Goal: Task Accomplishment & Management: Manage account settings

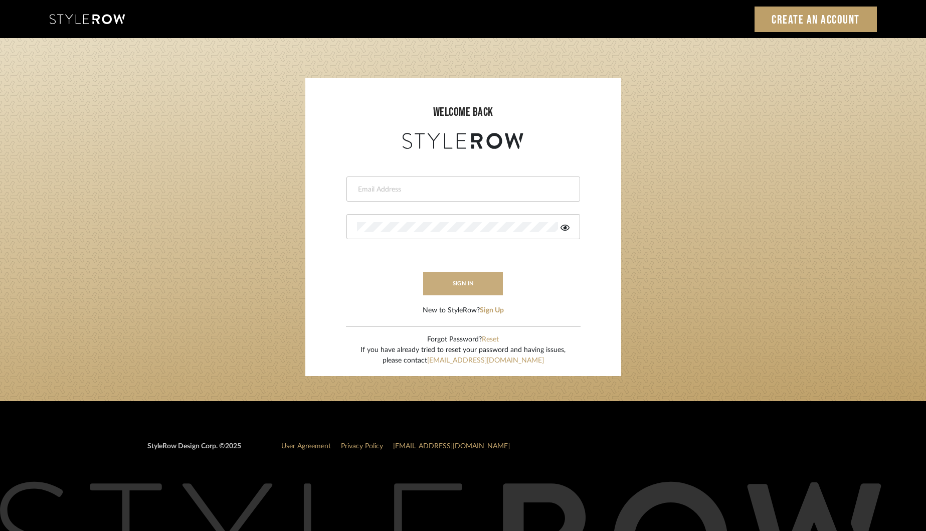
type input "[EMAIL_ADDRESS][DOMAIN_NAME]"
click at [461, 288] on button "sign in" at bounding box center [463, 284] width 80 height 24
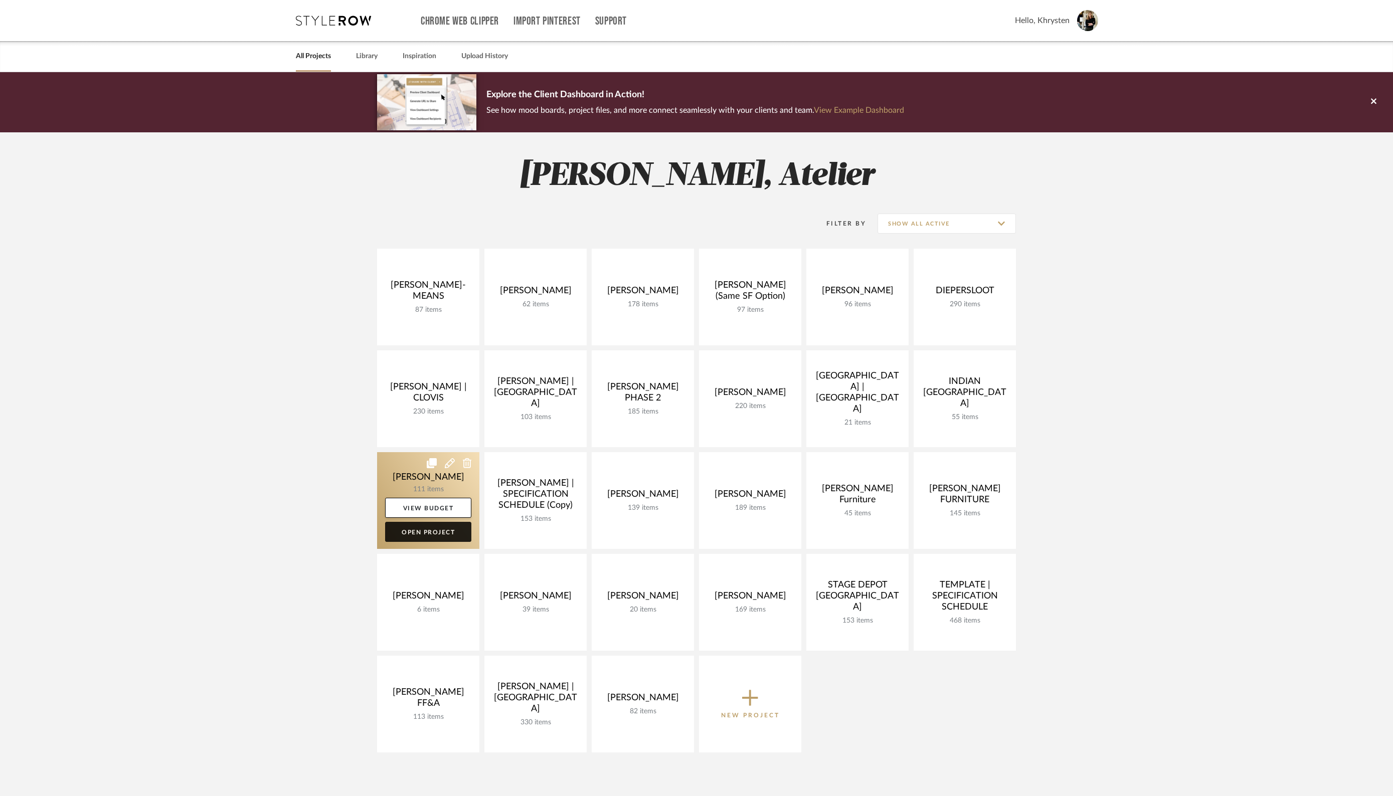
click at [425, 529] on link "Open Project" at bounding box center [428, 532] width 86 height 20
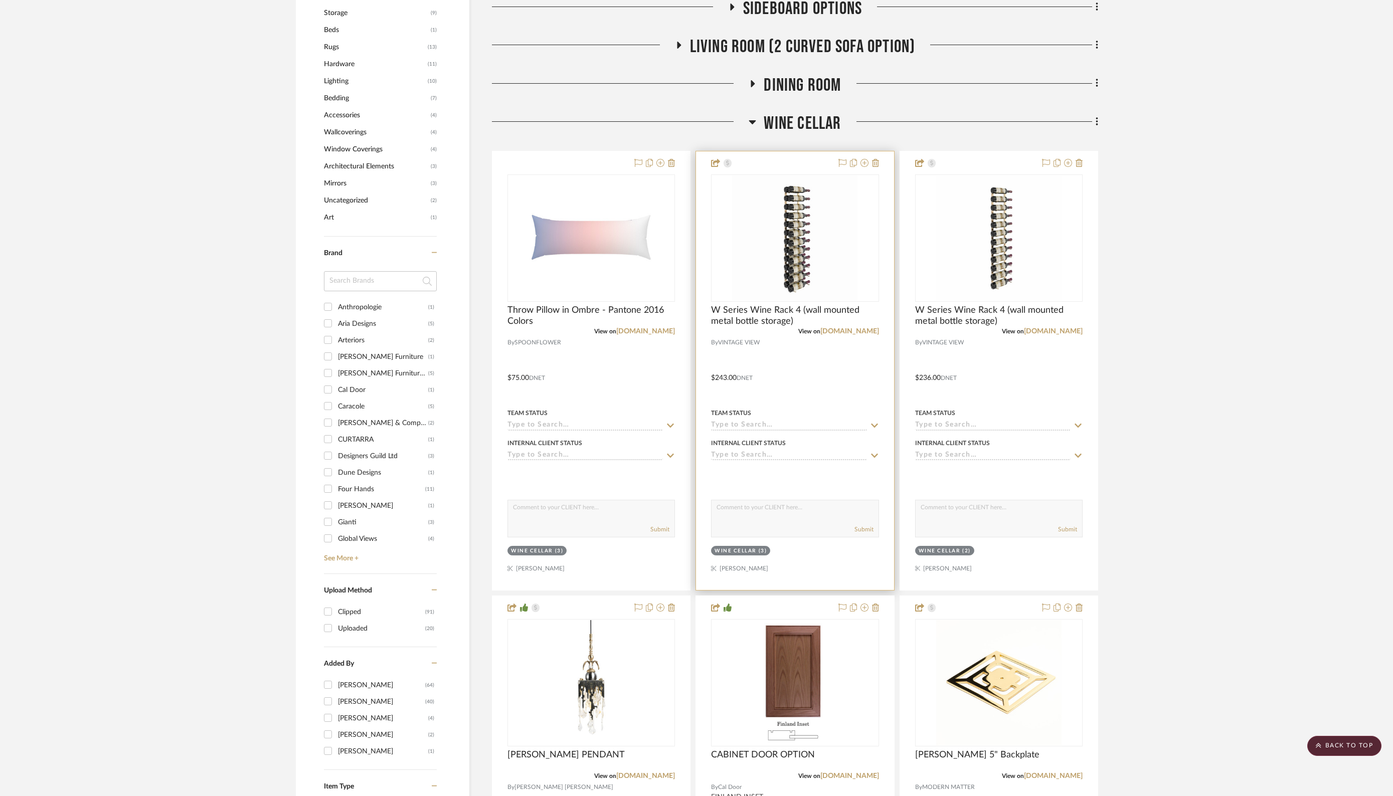
scroll to position [863, 0]
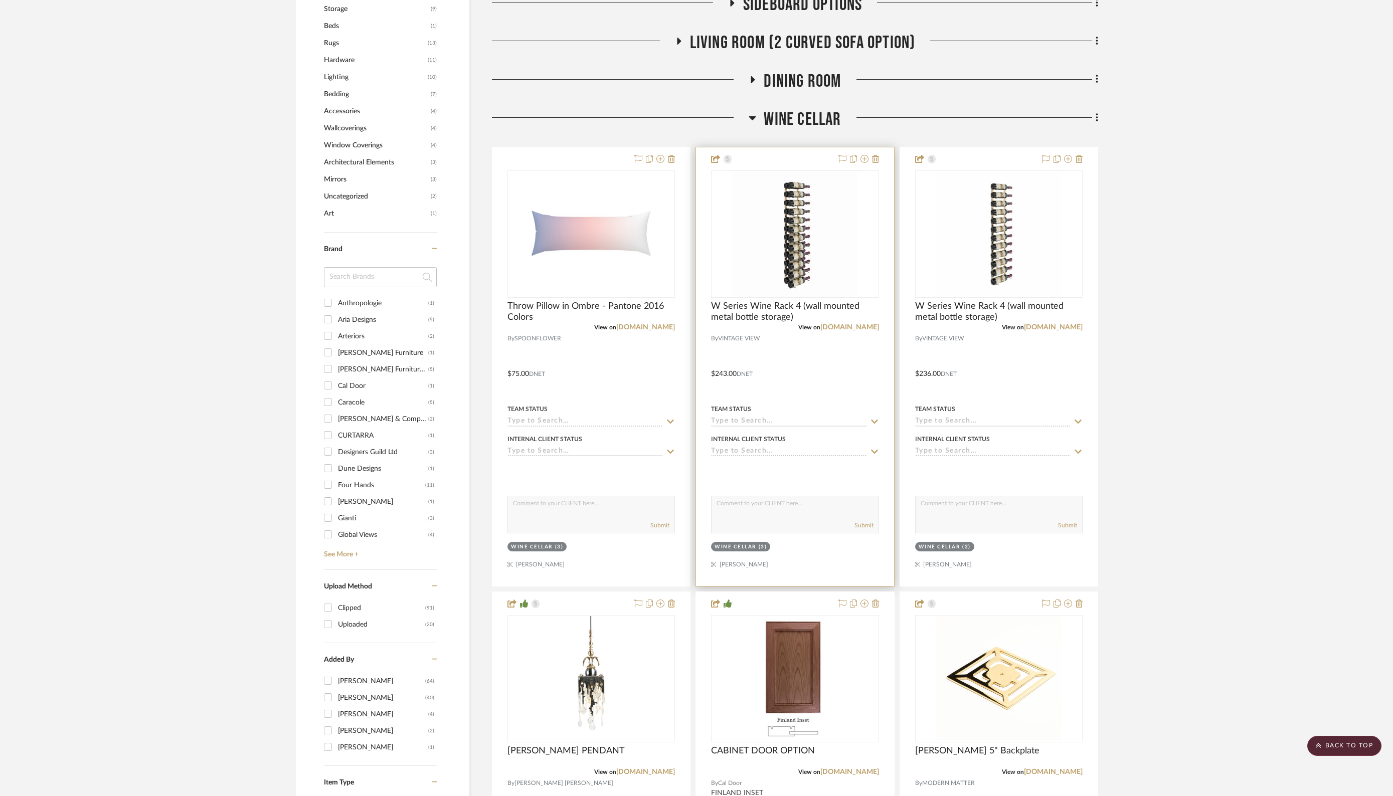
click at [759, 447] on input at bounding box center [788, 452] width 155 height 10
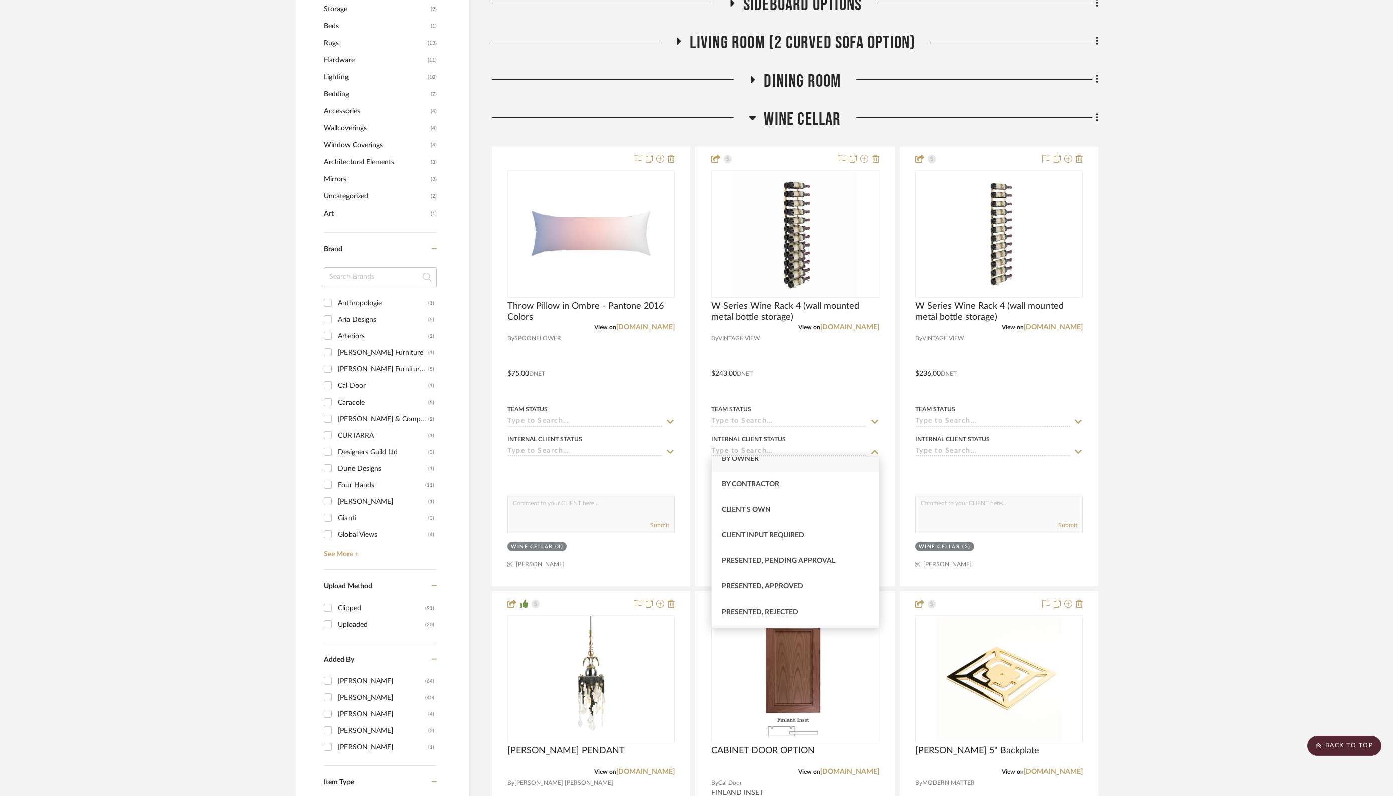
scroll to position [0, 0]
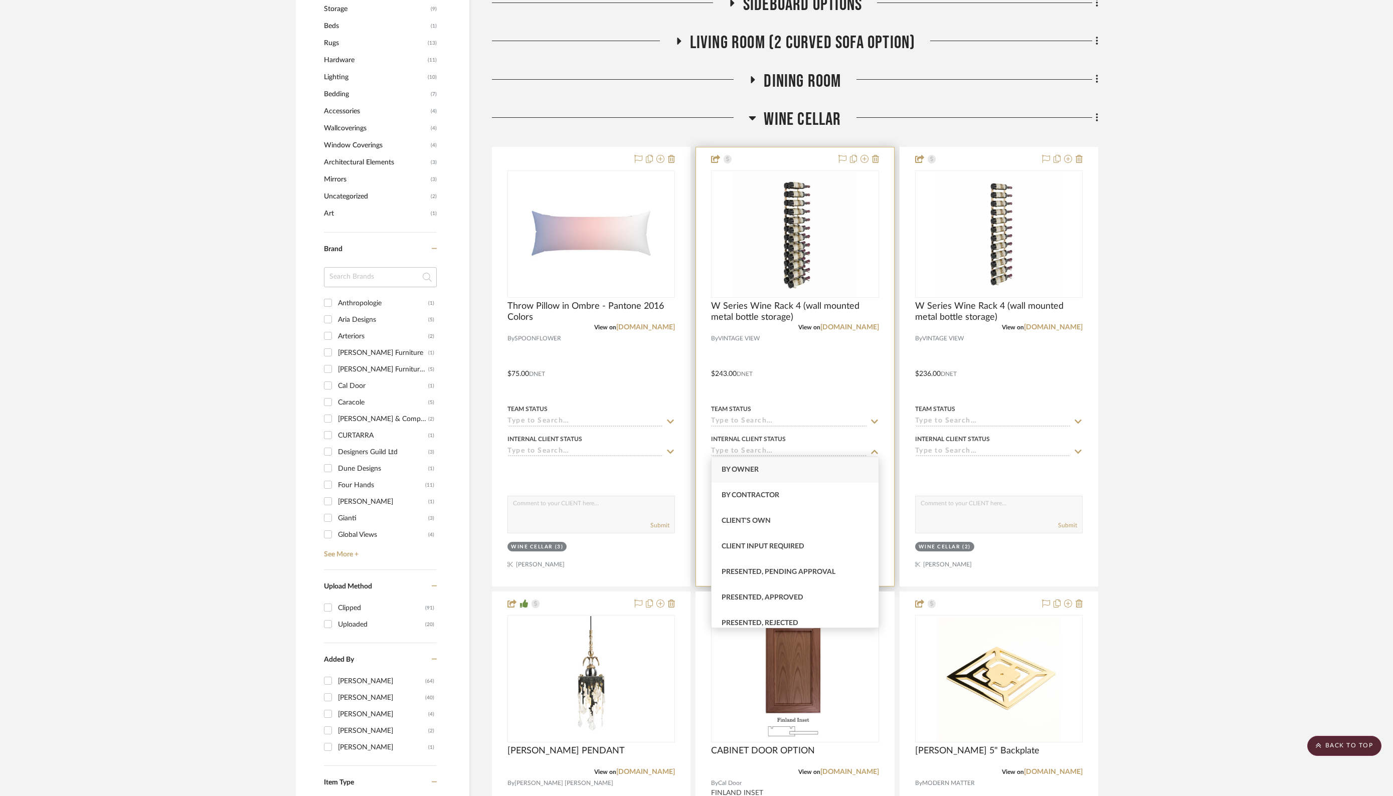
click at [806, 425] on div at bounding box center [795, 366] width 198 height 439
click at [808, 418] on input at bounding box center [788, 422] width 155 height 10
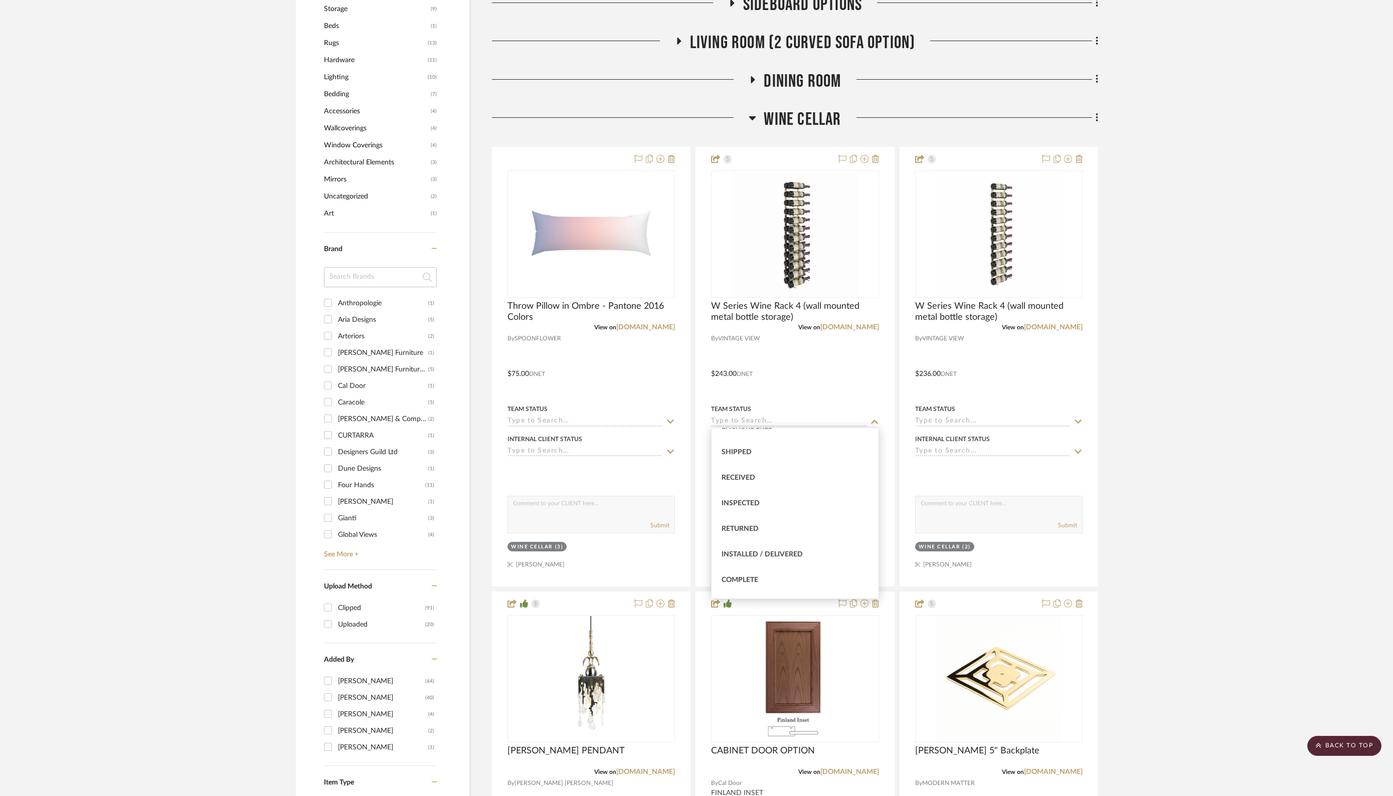
scroll to position [144, 0]
click at [735, 475] on span "Received" at bounding box center [738, 475] width 34 height 7
type input "9/17/2025"
type input "Received"
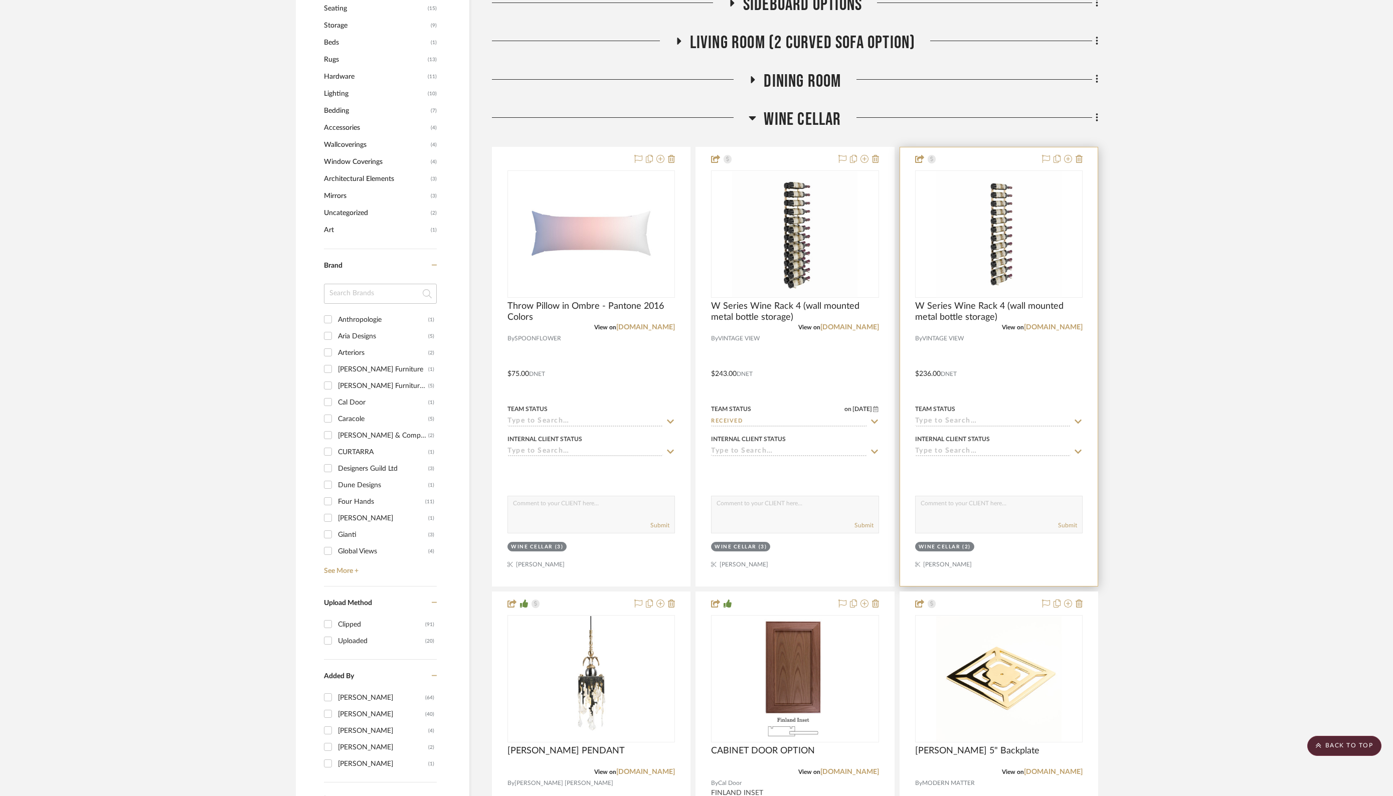
scroll to position [880, 0]
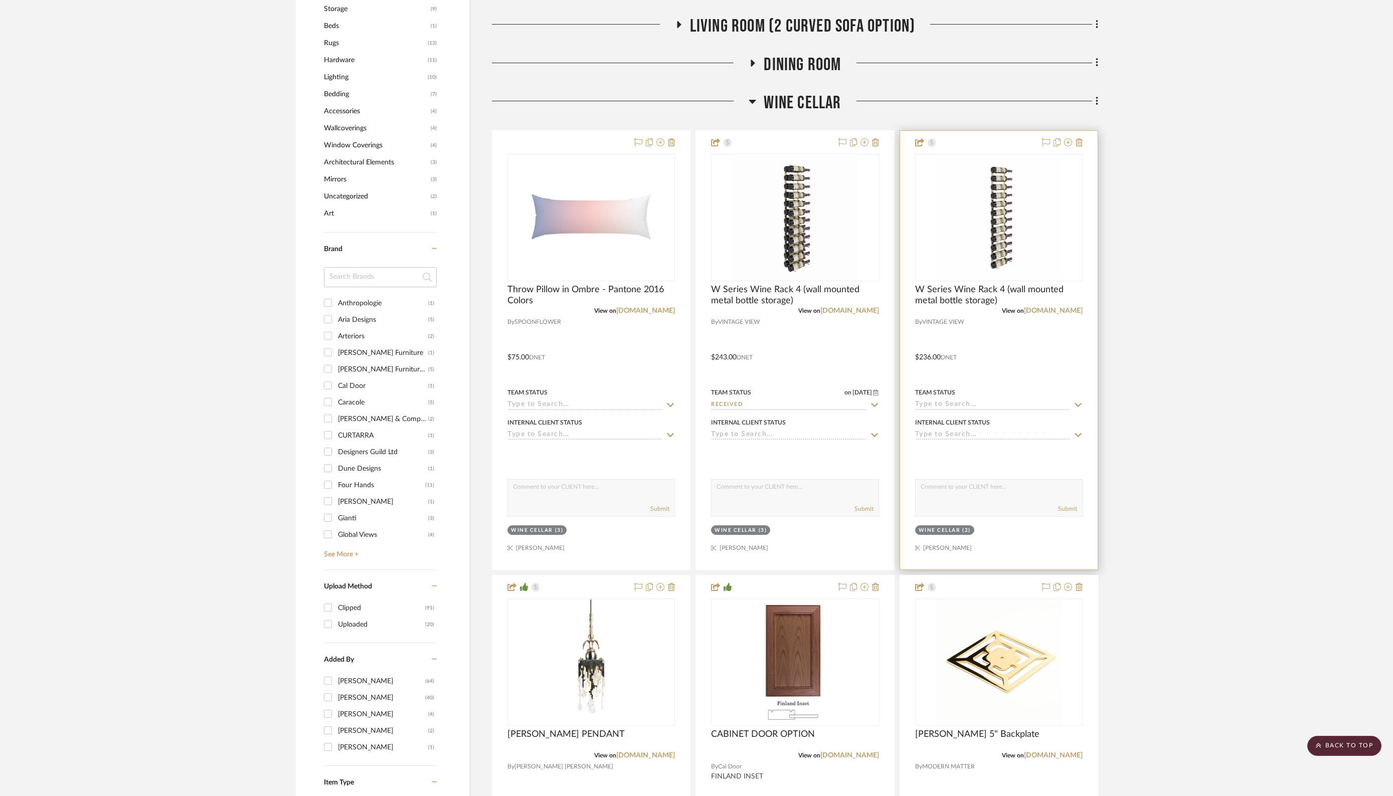
click at [943, 411] on div at bounding box center [999, 350] width 198 height 439
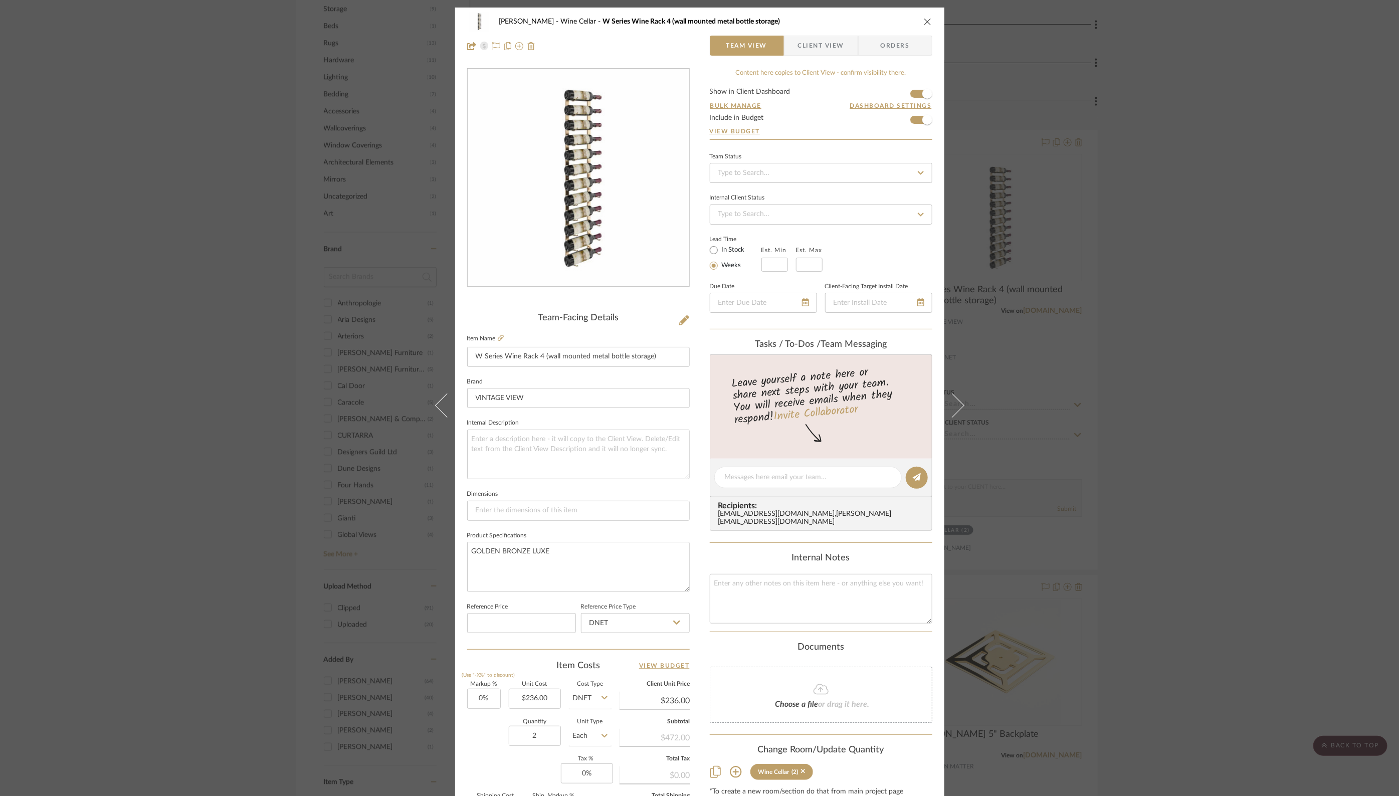
click at [926, 20] on icon "close" at bounding box center [928, 22] width 8 height 8
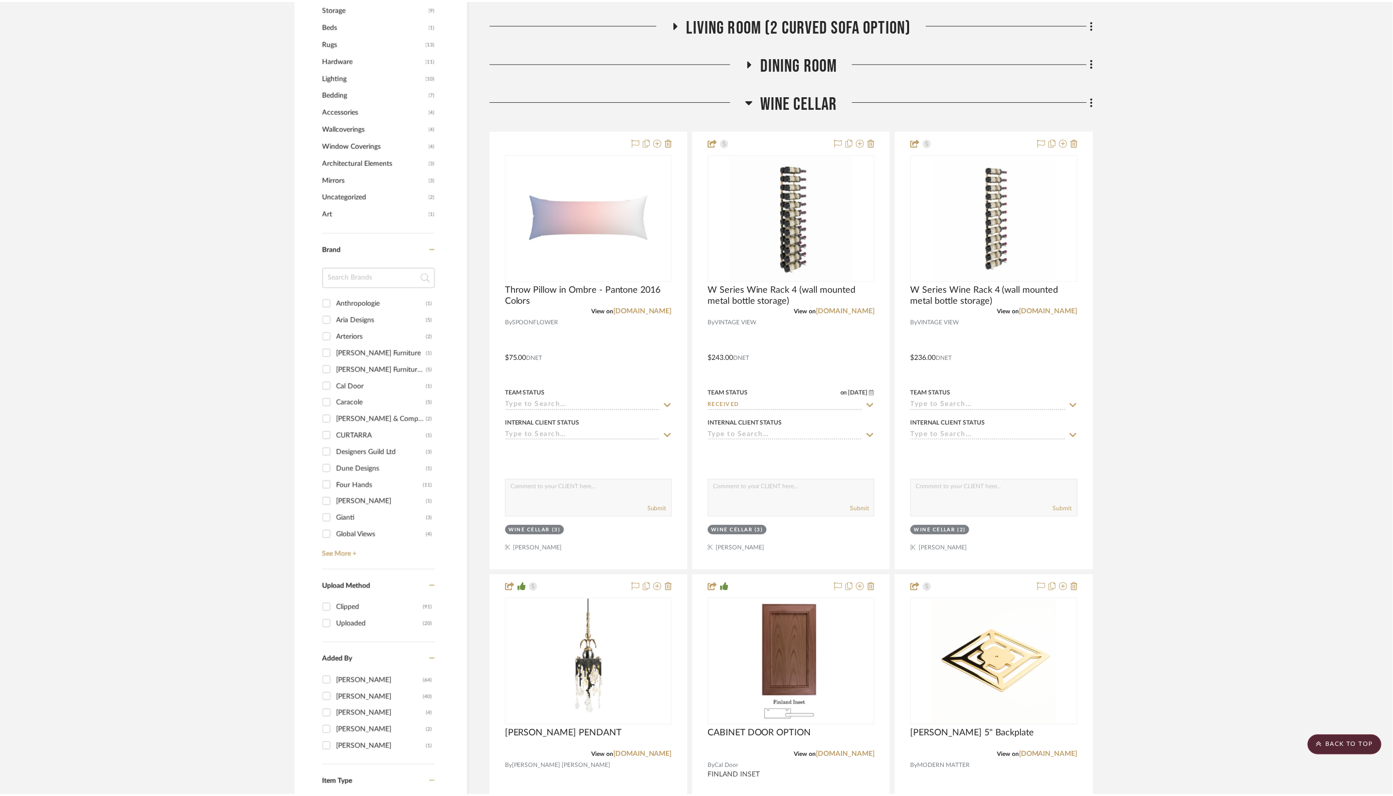
scroll to position [880, 0]
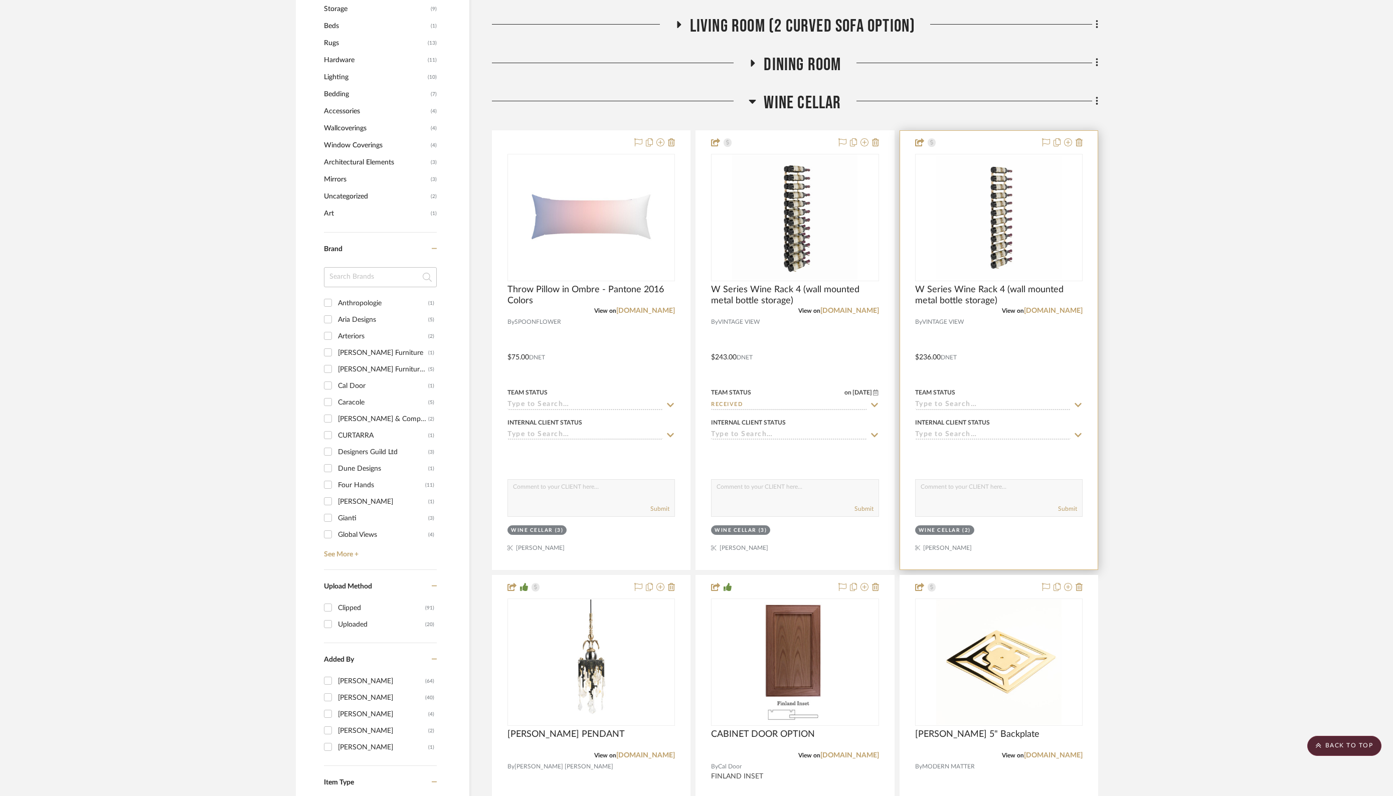
click at [1079, 403] on icon at bounding box center [1077, 405] width 7 height 4
click at [938, 517] on span "Received" at bounding box center [942, 518] width 34 height 7
type input "9/17/2025"
type input "Received"
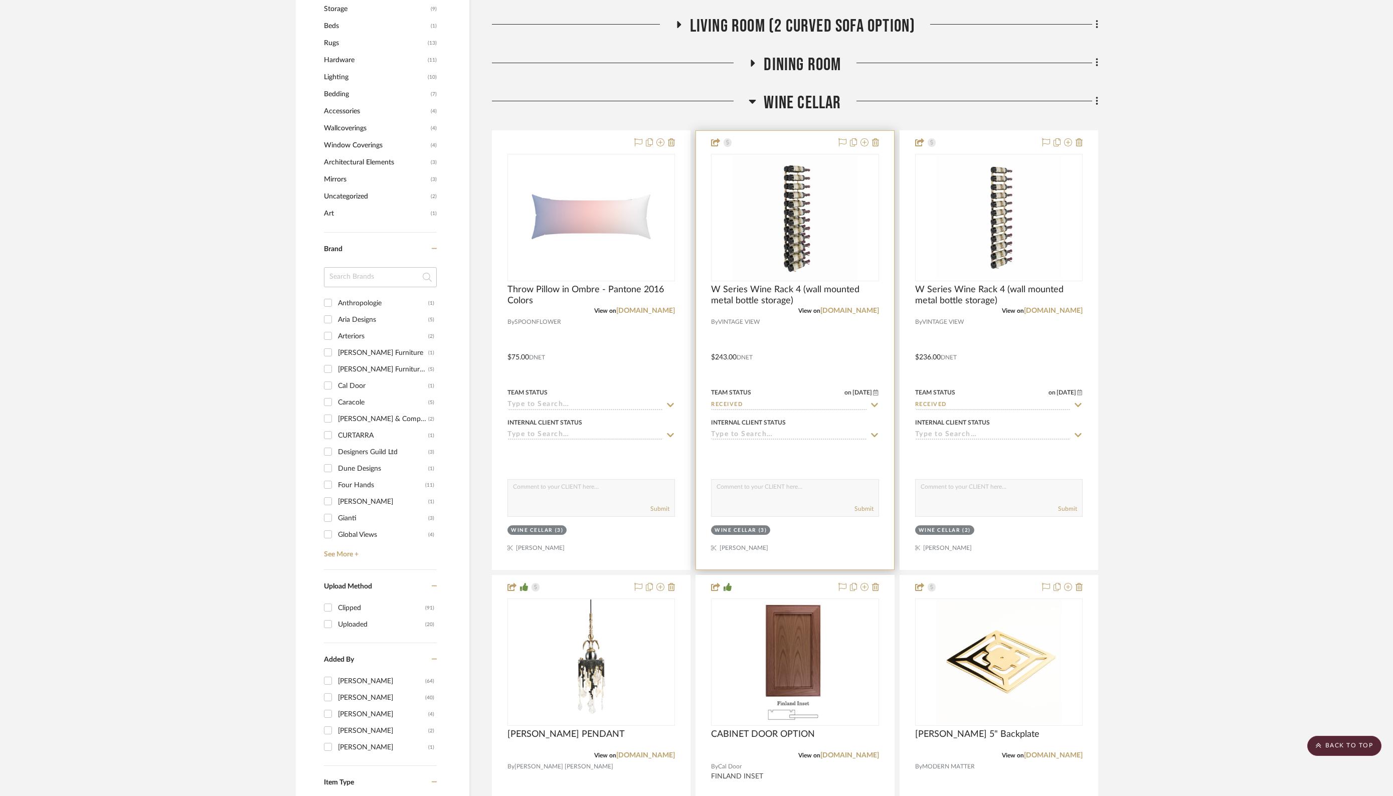
click at [765, 427] on div "Internal Client Status" at bounding box center [794, 428] width 167 height 24
click at [845, 432] on input at bounding box center [788, 436] width 155 height 10
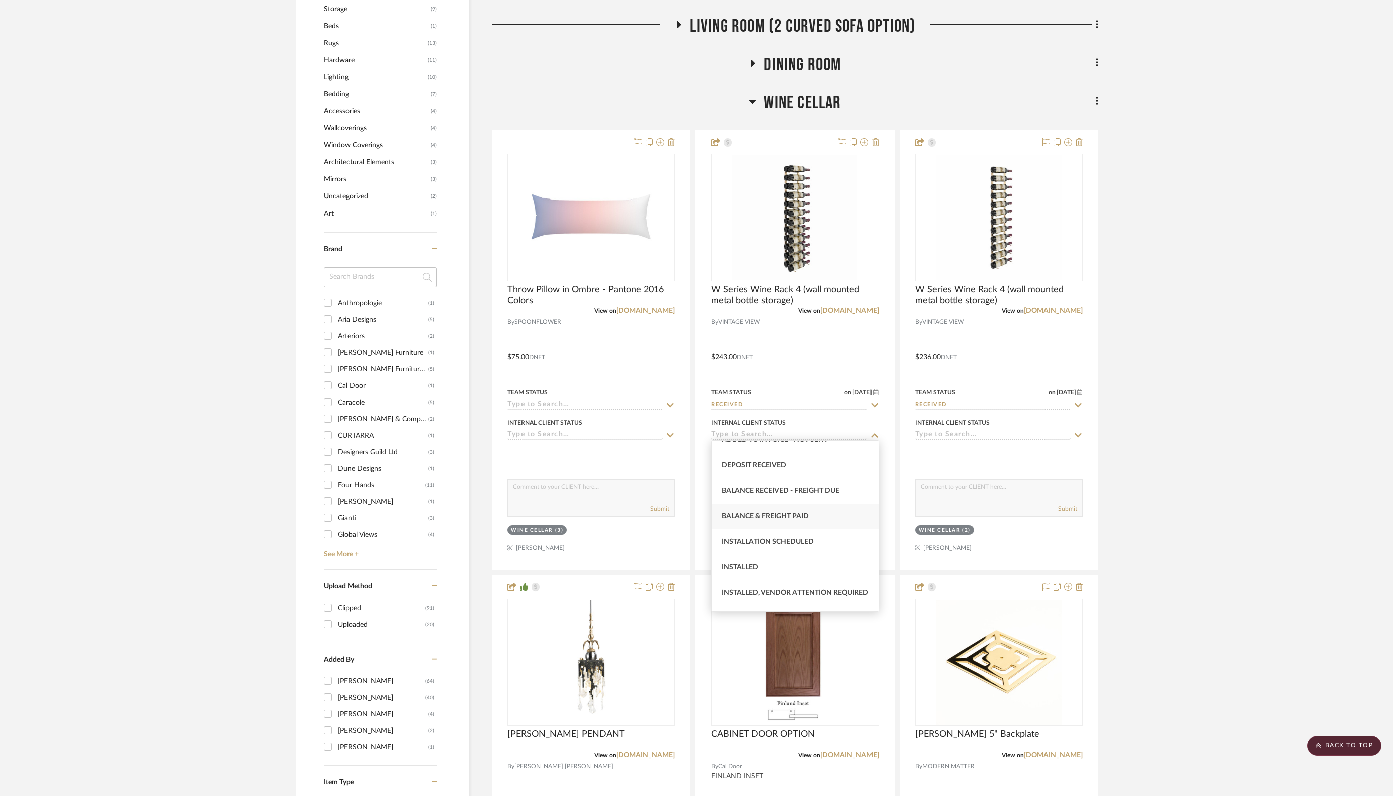
scroll to position [194, 0]
click at [737, 538] on span "Installation Scheduled" at bounding box center [767, 540] width 92 height 7
type input "9/17/2025"
type input "Installation Scheduled"
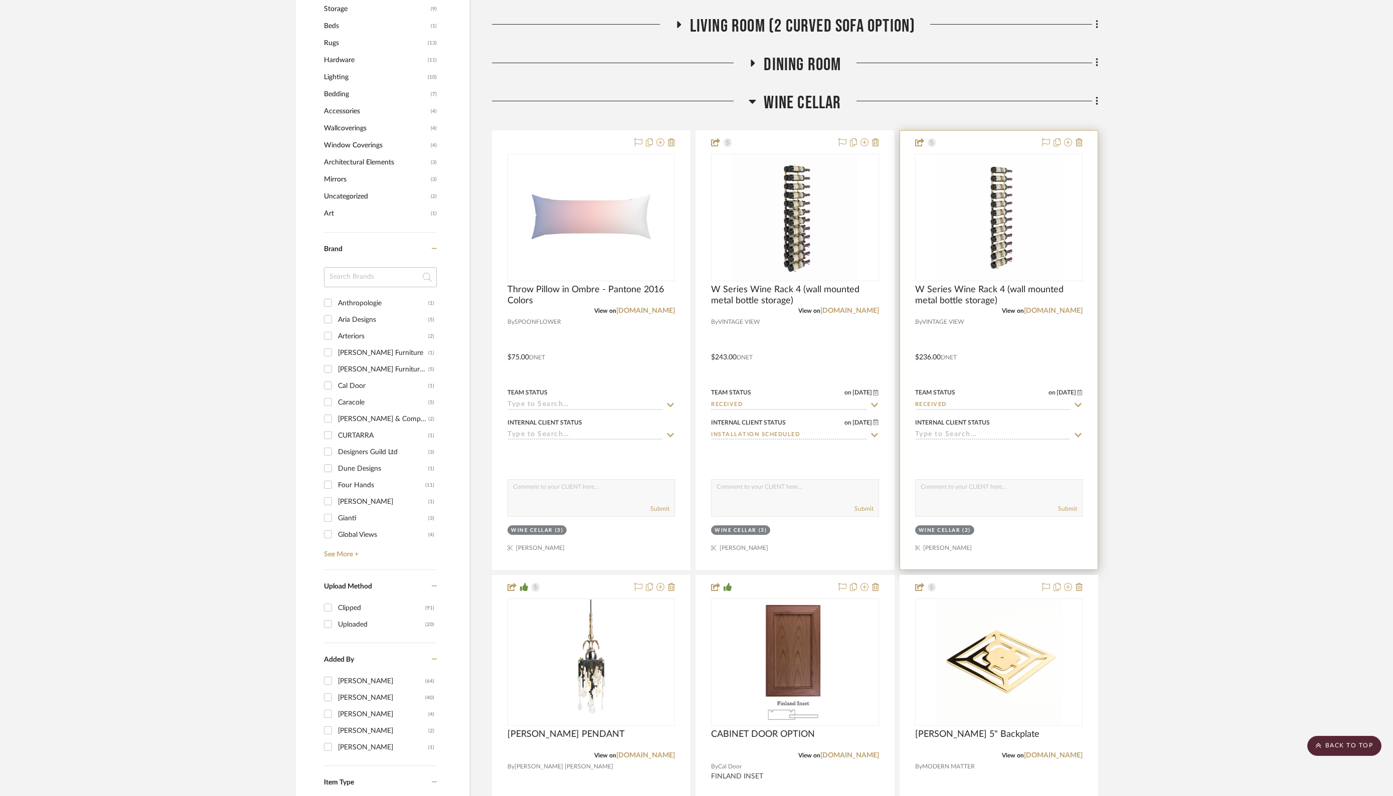
click at [972, 431] on input at bounding box center [992, 436] width 155 height 10
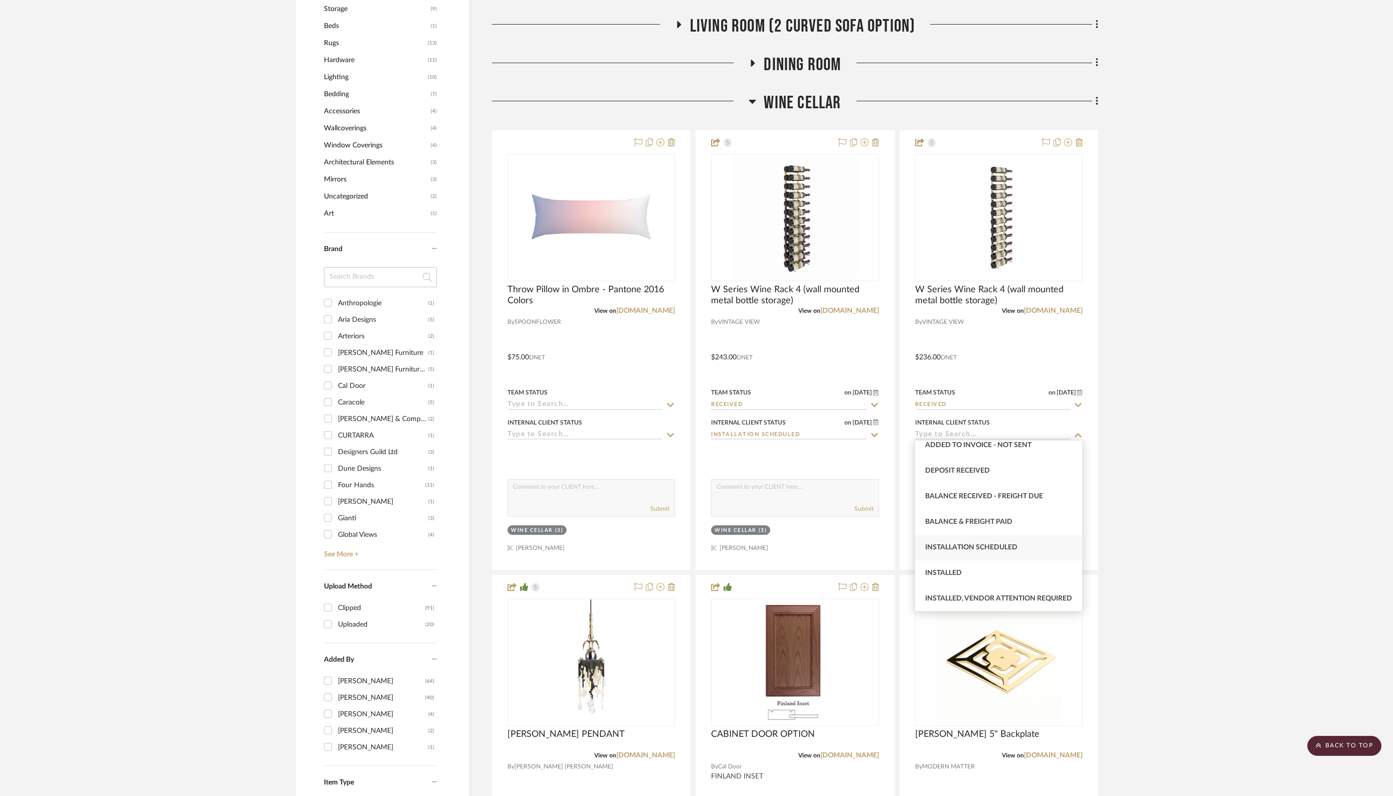
click at [974, 547] on span "Installation Scheduled" at bounding box center [971, 547] width 92 height 7
type input "9/17/2025"
type input "Installation Scheduled"
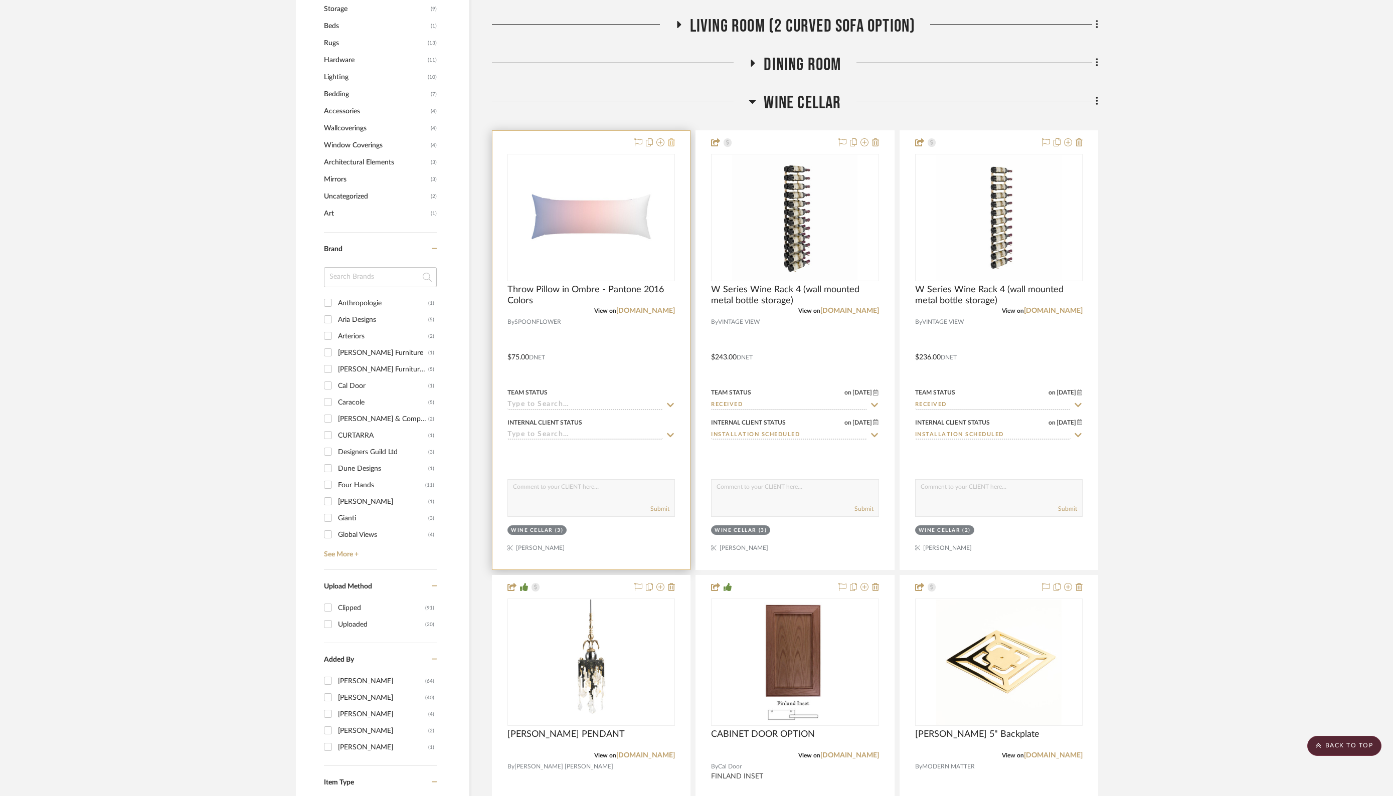
click at [669, 143] on icon at bounding box center [671, 142] width 7 height 8
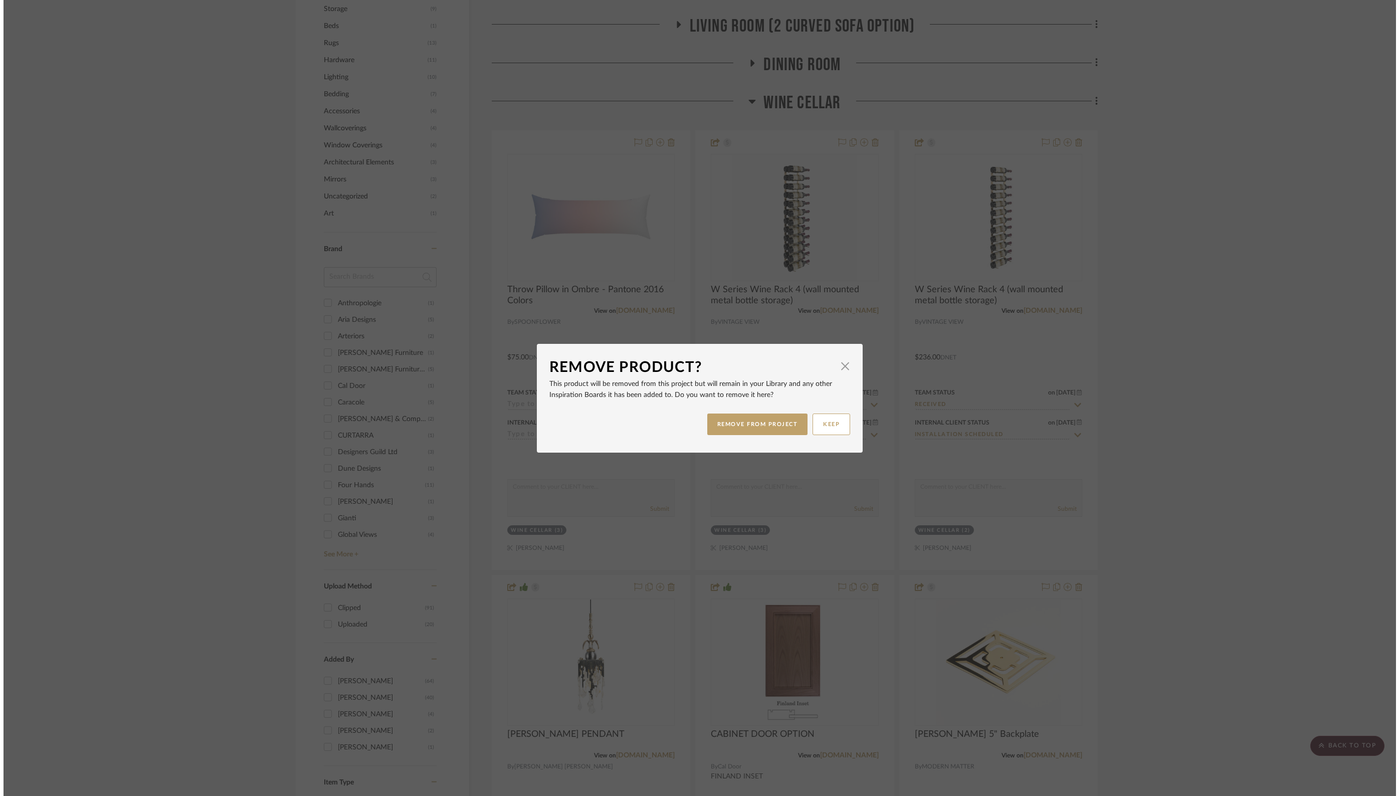
scroll to position [0, 0]
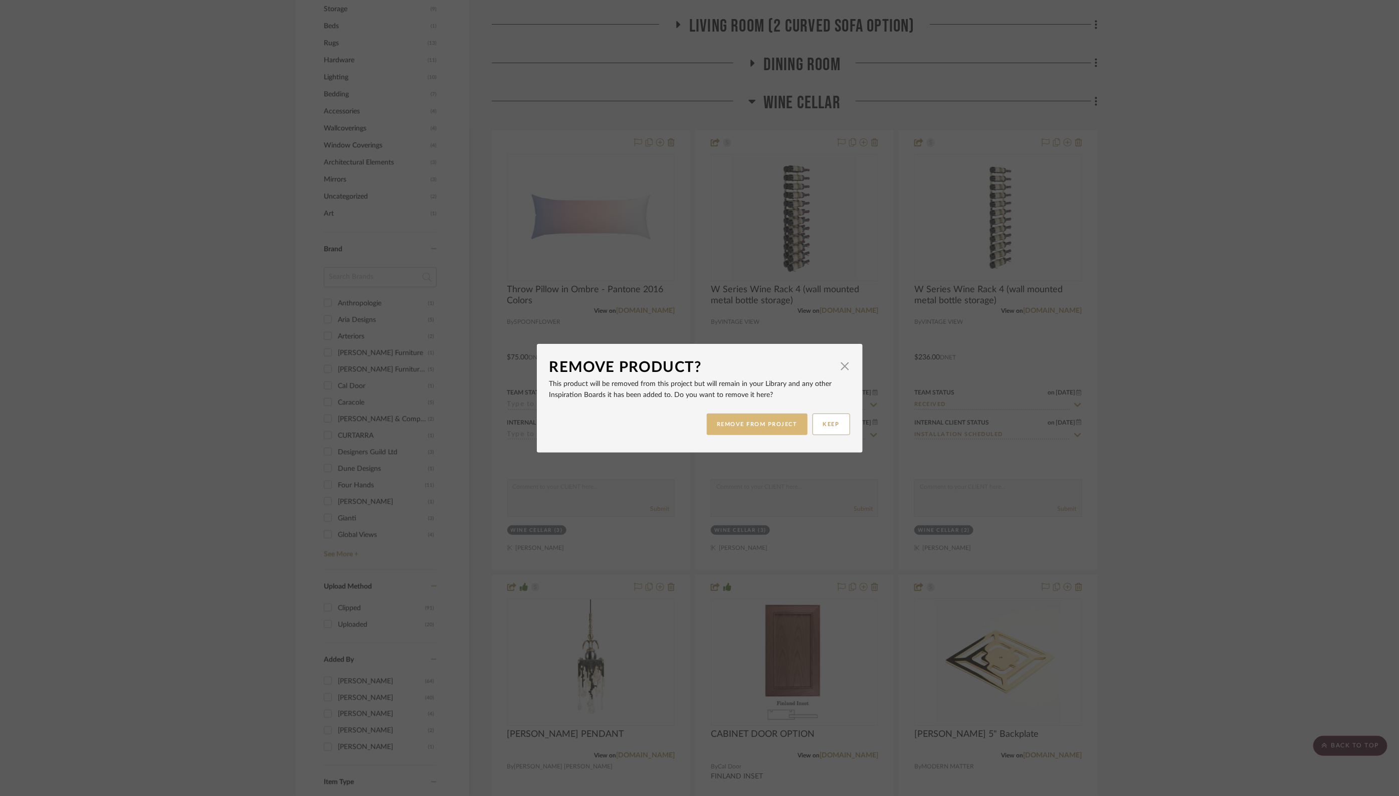
click at [749, 424] on button "REMOVE FROM PROJECT" at bounding box center [757, 425] width 101 height 22
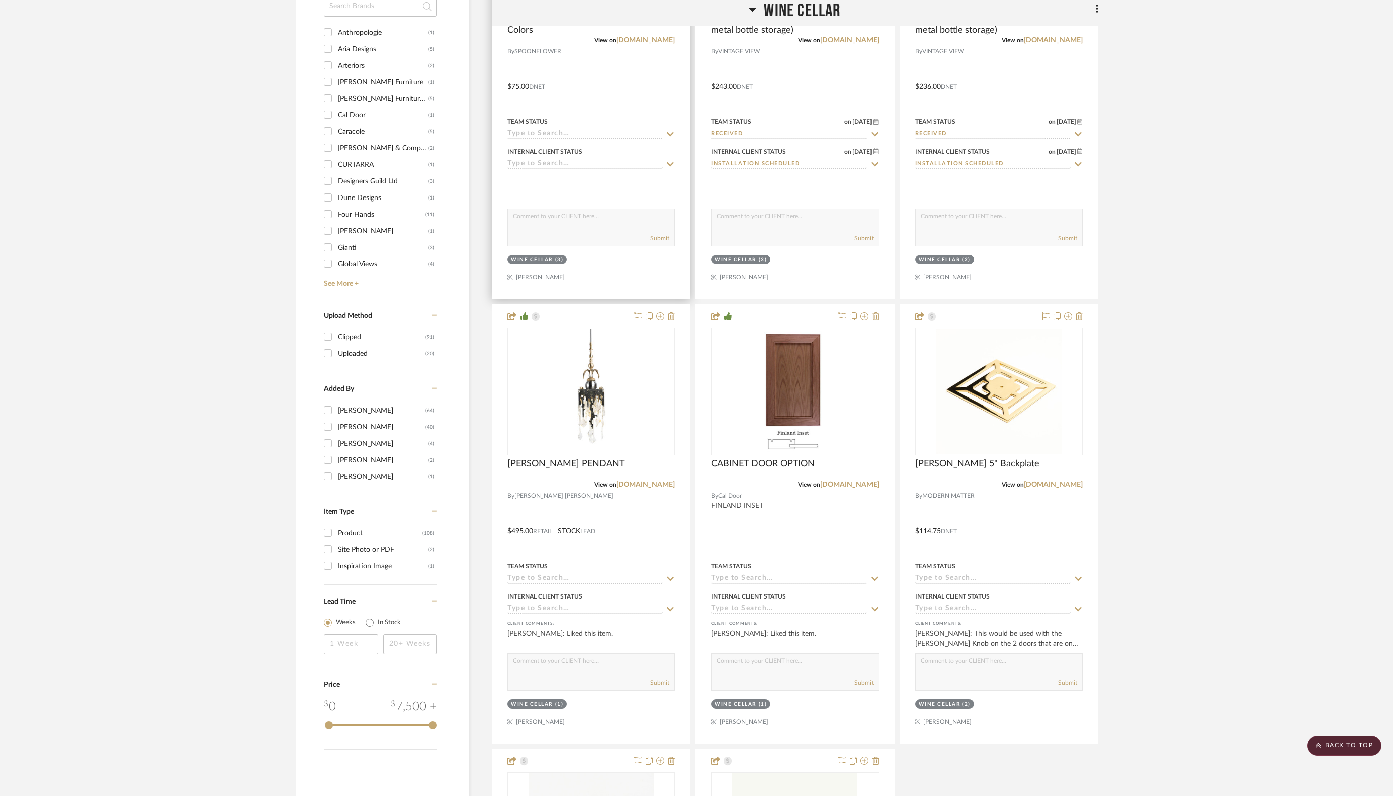
scroll to position [1190, 0]
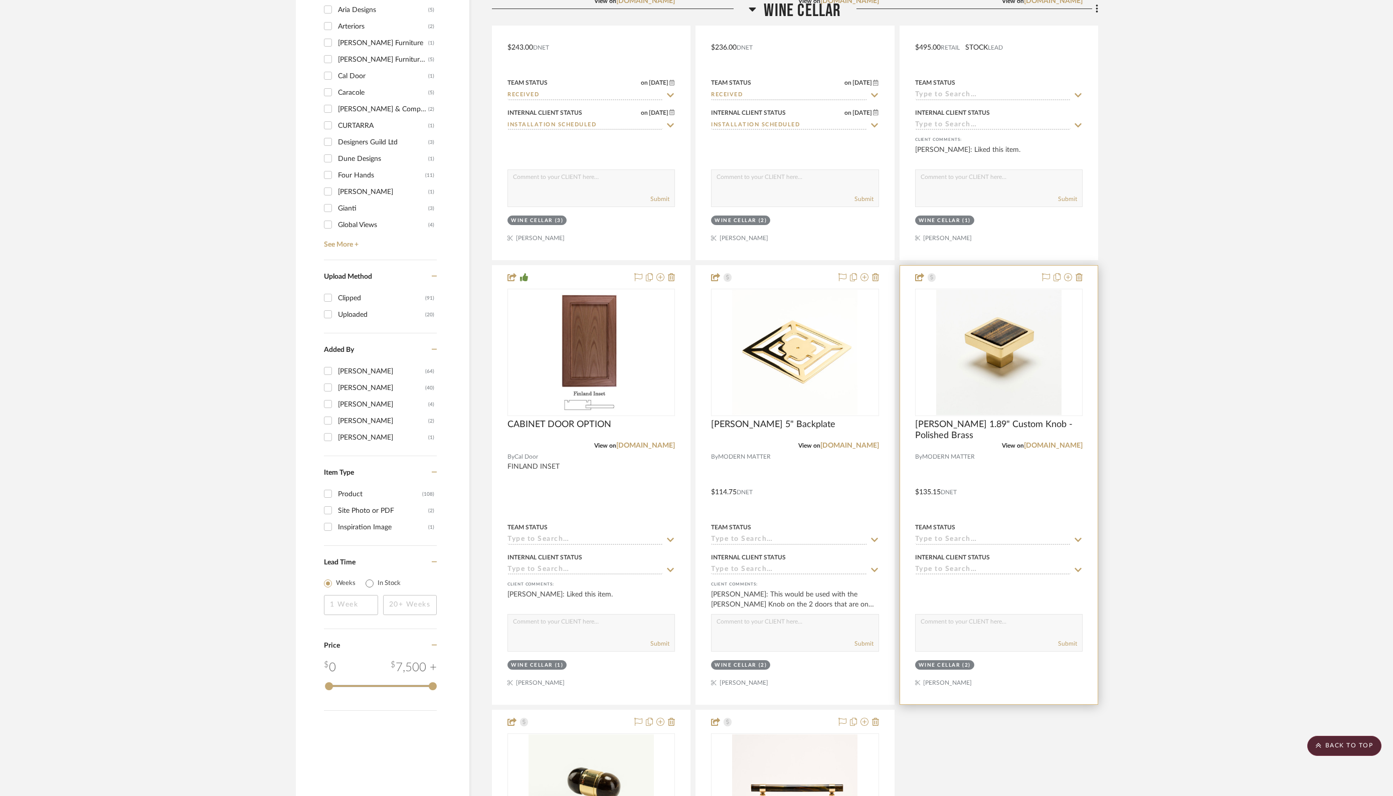
click at [955, 535] on input at bounding box center [992, 540] width 155 height 10
click at [943, 585] on span "Ordered" at bounding box center [942, 583] width 34 height 7
type input "9/17/2025"
type input "Ordered"
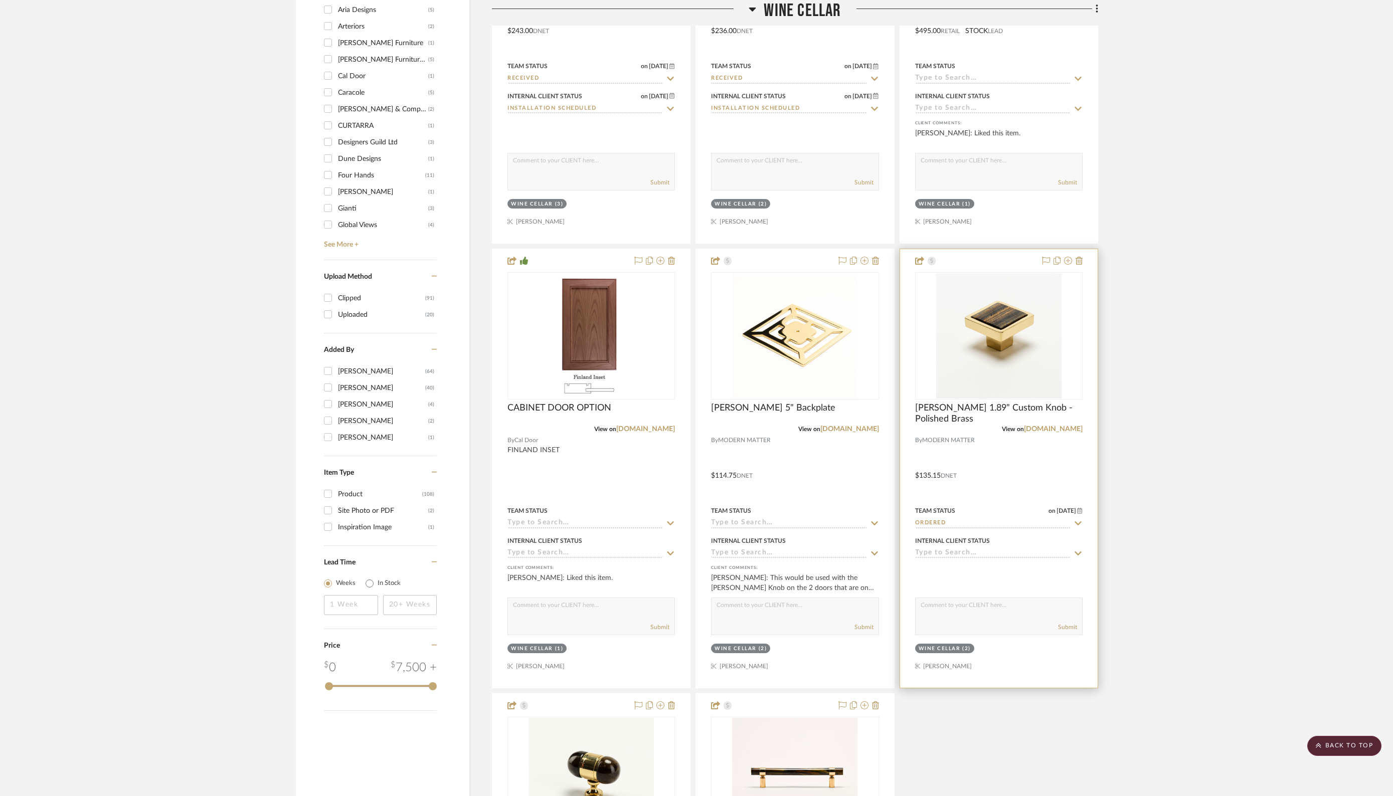
click at [989, 549] on input at bounding box center [992, 554] width 155 height 10
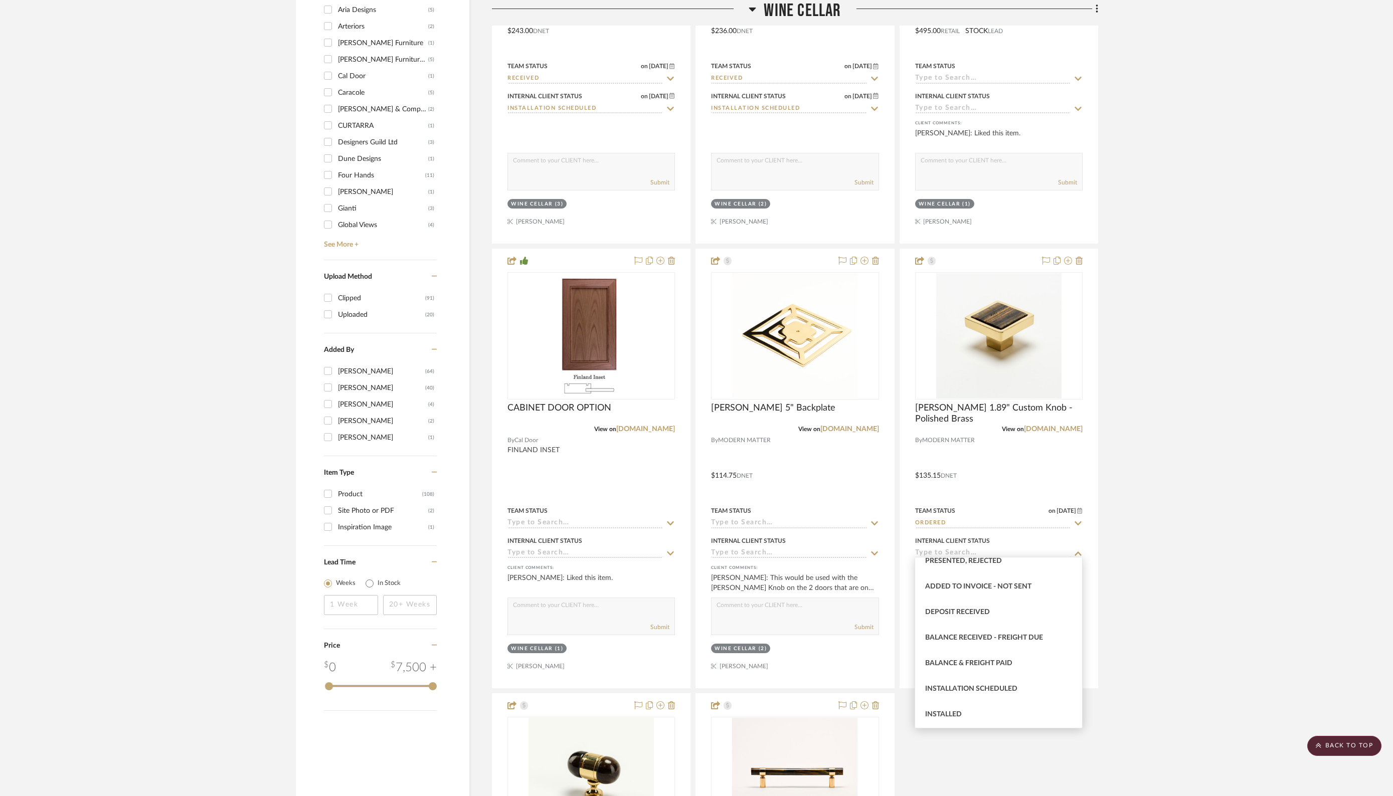
scroll to position [170, 0]
click at [973, 655] on span "Balance & Freight Paid" at bounding box center [968, 655] width 87 height 7
type input "9/17/2025"
type input "Balance & Freight Paid"
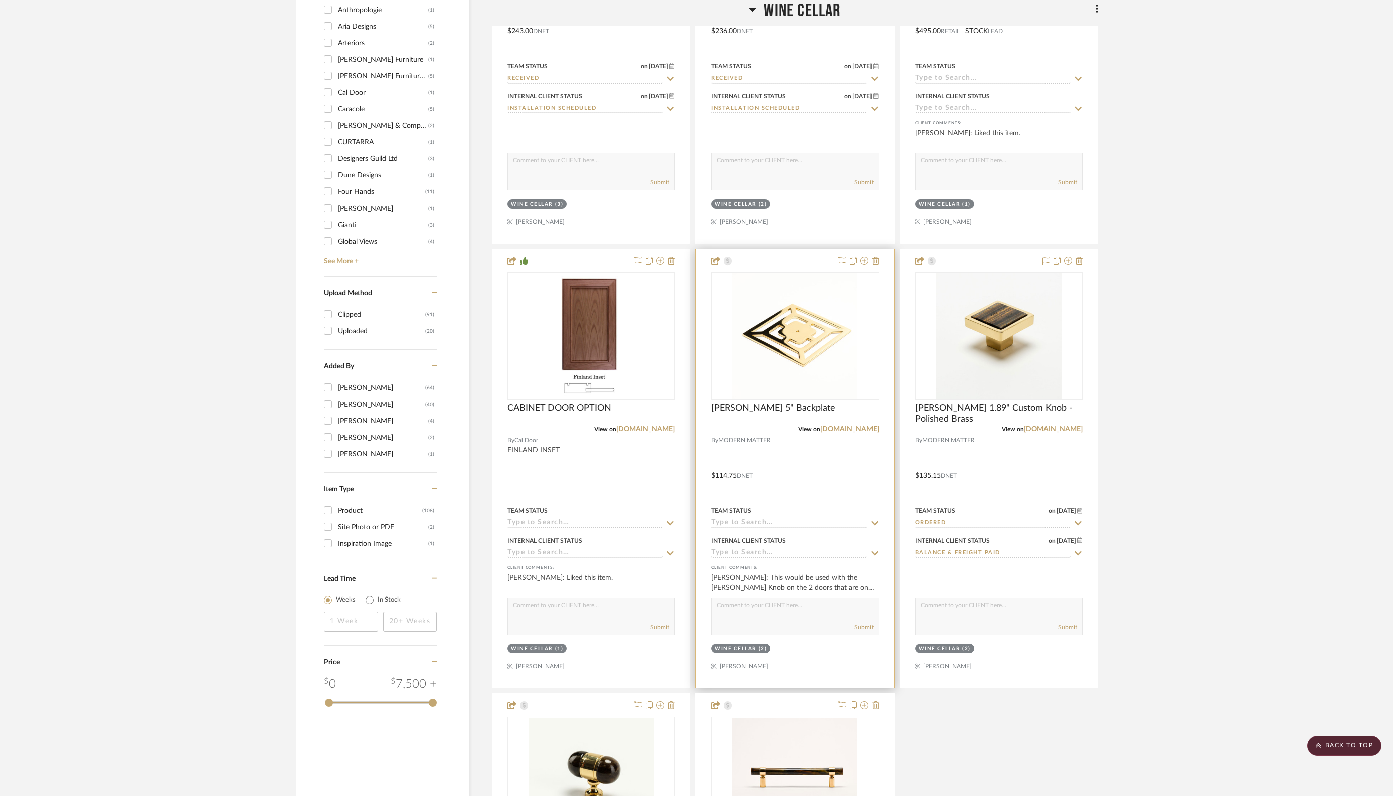
scroll to position [1223, 0]
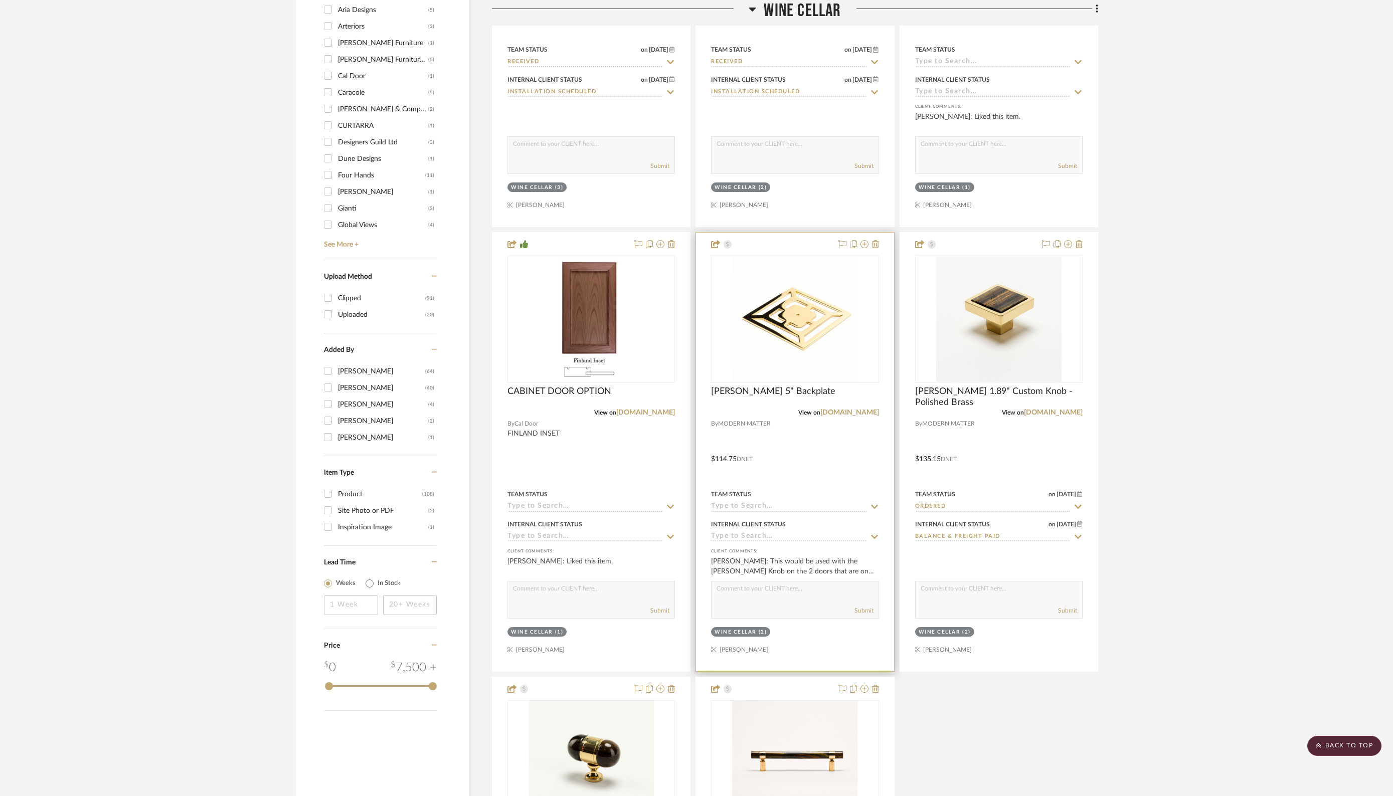
click at [808, 532] on input at bounding box center [788, 537] width 155 height 10
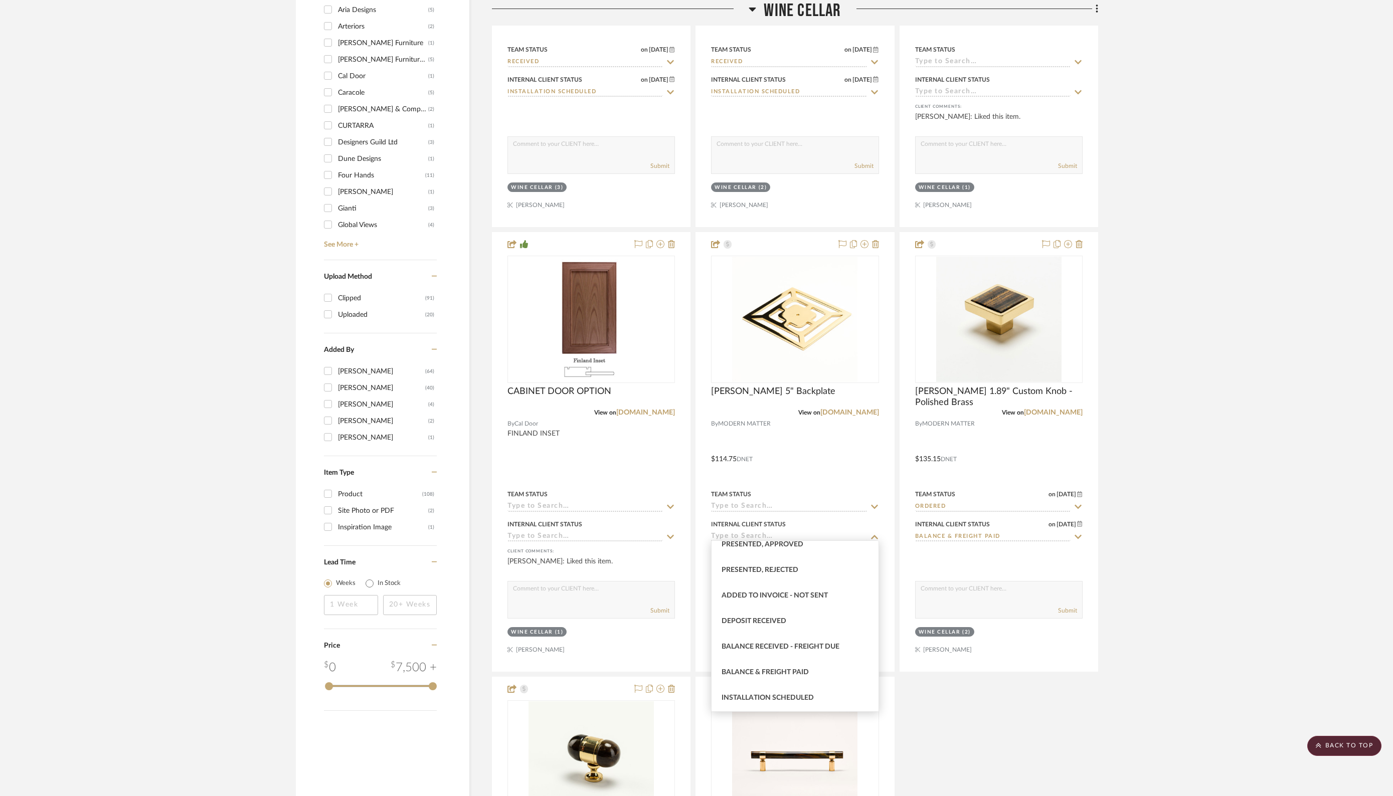
scroll to position [162, 0]
click at [790, 647] on span "Balance & Freight Paid" at bounding box center [764, 646] width 87 height 7
type input "9/17/2025"
type input "Balance & Freight Paid"
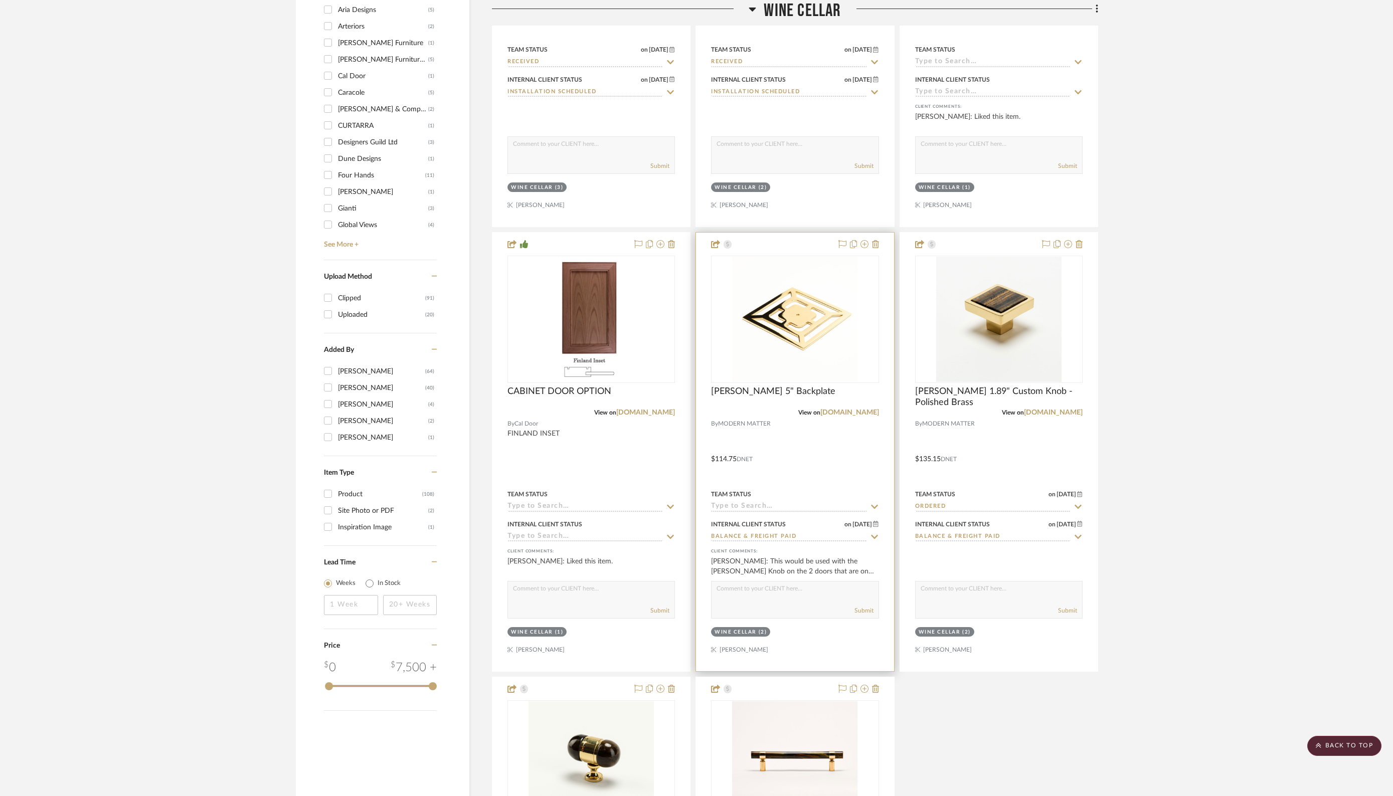
click at [775, 502] on input at bounding box center [788, 507] width 155 height 10
click at [746, 548] on span "Ordered" at bounding box center [738, 549] width 34 height 7
type input "9/17/2025"
type input "Ordered"
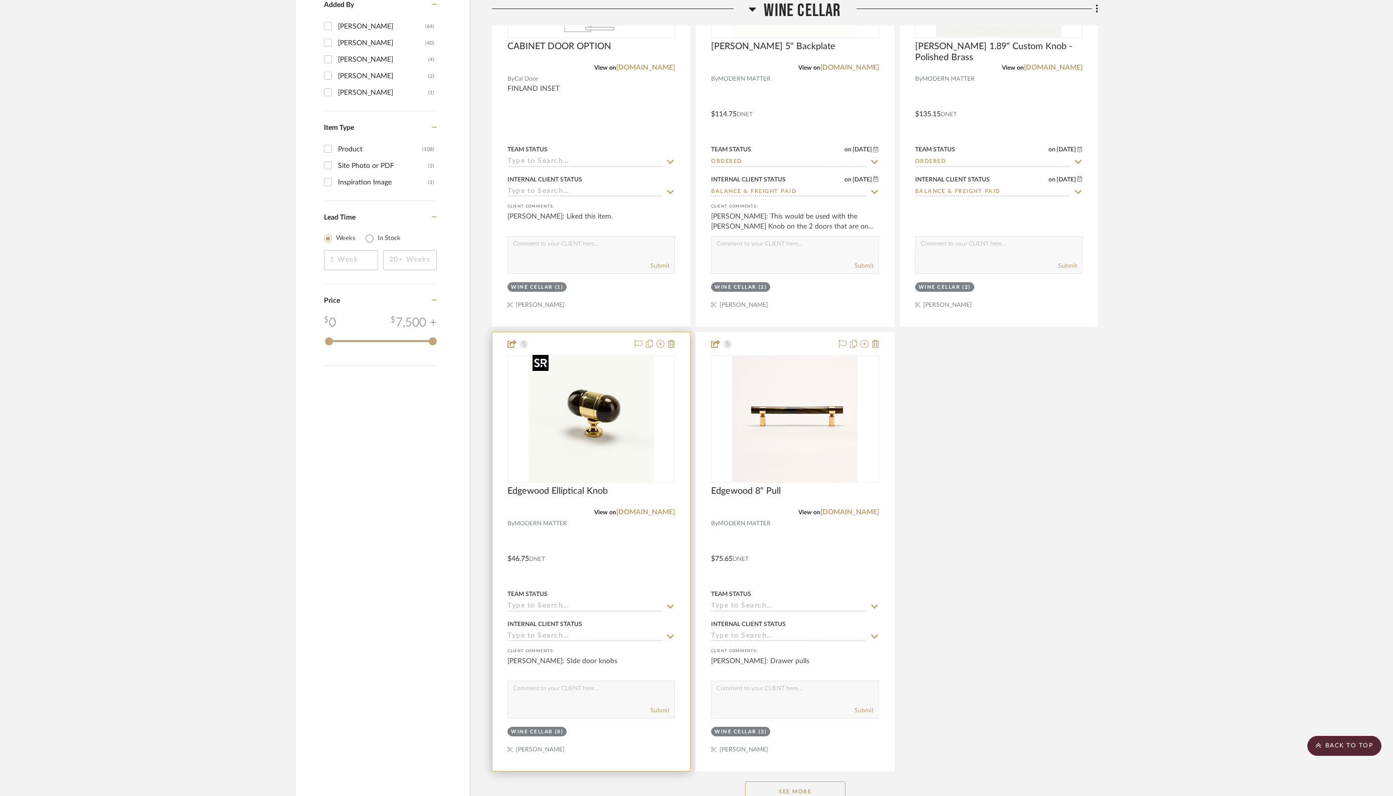
scroll to position [1656, 0]
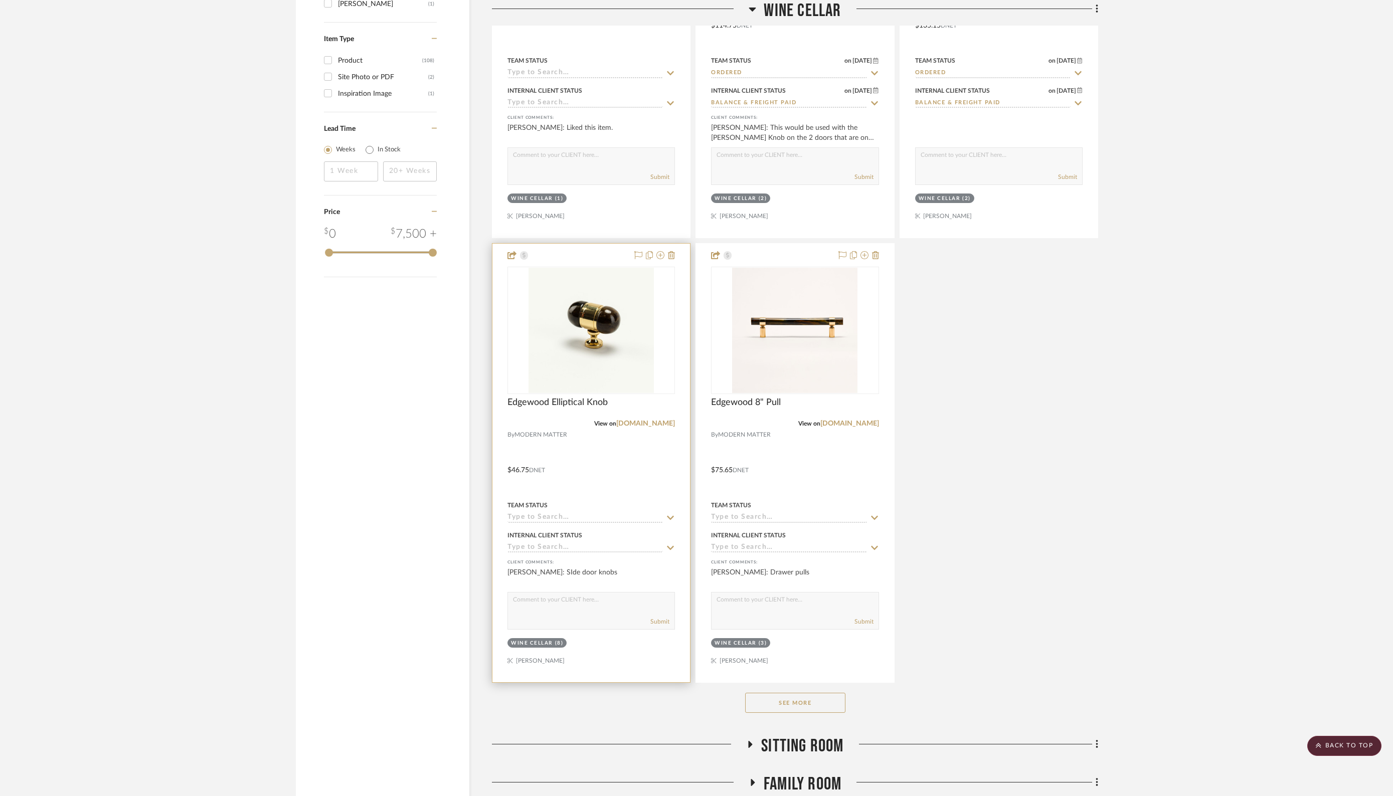
click at [579, 516] on div at bounding box center [591, 463] width 198 height 439
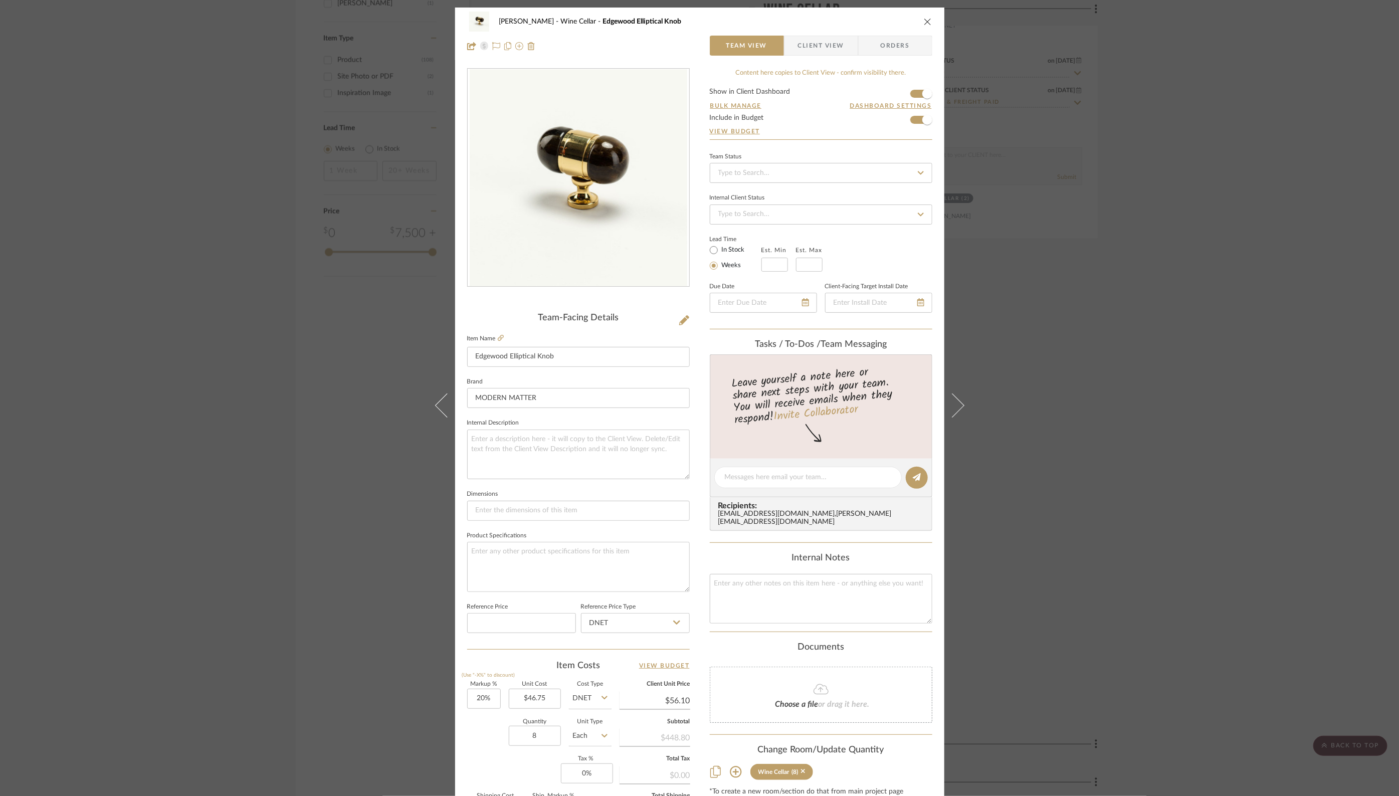
click at [924, 21] on icon "close" at bounding box center [928, 22] width 8 height 8
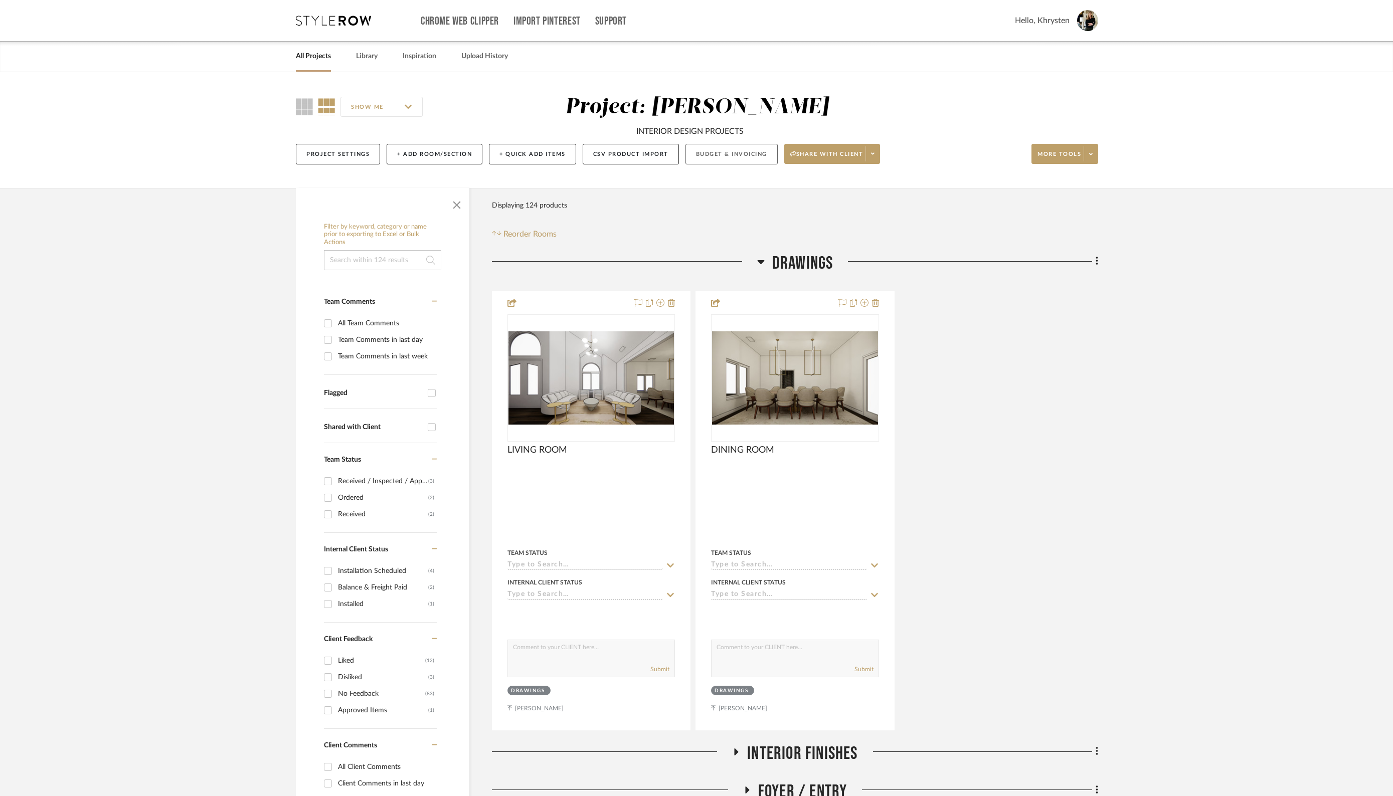
click at [723, 154] on button "Budget & Invoicing" at bounding box center [731, 154] width 92 height 21
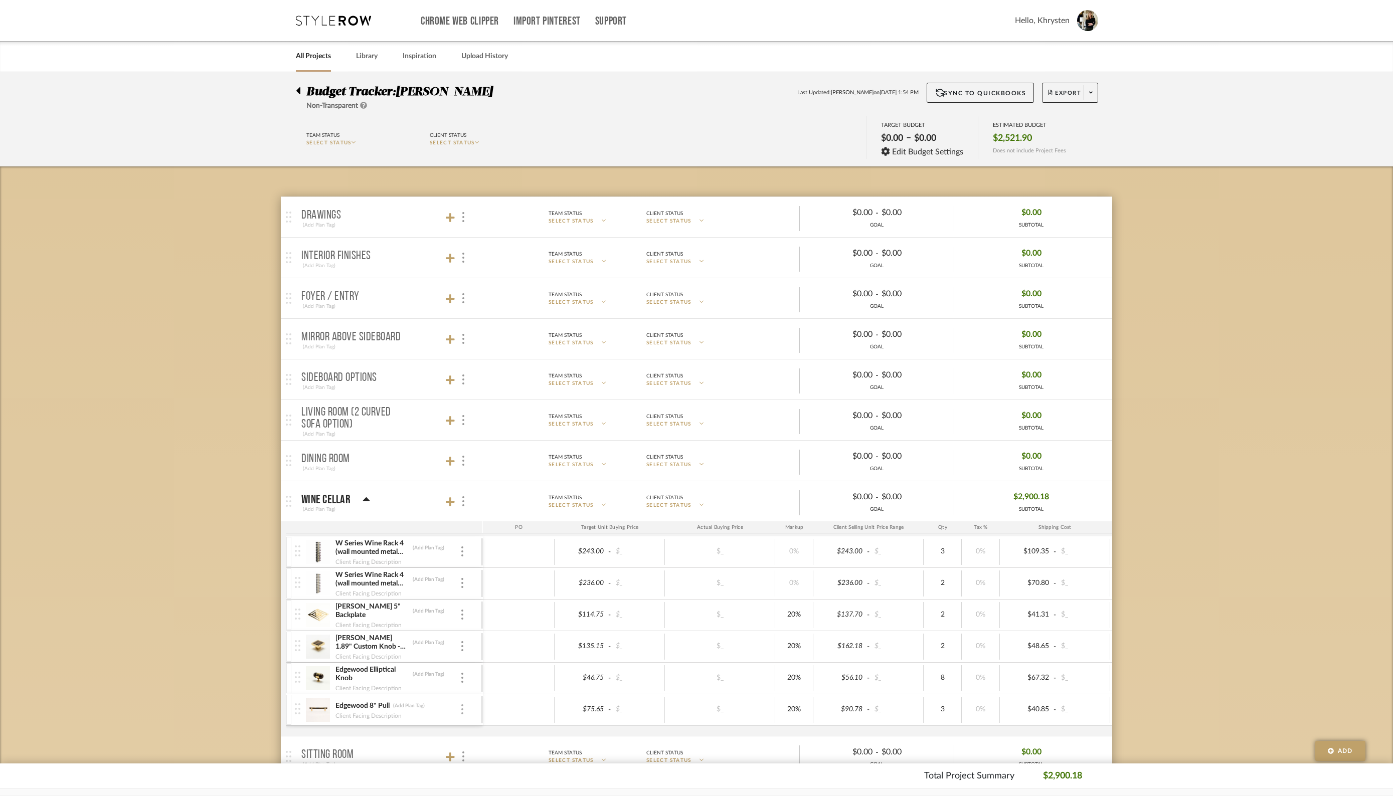
click at [461, 706] on img at bounding box center [462, 709] width 2 height 10
click at [485, 635] on span "Manage Item" at bounding box center [512, 633] width 60 height 9
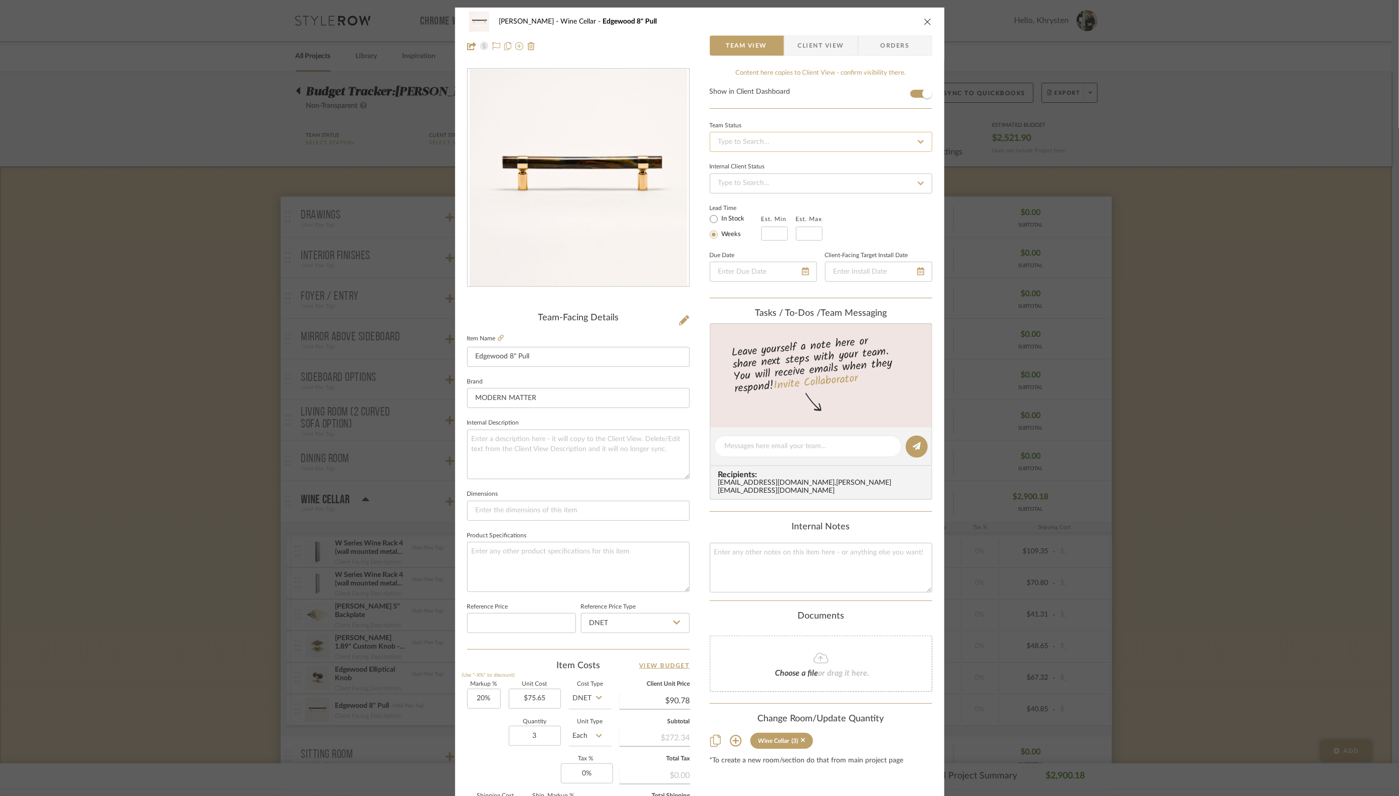
click at [800, 149] on input at bounding box center [821, 142] width 223 height 20
click at [763, 198] on div "Ordered" at bounding box center [818, 194] width 222 height 26
type input "9/17/2025"
type input "Ordered"
click at [816, 182] on input at bounding box center [821, 183] width 223 height 20
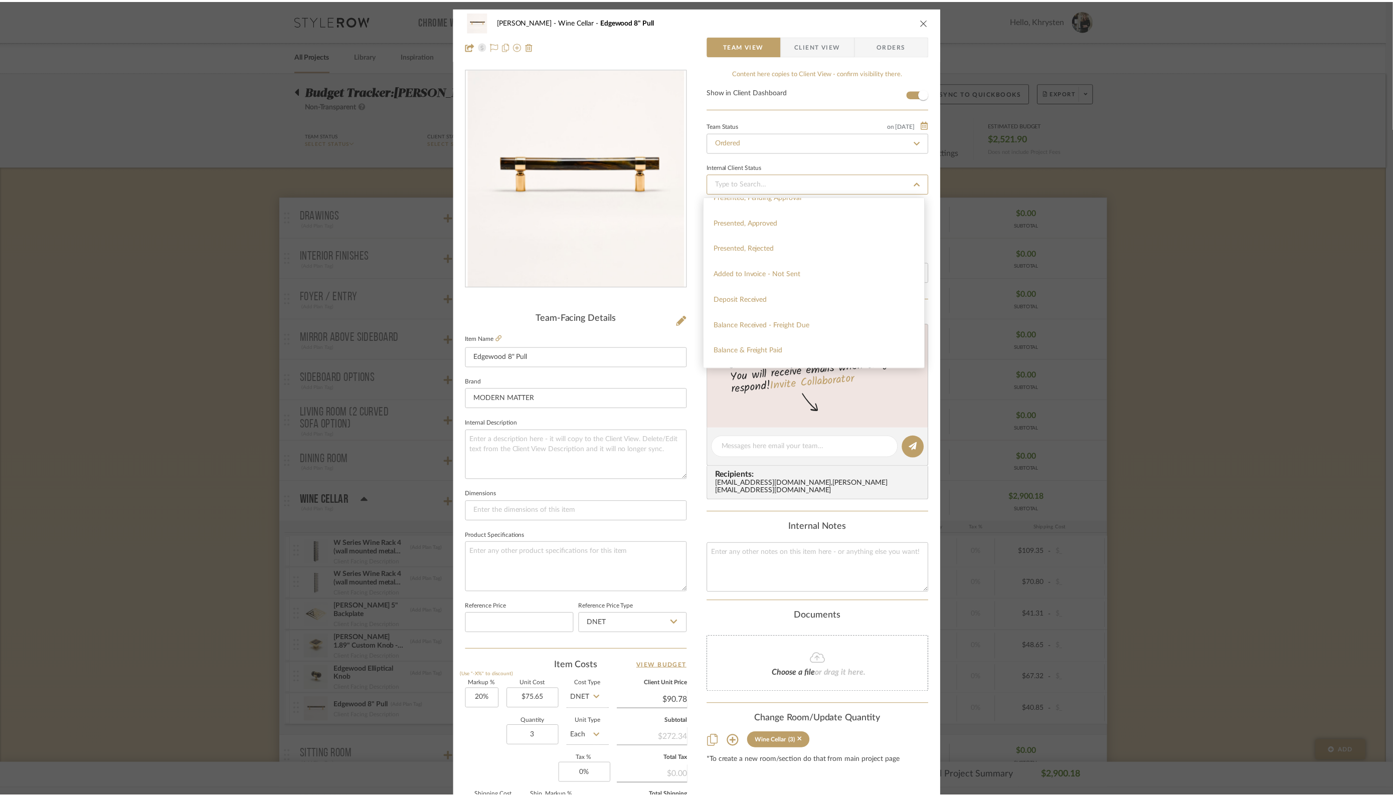
scroll to position [114, 0]
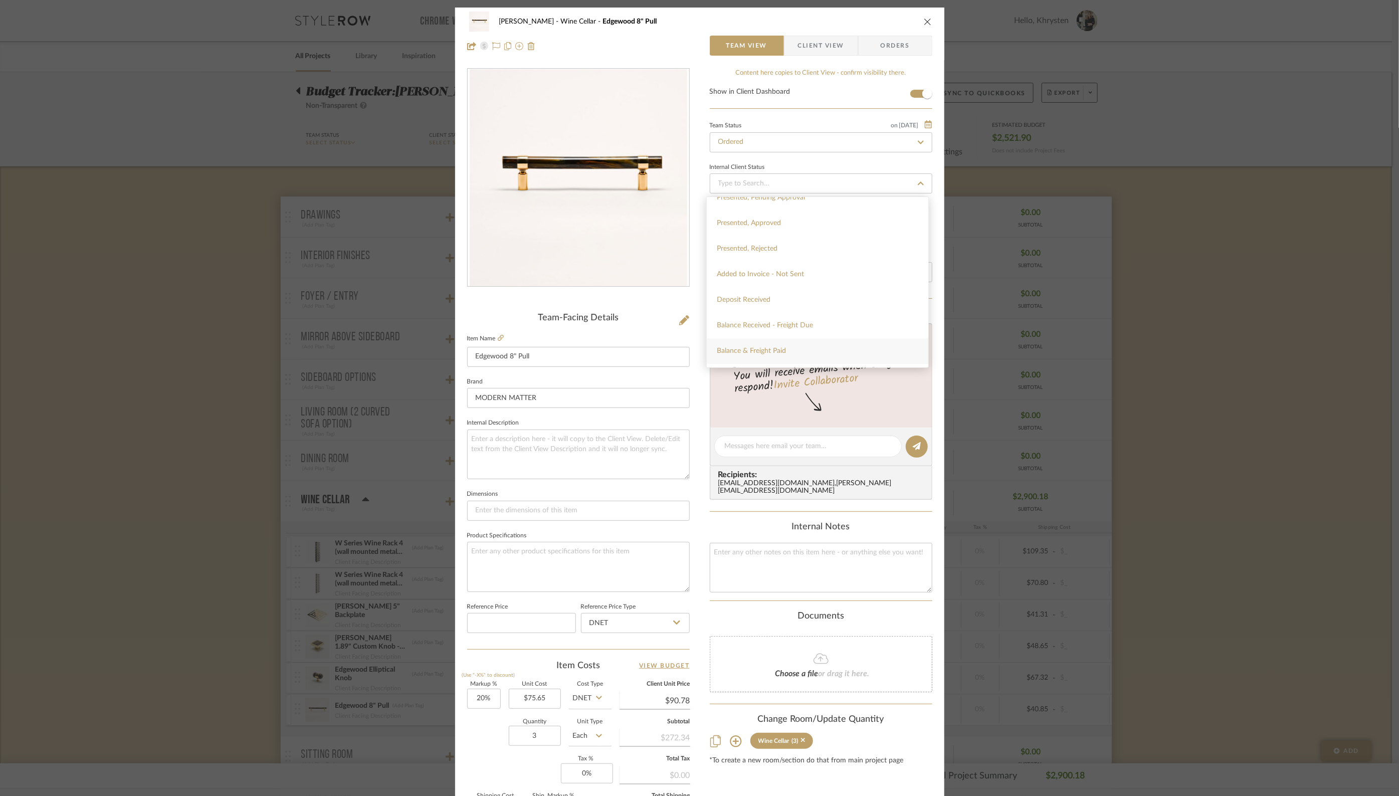
click at [786, 351] on div "Balance & Freight Paid" at bounding box center [818, 351] width 222 height 26
type input "9/17/2025"
type input "Balance & Freight Paid"
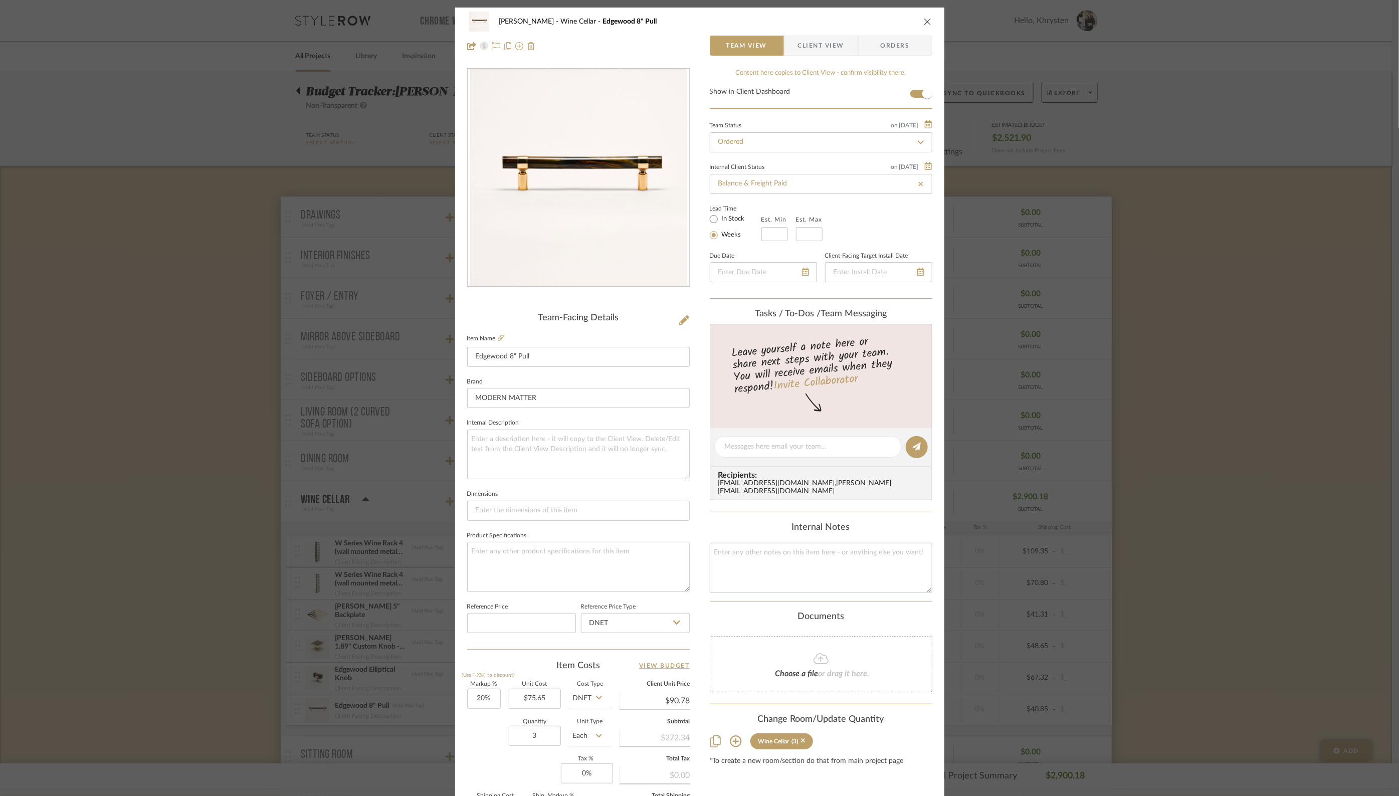
click at [924, 19] on icon "close" at bounding box center [928, 22] width 8 height 8
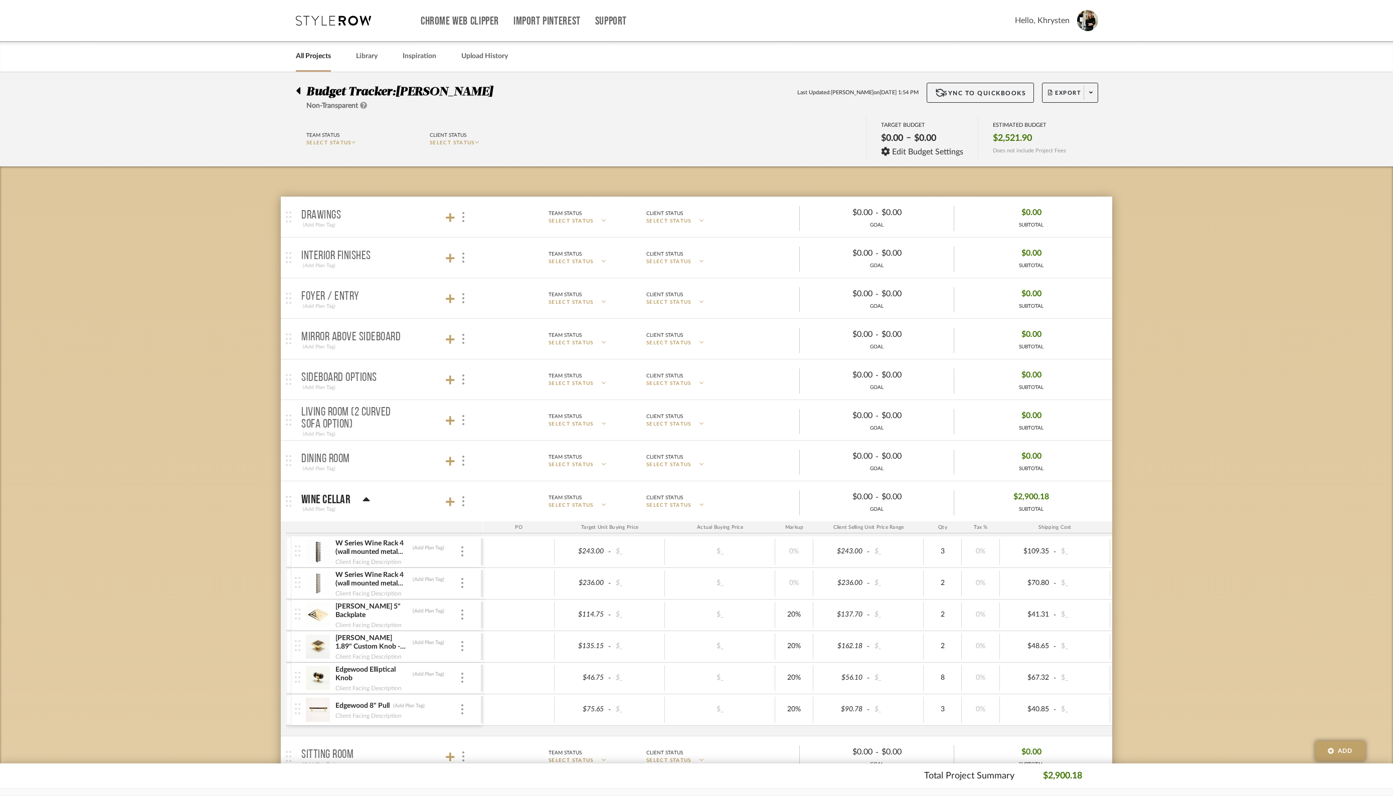
click at [573, 499] on div "Team Status" at bounding box center [564, 497] width 33 height 9
click at [588, 504] on span "SELECT STATUS" at bounding box center [570, 506] width 45 height 8
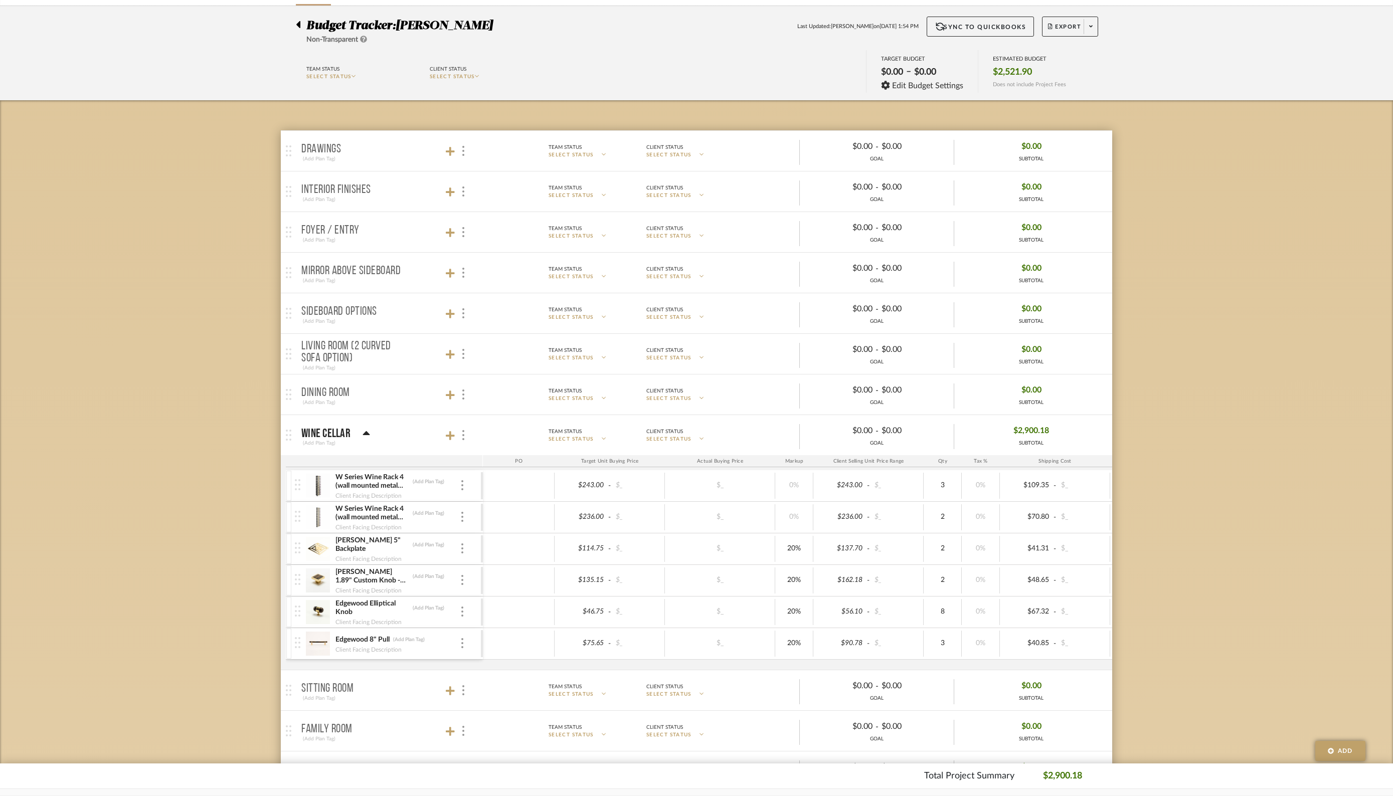
scroll to position [68, 0]
click at [579, 436] on span "SELECT STATUS" at bounding box center [570, 438] width 45 height 8
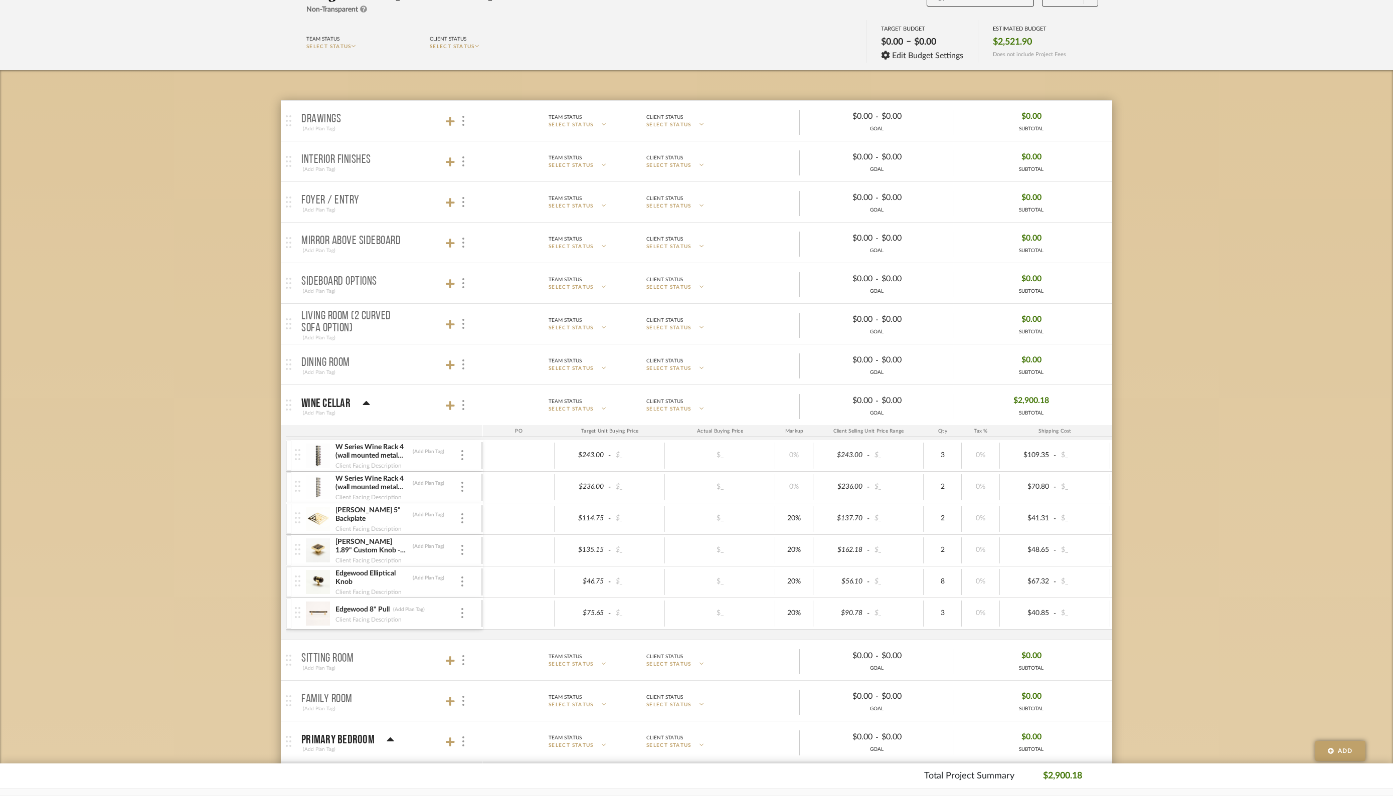
scroll to position [95, 0]
drag, startPoint x: 678, startPoint y: 415, endPoint x: 676, endPoint y: 409, distance: 6.7
click at [678, 414] on mat-panel-description "Team Status SELECT STATUS Client Status SELECT STATUS $0.00 - $0.00 GOAL $2,900…" at bounding box center [793, 407] width 630 height 28
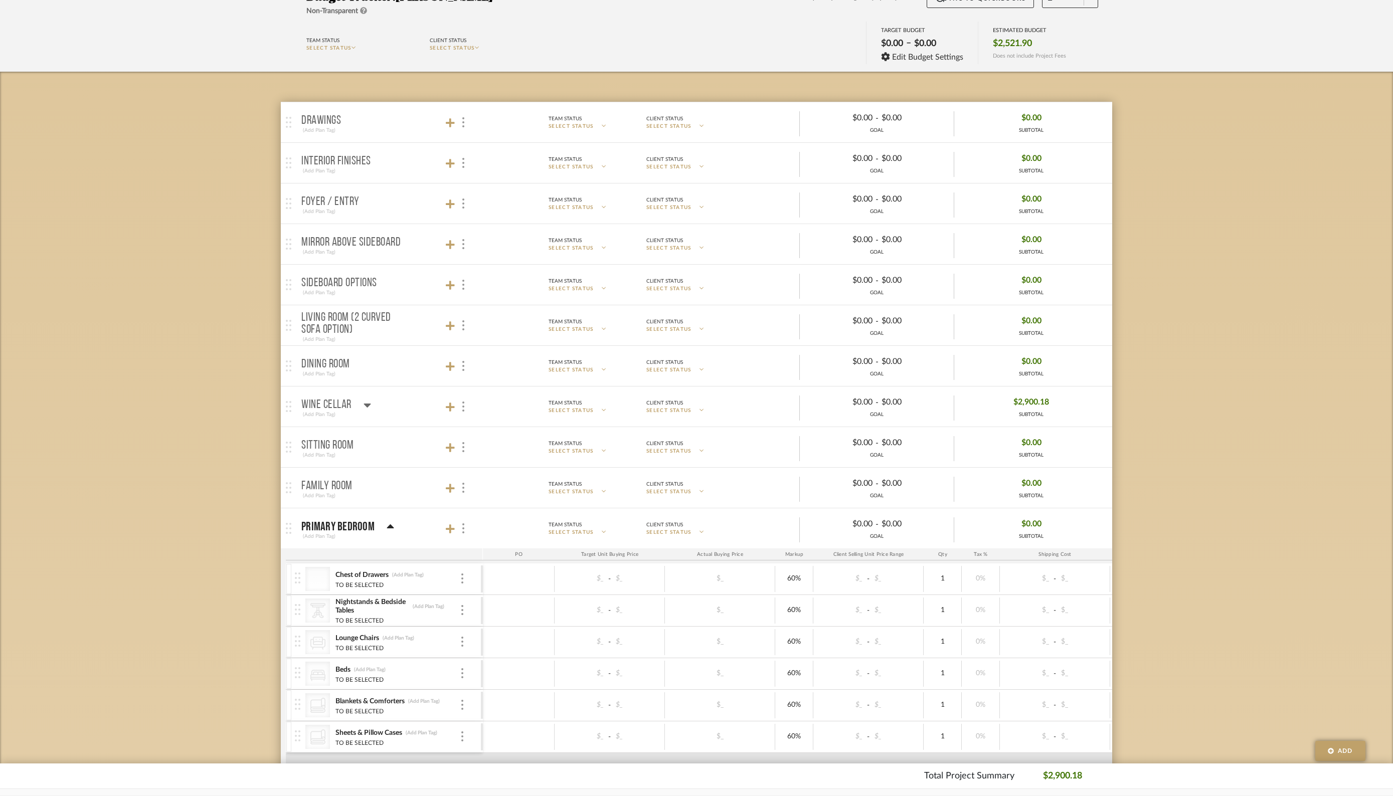
click at [676, 408] on span "SELECT STATUS" at bounding box center [668, 411] width 45 height 8
click at [667, 520] on span "Paid In Full" at bounding box center [692, 518] width 76 height 9
click at [589, 407] on span "SELECT STATUS" at bounding box center [570, 411] width 45 height 8
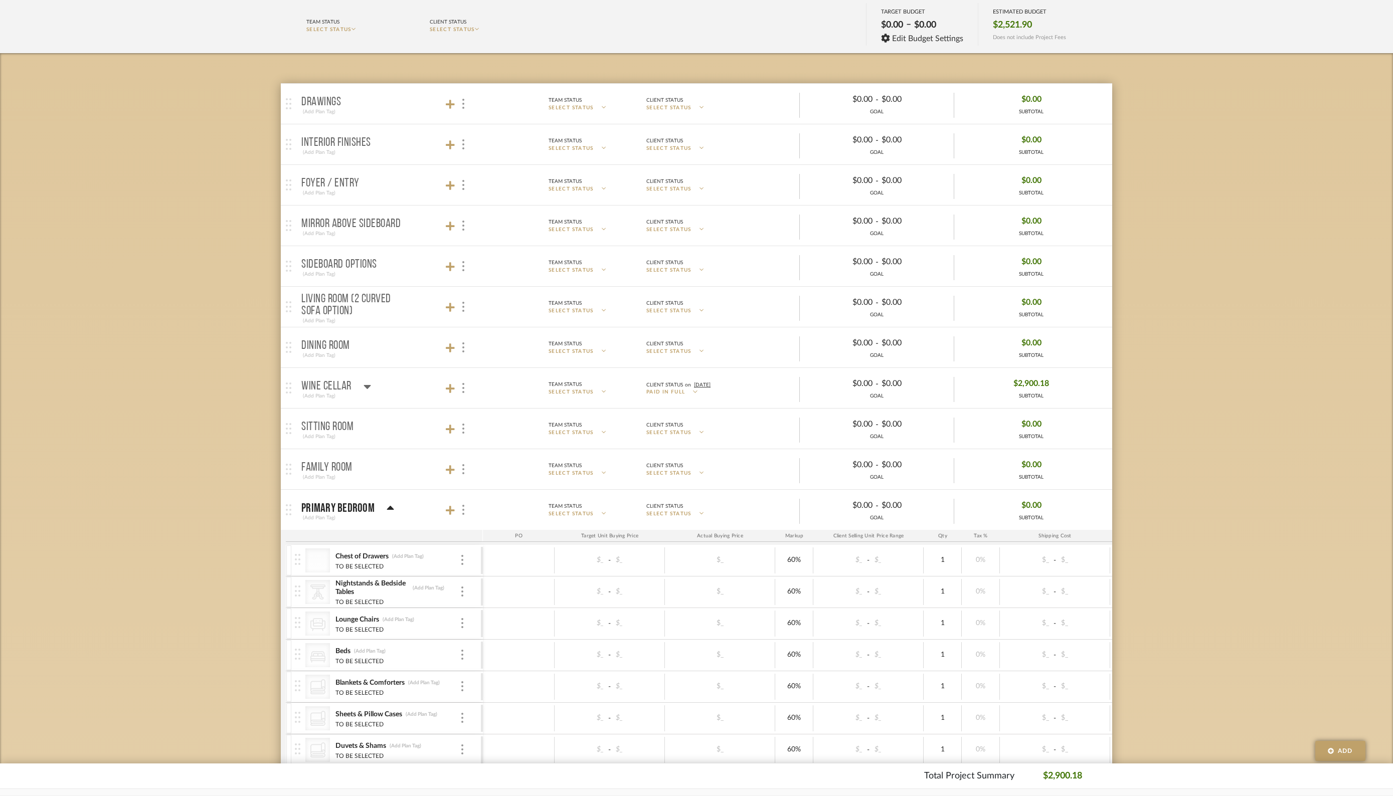
scroll to position [120, 0]
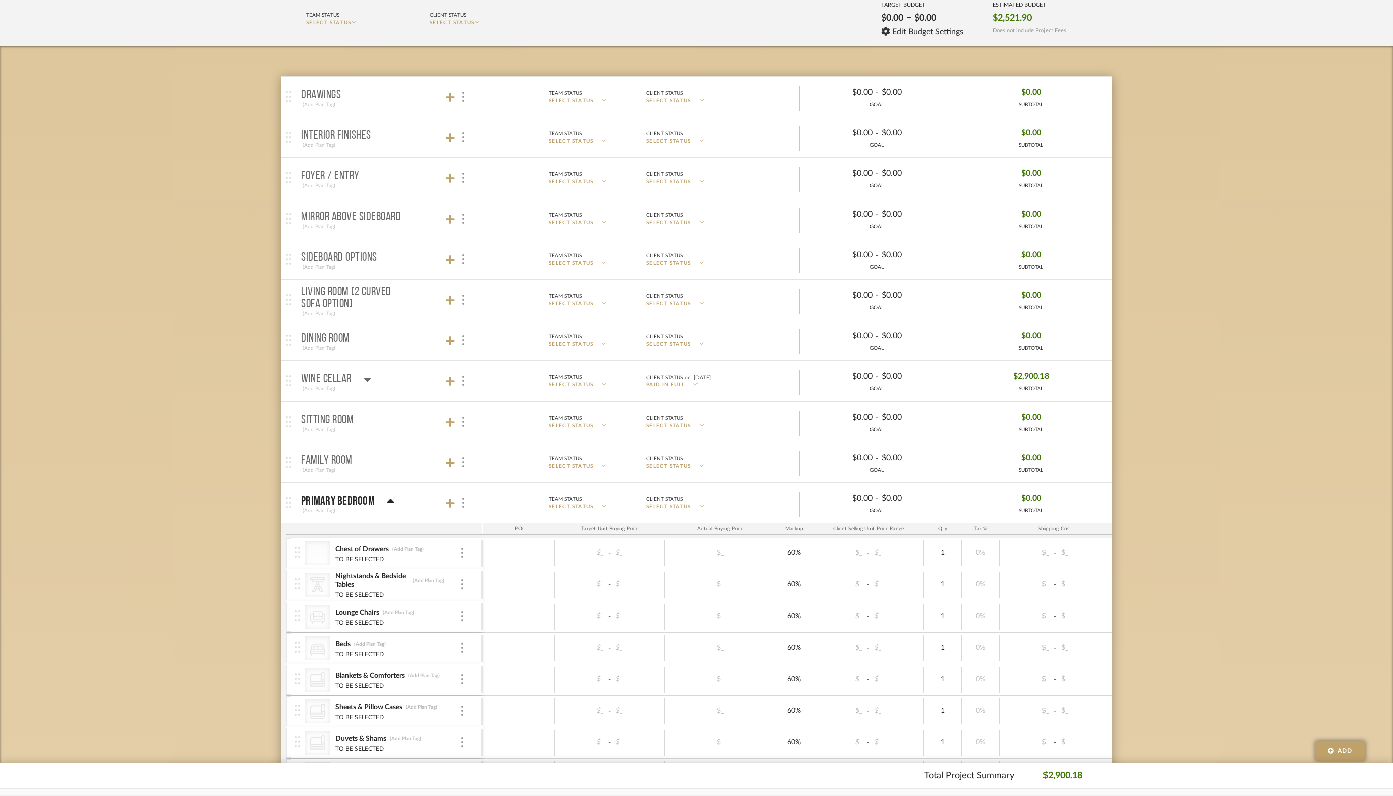
click at [583, 382] on span "SELECT STATUS" at bounding box center [570, 386] width 45 height 8
click at [579, 398] on span "Sent to Client" at bounding box center [606, 396] width 99 height 9
click at [367, 378] on icon at bounding box center [366, 380] width 7 height 4
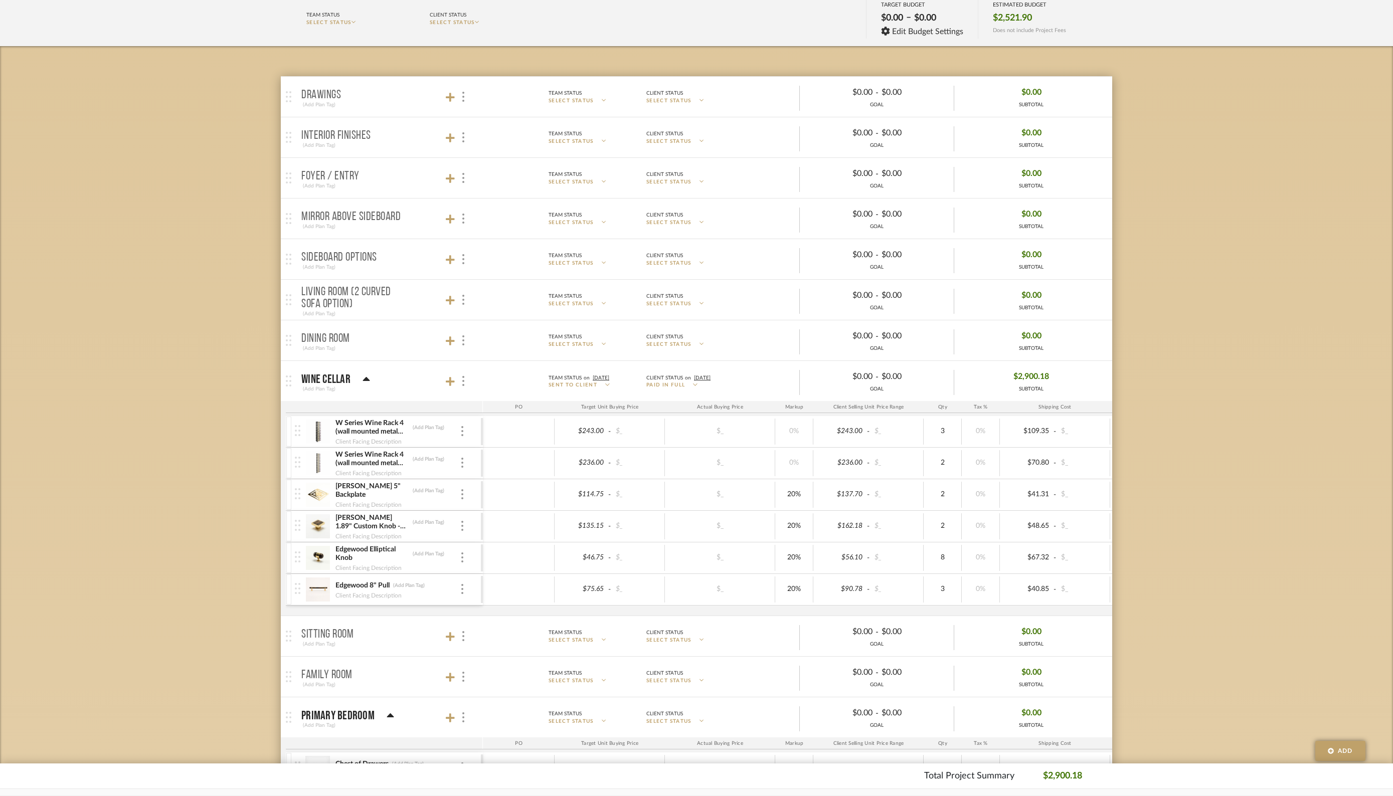
scroll to position [0, 0]
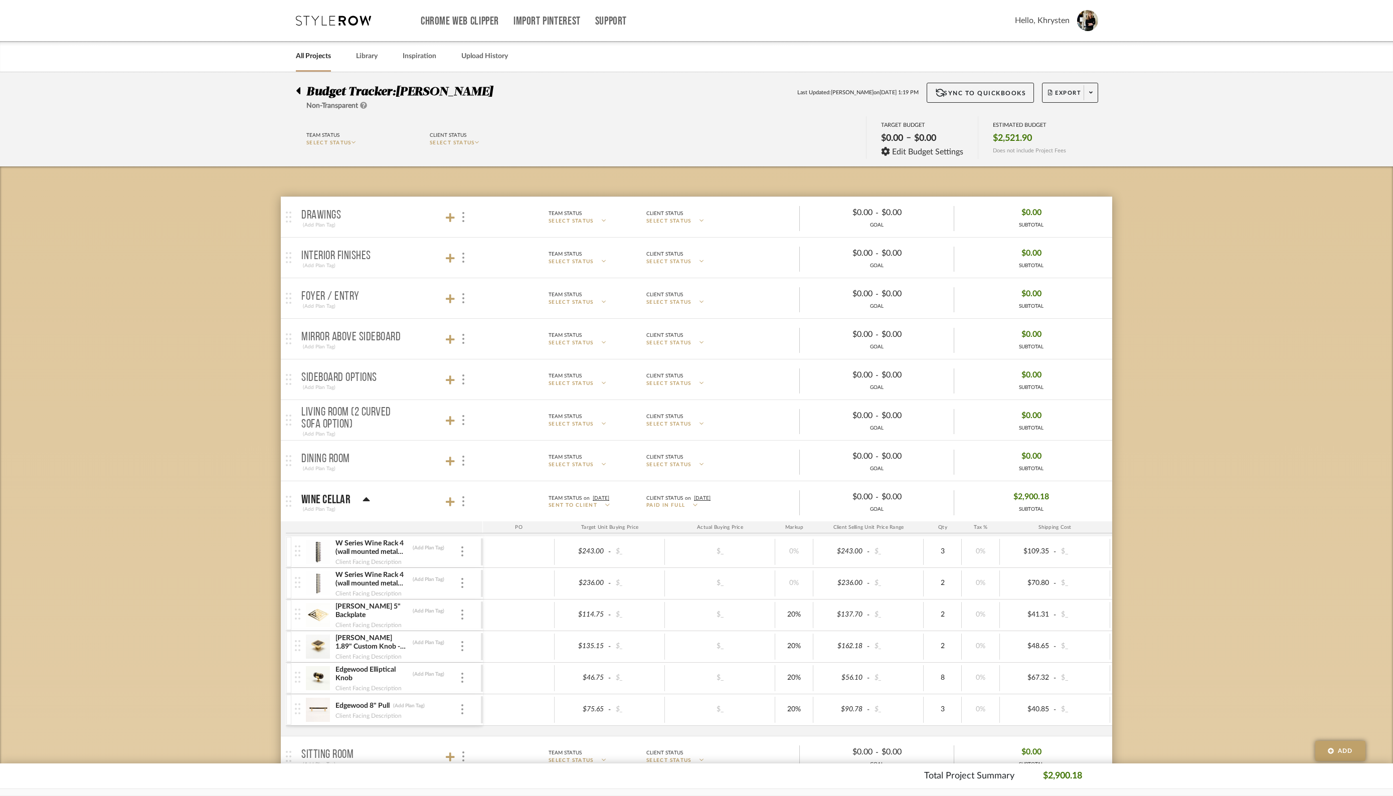
click at [299, 89] on icon at bounding box center [298, 90] width 4 height 7
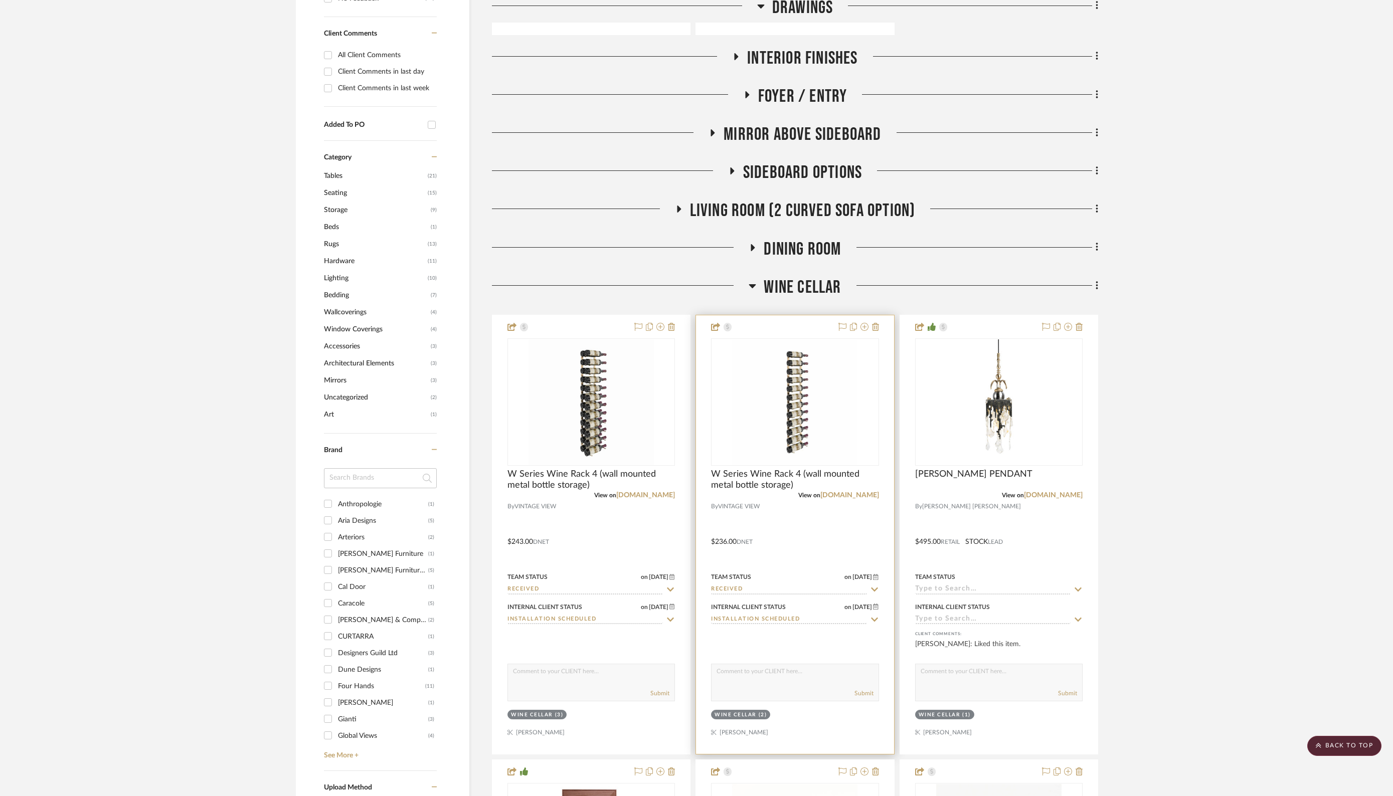
scroll to position [693, 0]
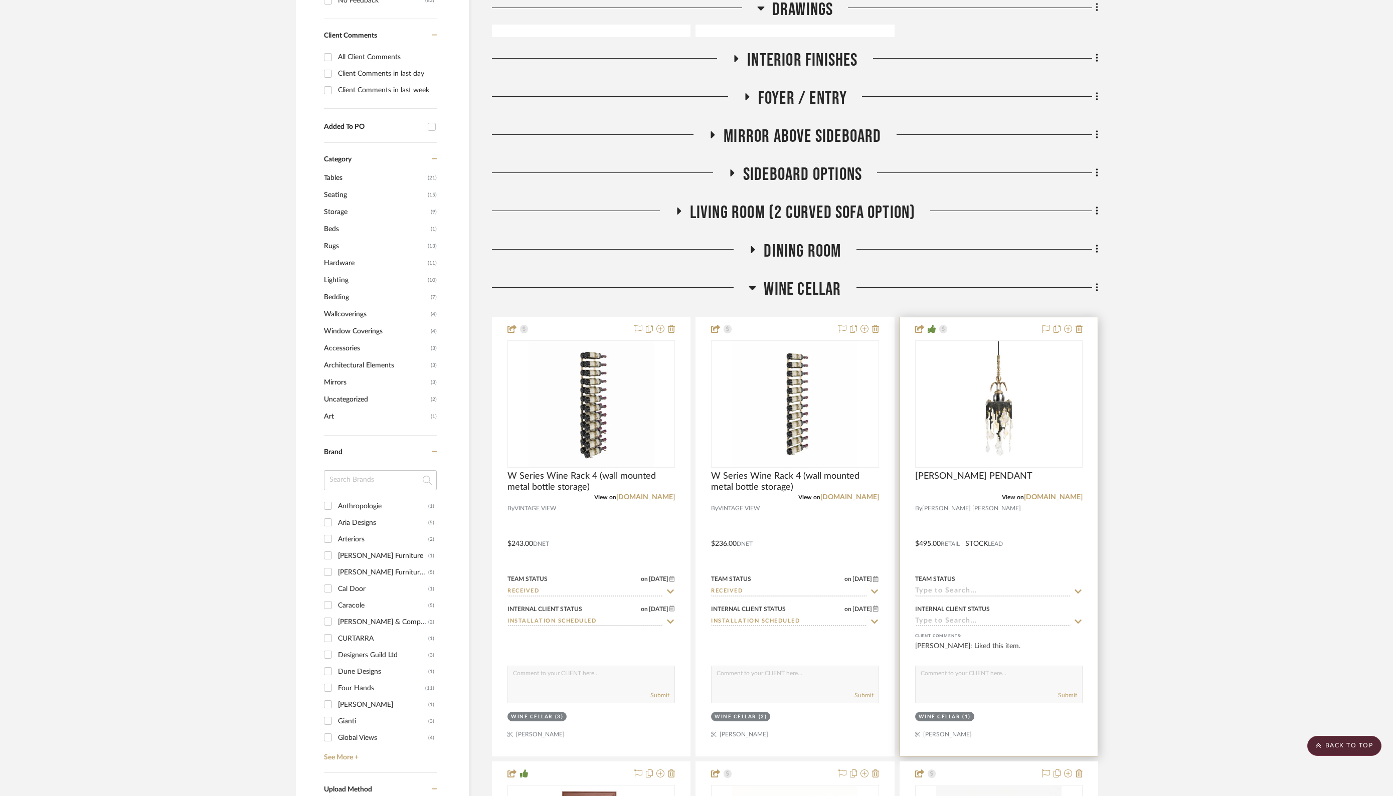
click at [960, 620] on input at bounding box center [992, 622] width 155 height 10
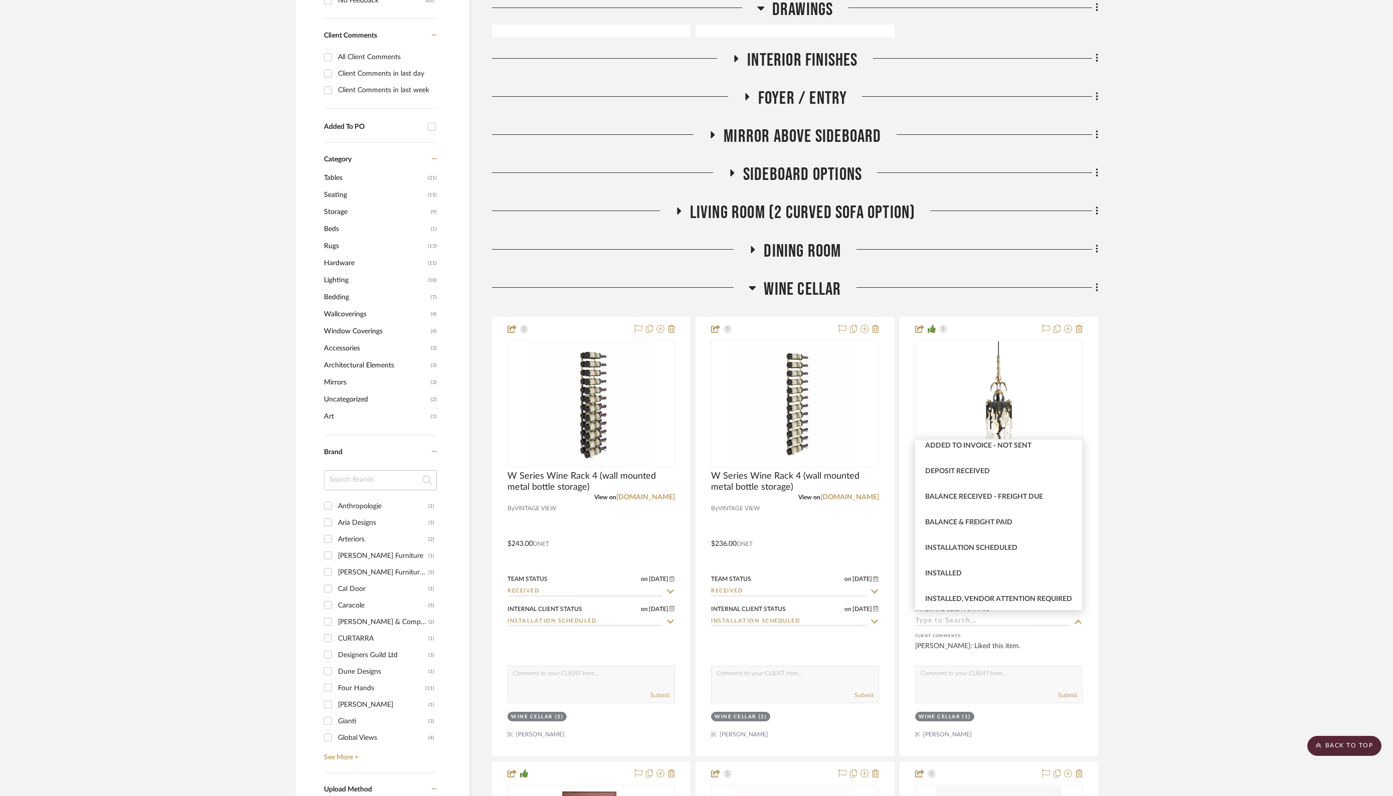
scroll to position [188, 0]
click at [970, 546] on span "Installation Scheduled" at bounding box center [971, 545] width 92 height 7
type input "9/17/2025"
type input "Installation Scheduled"
click at [939, 587] on sr-typeahead at bounding box center [998, 592] width 167 height 10
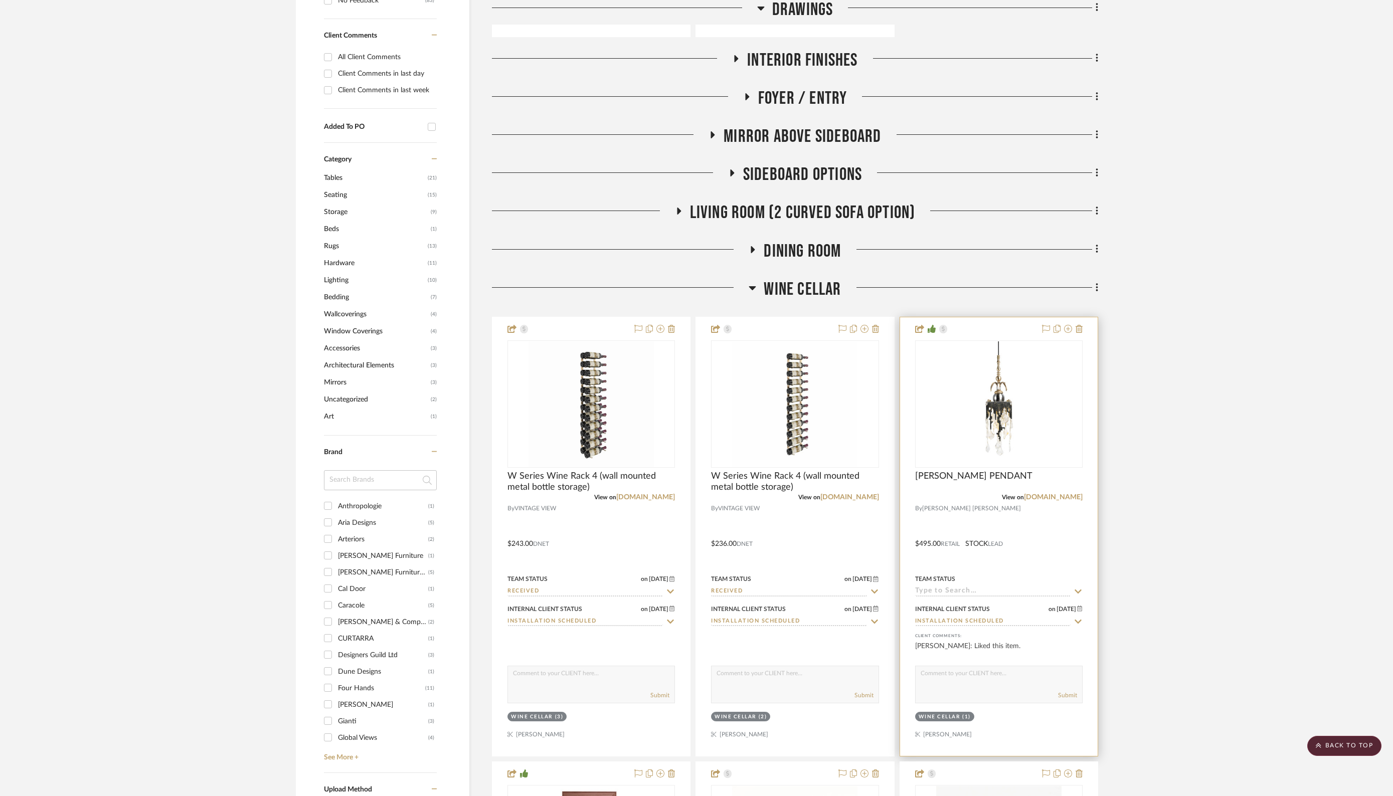
click at [952, 587] on input at bounding box center [992, 592] width 155 height 10
click at [984, 681] on span "Installed / Delivered" at bounding box center [965, 682] width 81 height 7
type input "9/17/2025"
type input "Installed / Delivered"
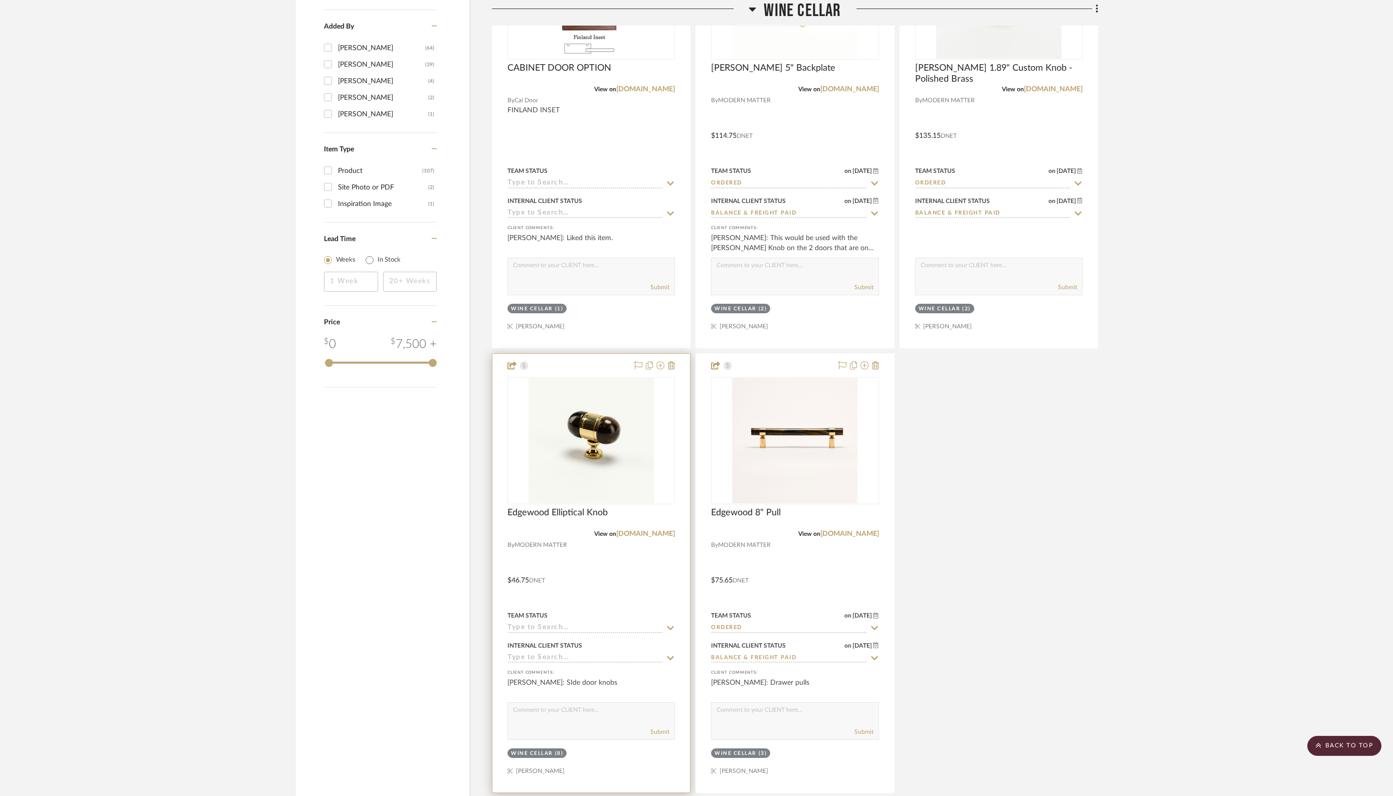
scroll to position [1549, 0]
click at [612, 621] on input at bounding box center [584, 626] width 155 height 10
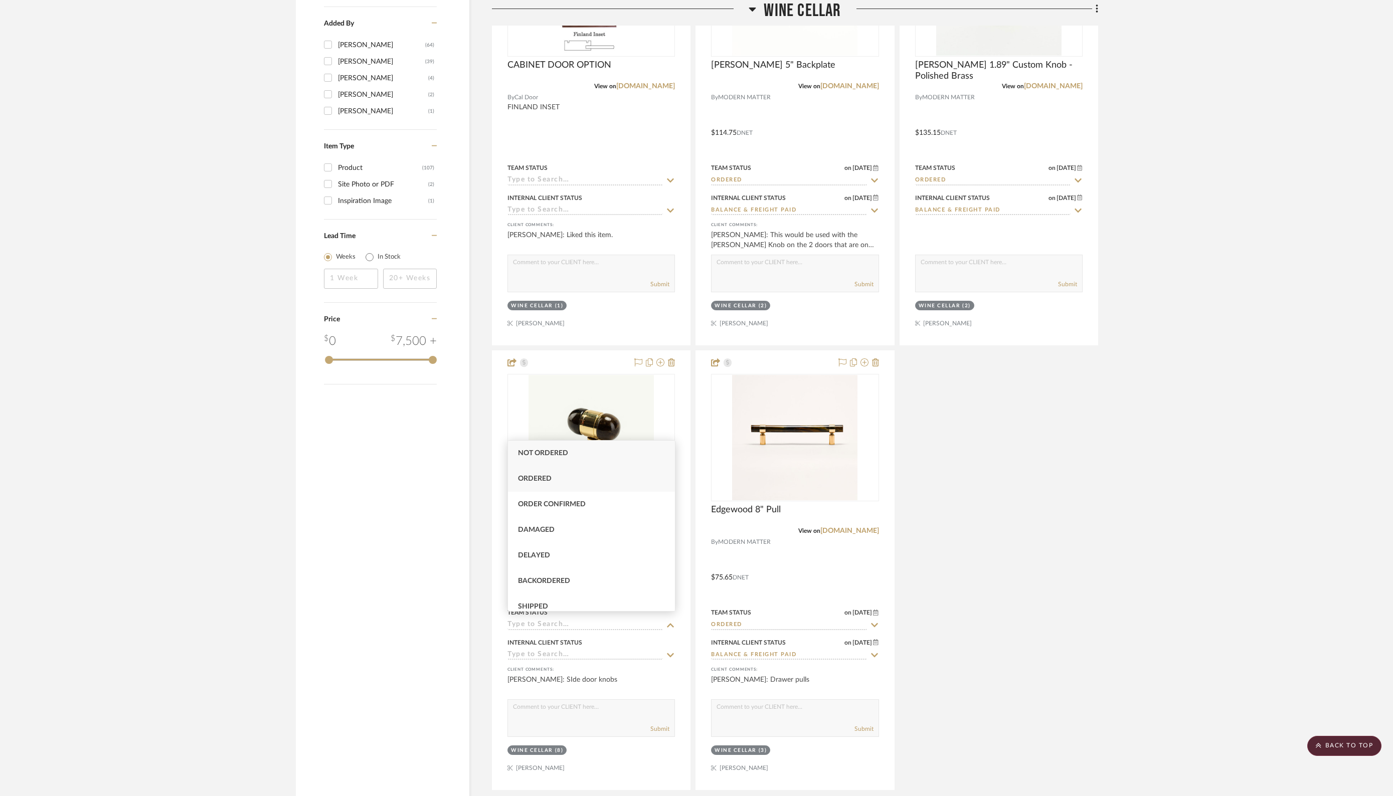
click at [540, 476] on span "Ordered" at bounding box center [535, 478] width 34 height 7
type input "9/17/2025"
type input "Ordered"
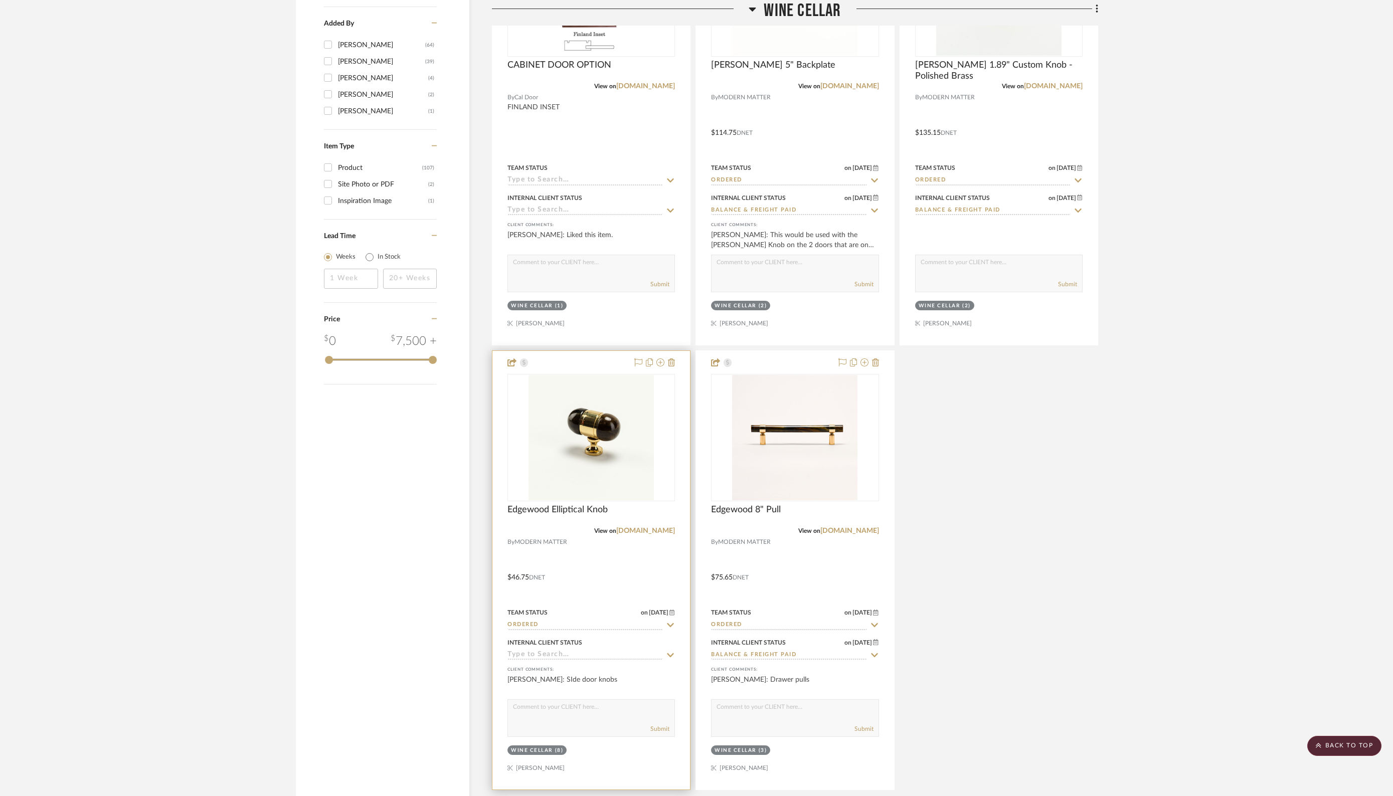
click at [558, 651] on input at bounding box center [584, 656] width 155 height 10
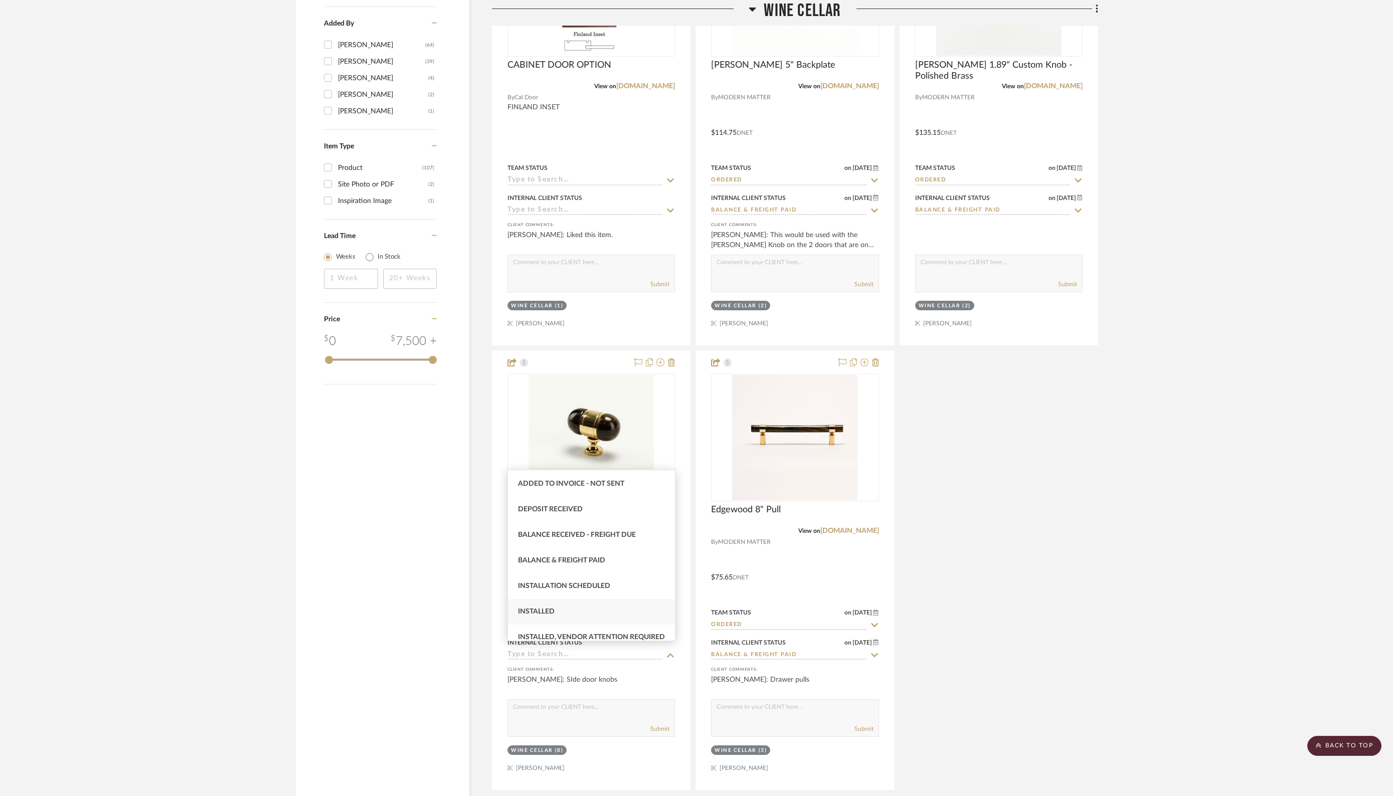
scroll to position [179, 0]
click at [582, 584] on span "Installation Scheduled" at bounding box center [564, 585] width 92 height 7
type input "9/17/2025"
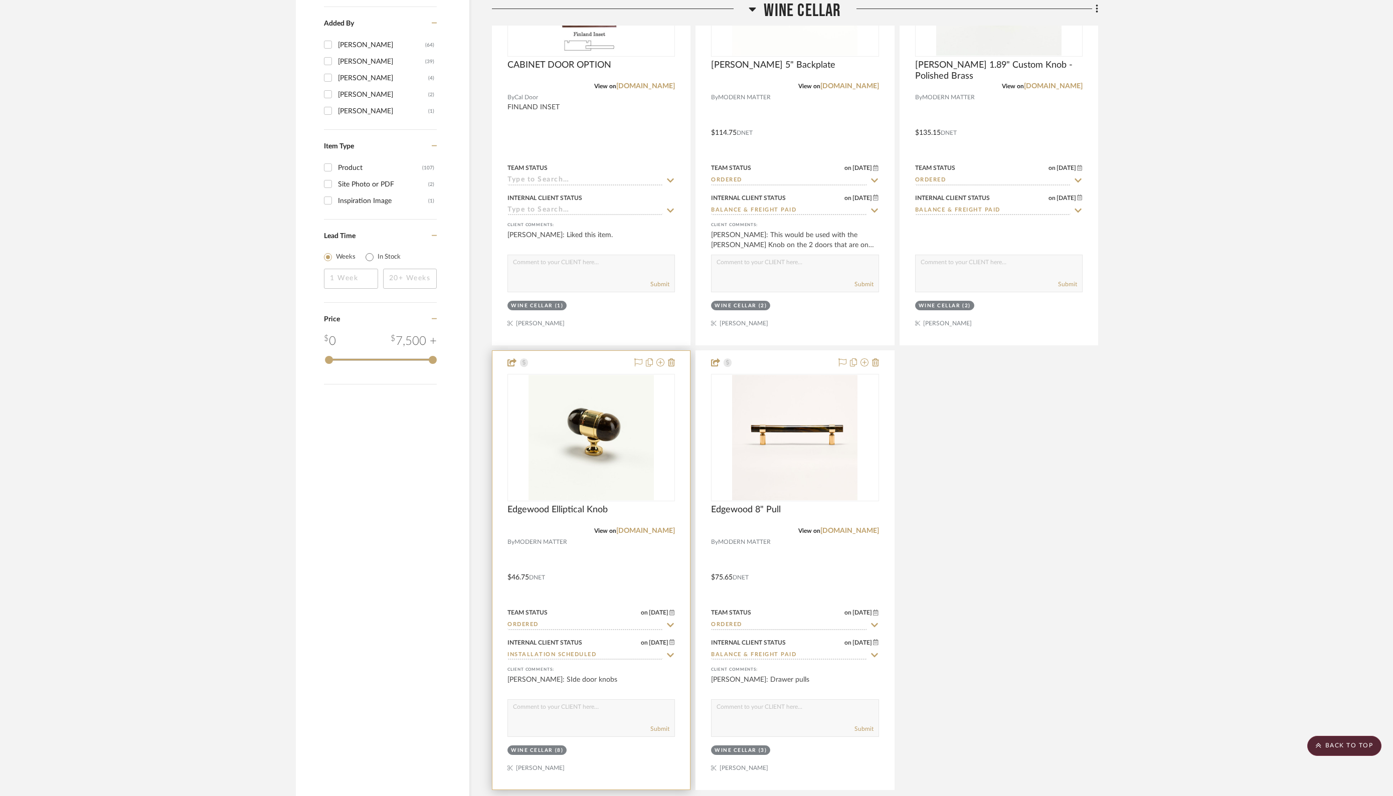
click at [613, 651] on input "Installation Scheduled" at bounding box center [584, 656] width 155 height 10
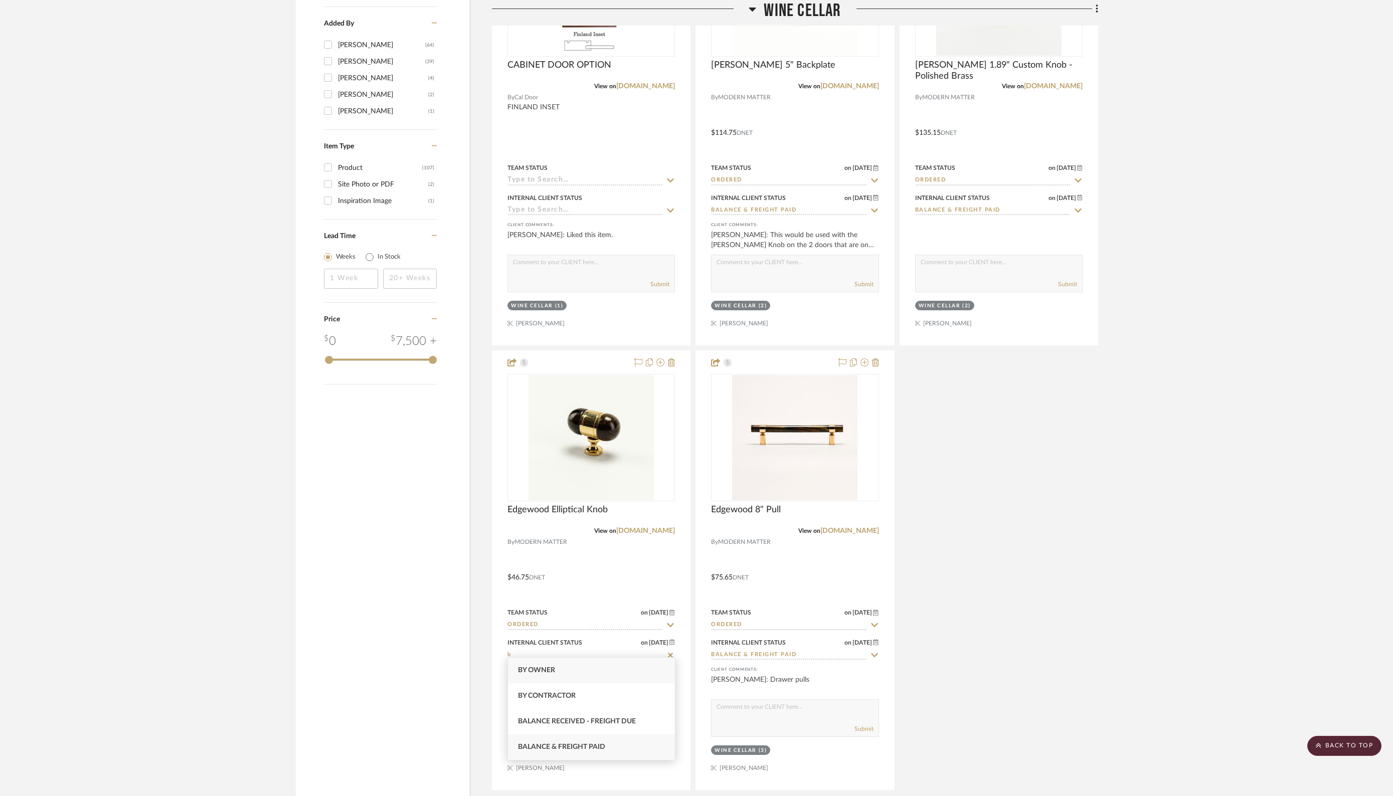
click at [572, 747] on span "Balance & Freight Paid" at bounding box center [561, 747] width 87 height 7
type input "Balance & Freight Paid"
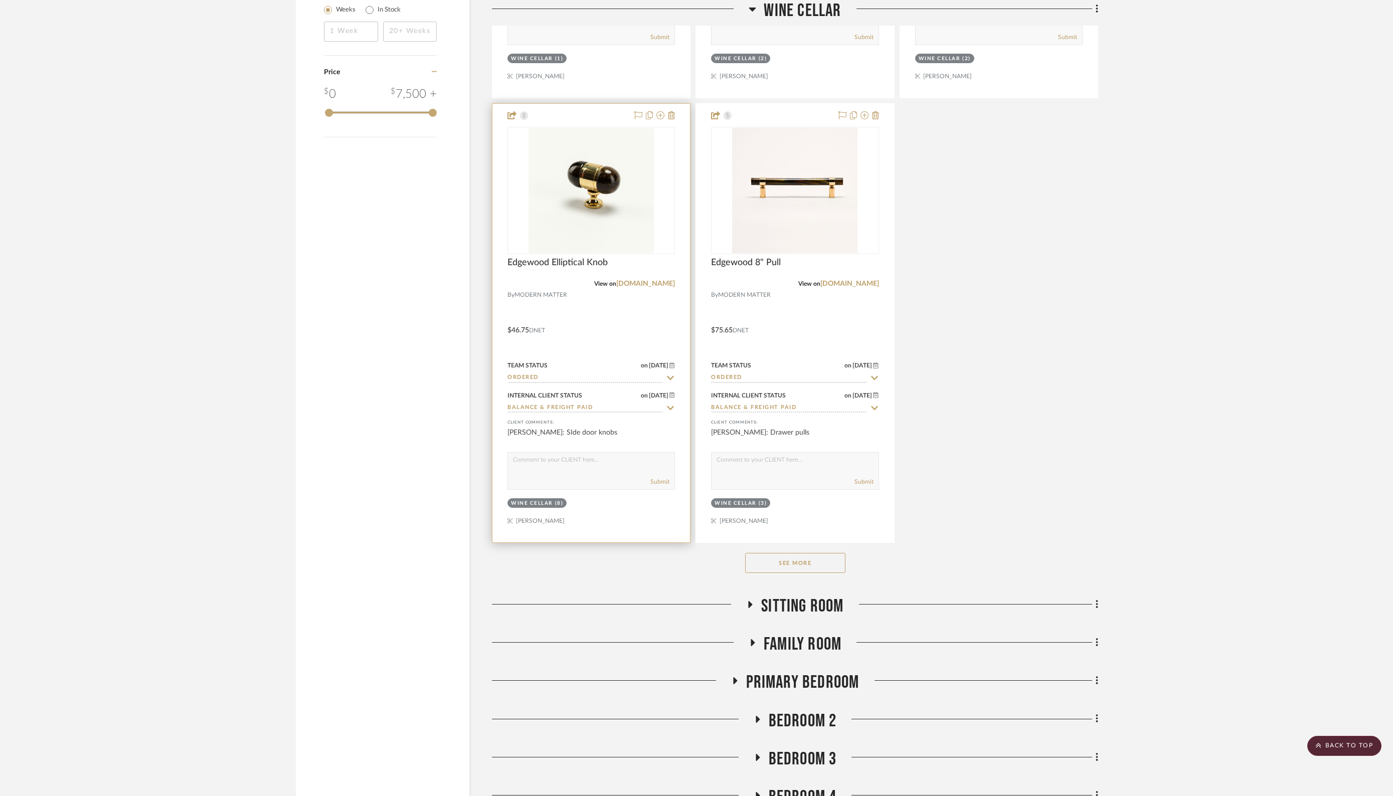
scroll to position [1799, 0]
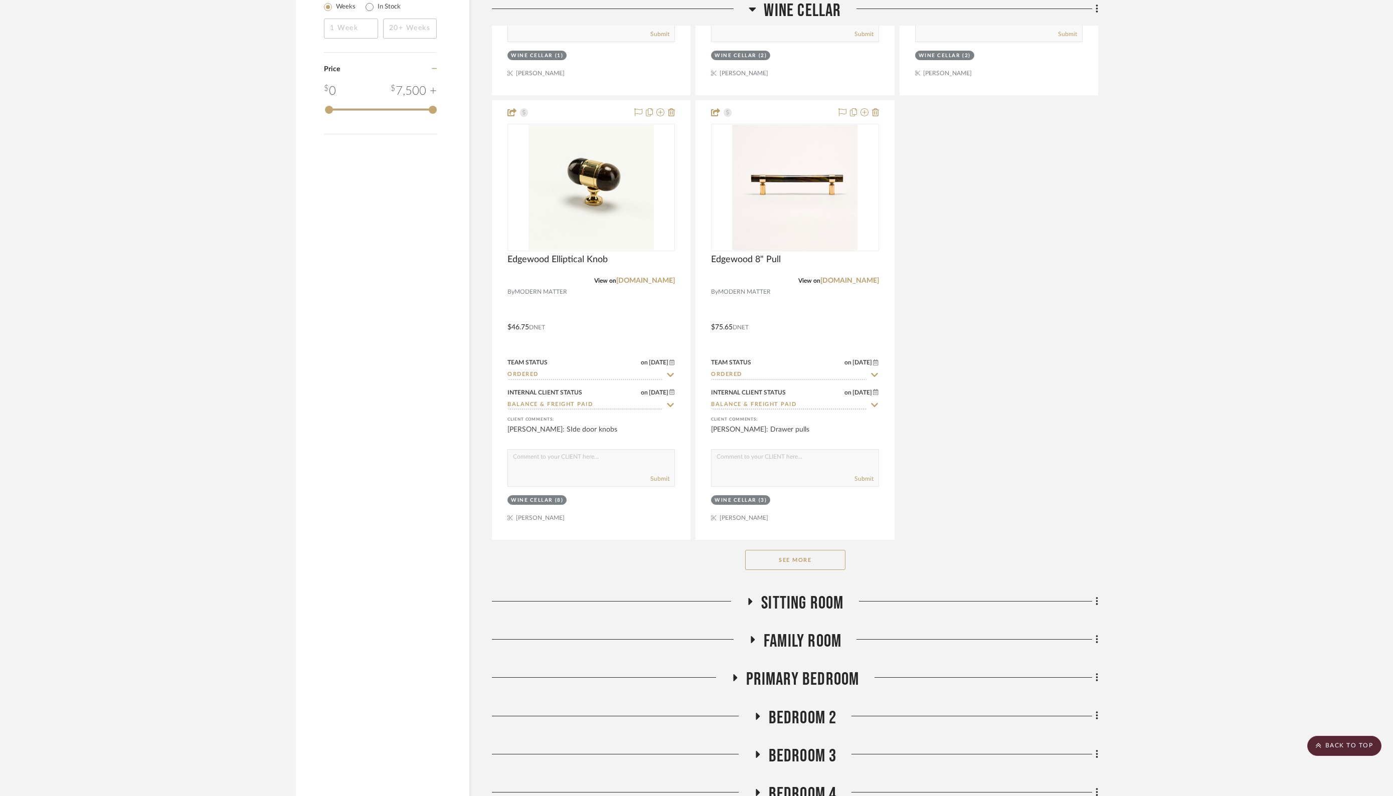
click at [771, 561] on button "See More" at bounding box center [795, 560] width 100 height 20
click at [752, 598] on icon at bounding box center [750, 602] width 12 height 8
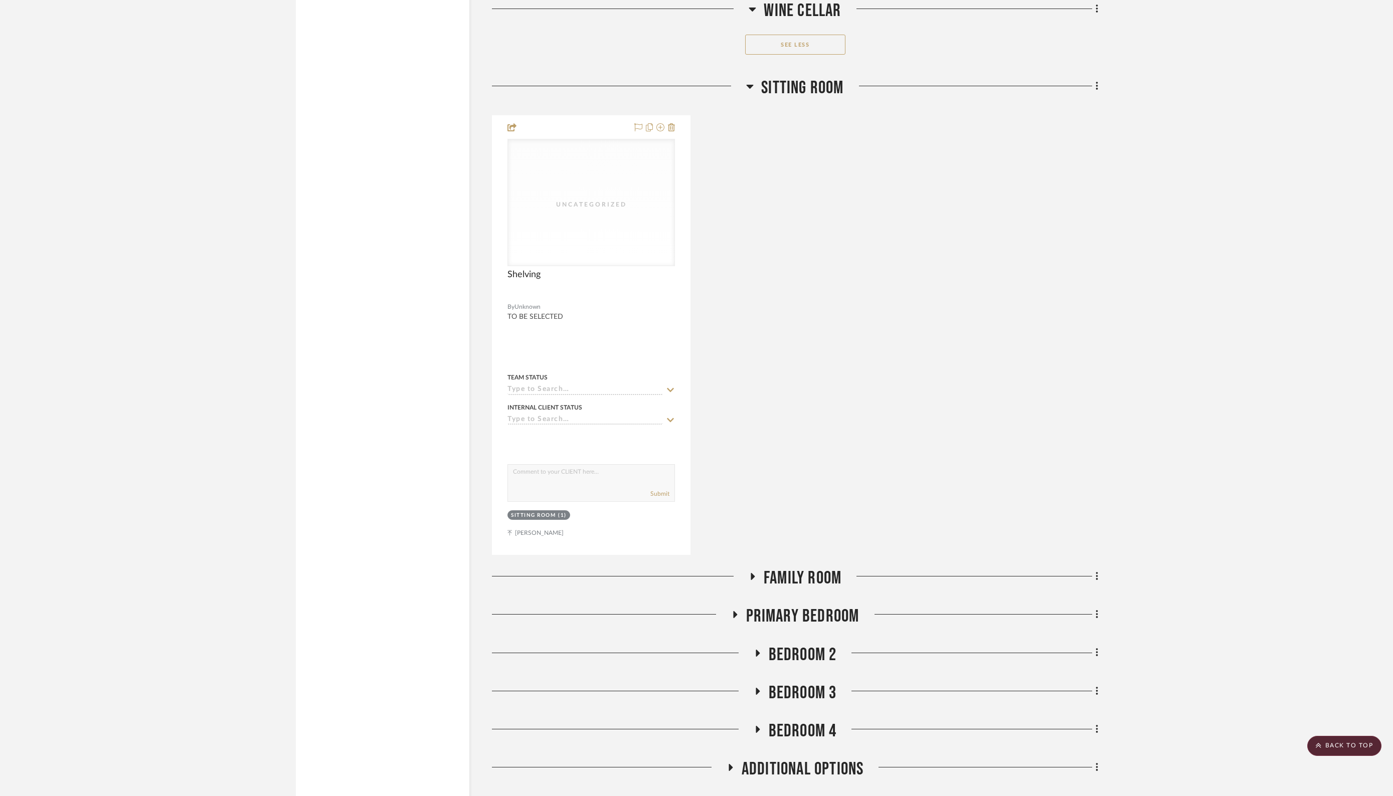
scroll to position [2316, 0]
click at [750, 572] on icon at bounding box center [752, 576] width 12 height 8
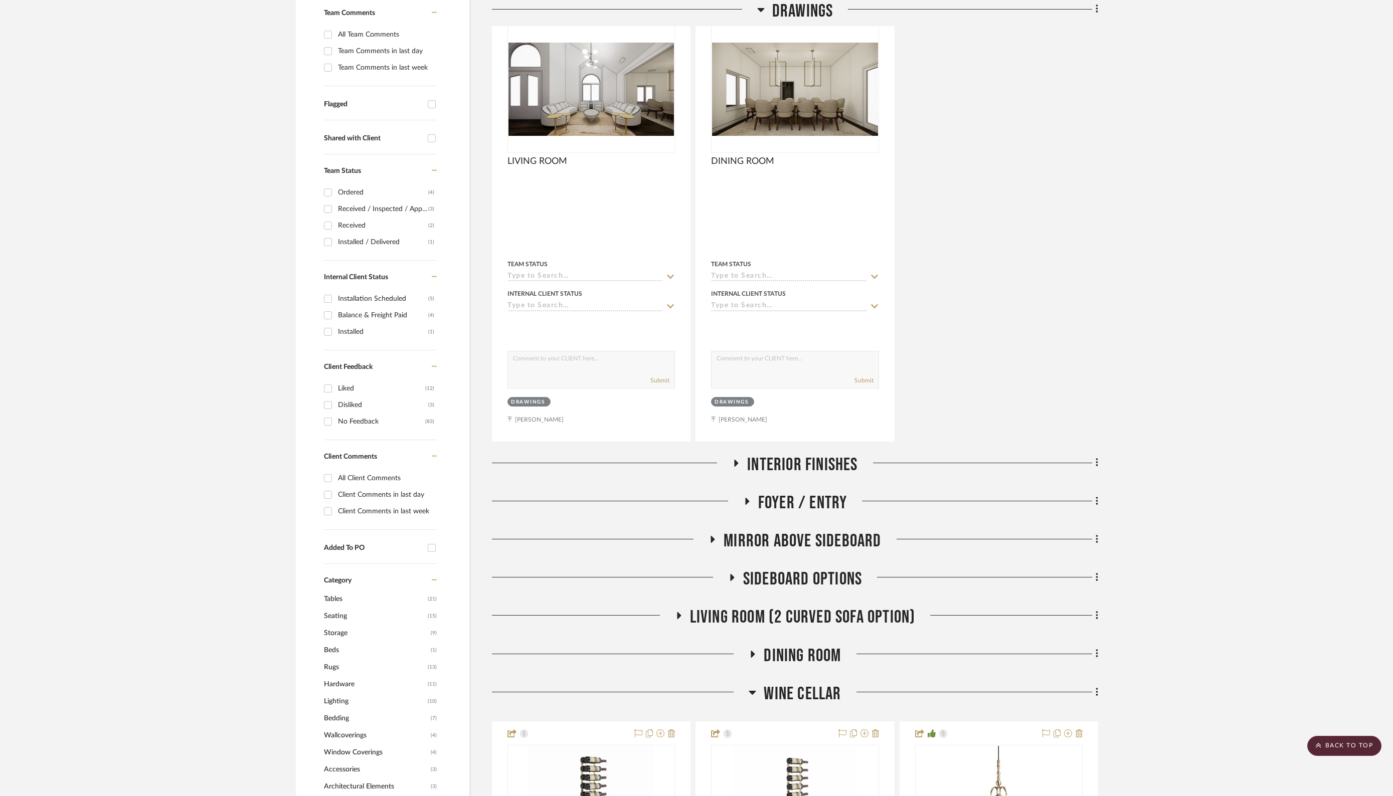
scroll to position [288, 0]
click at [677, 614] on icon at bounding box center [679, 616] width 4 height 7
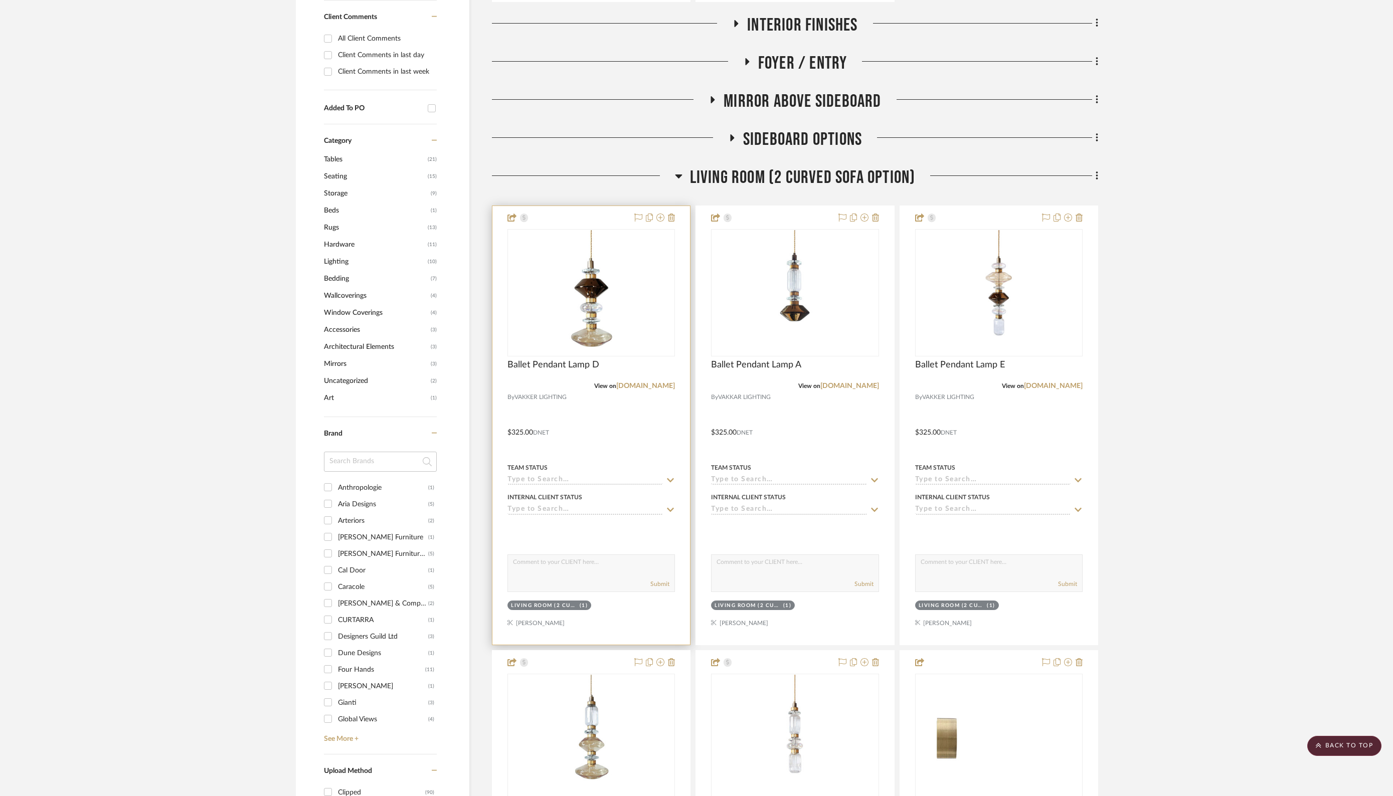
scroll to position [722, 0]
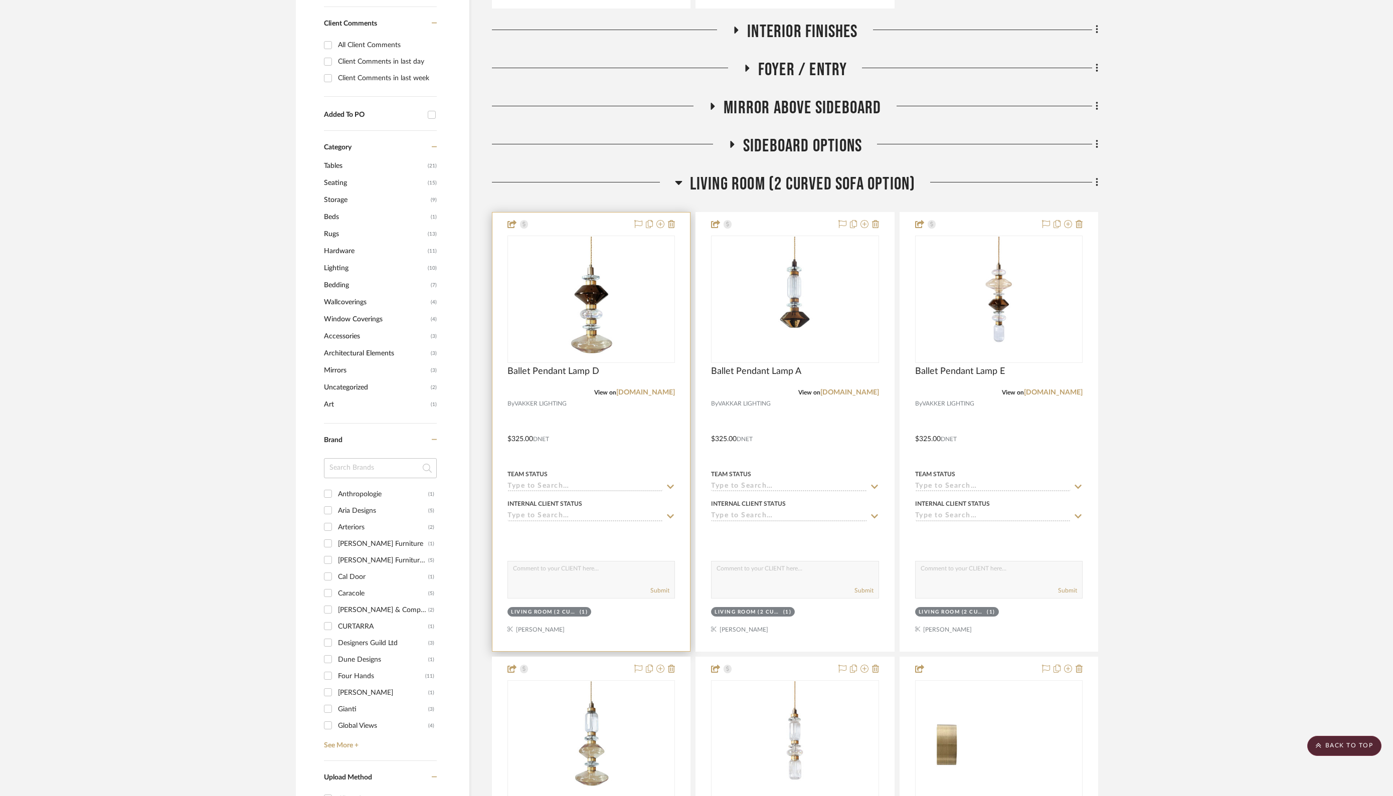
click at [577, 509] on div "Internal Client Status" at bounding box center [590, 509] width 167 height 24
click at [671, 514] on icon at bounding box center [670, 516] width 7 height 4
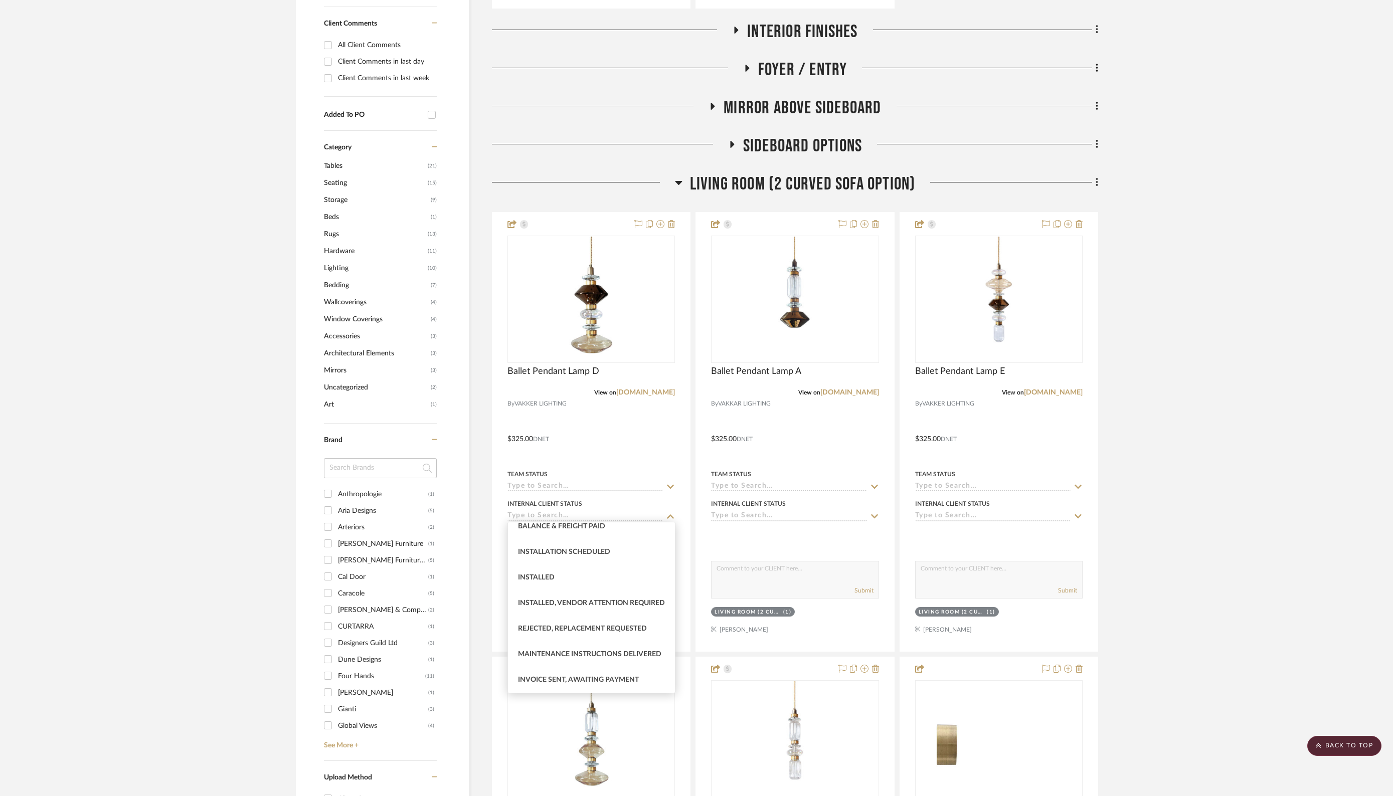
scroll to position [285, 0]
click at [548, 574] on span "Installed" at bounding box center [536, 577] width 37 height 7
type input "9/17/2025"
type input "Installed"
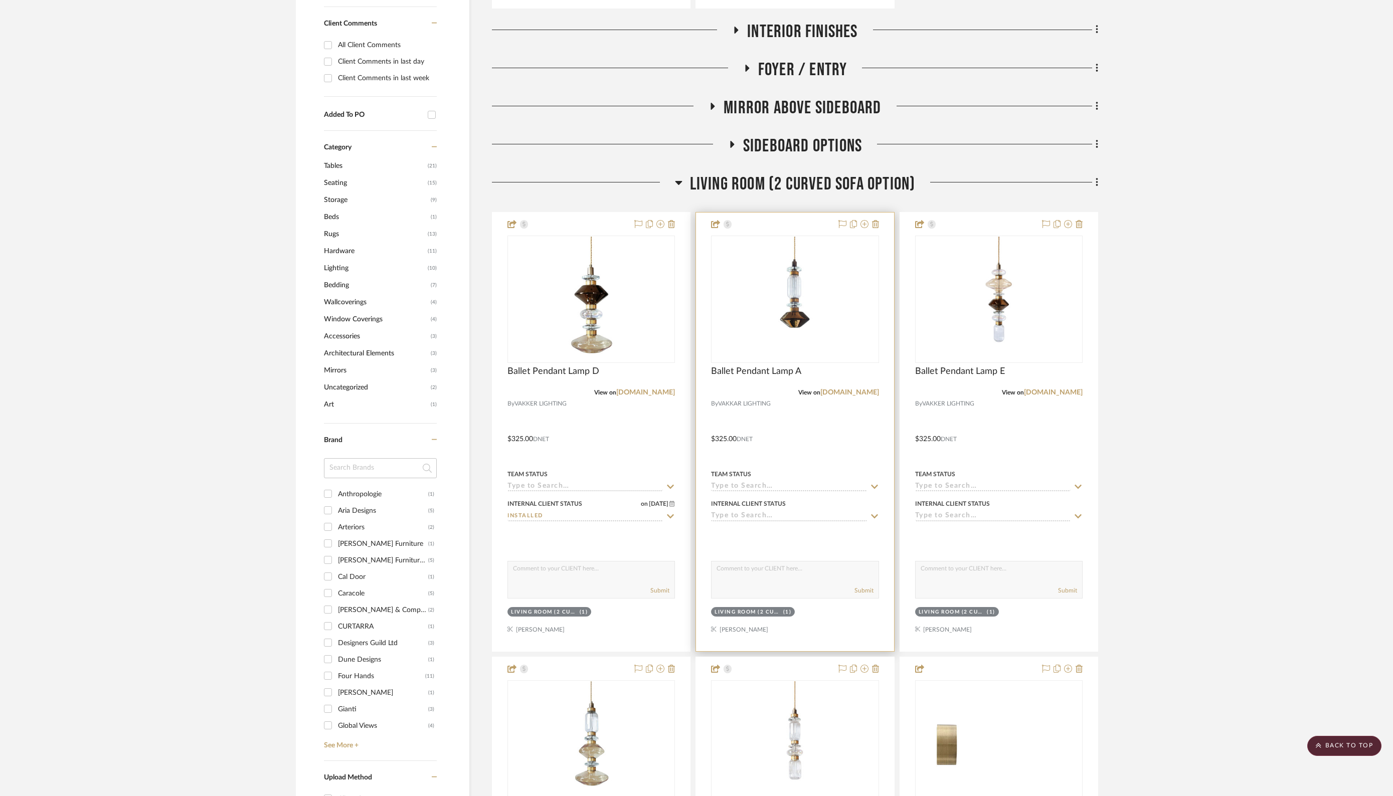
click at [792, 513] on input at bounding box center [788, 517] width 155 height 10
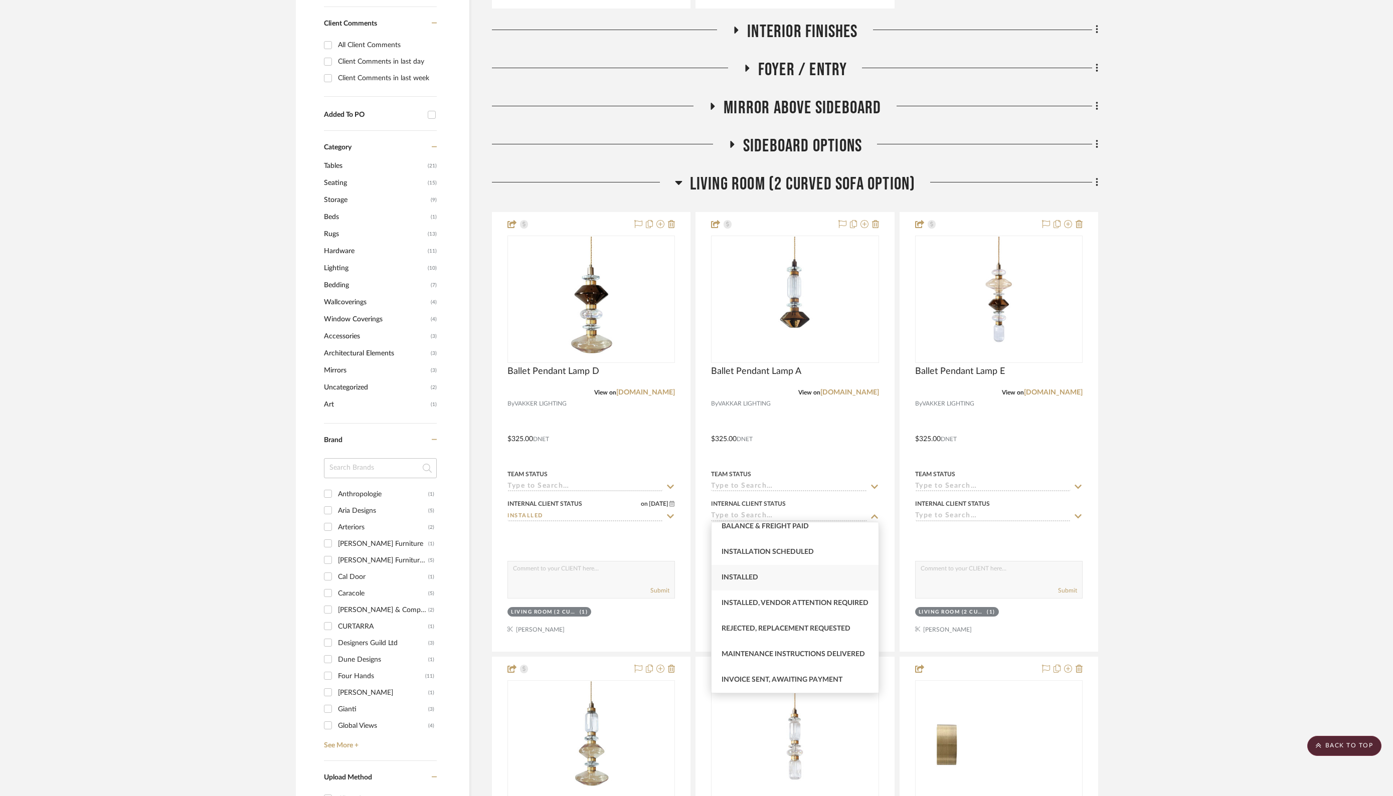
click at [744, 574] on span "Installed" at bounding box center [739, 577] width 37 height 7
type input "9/17/2025"
type input "Installed"
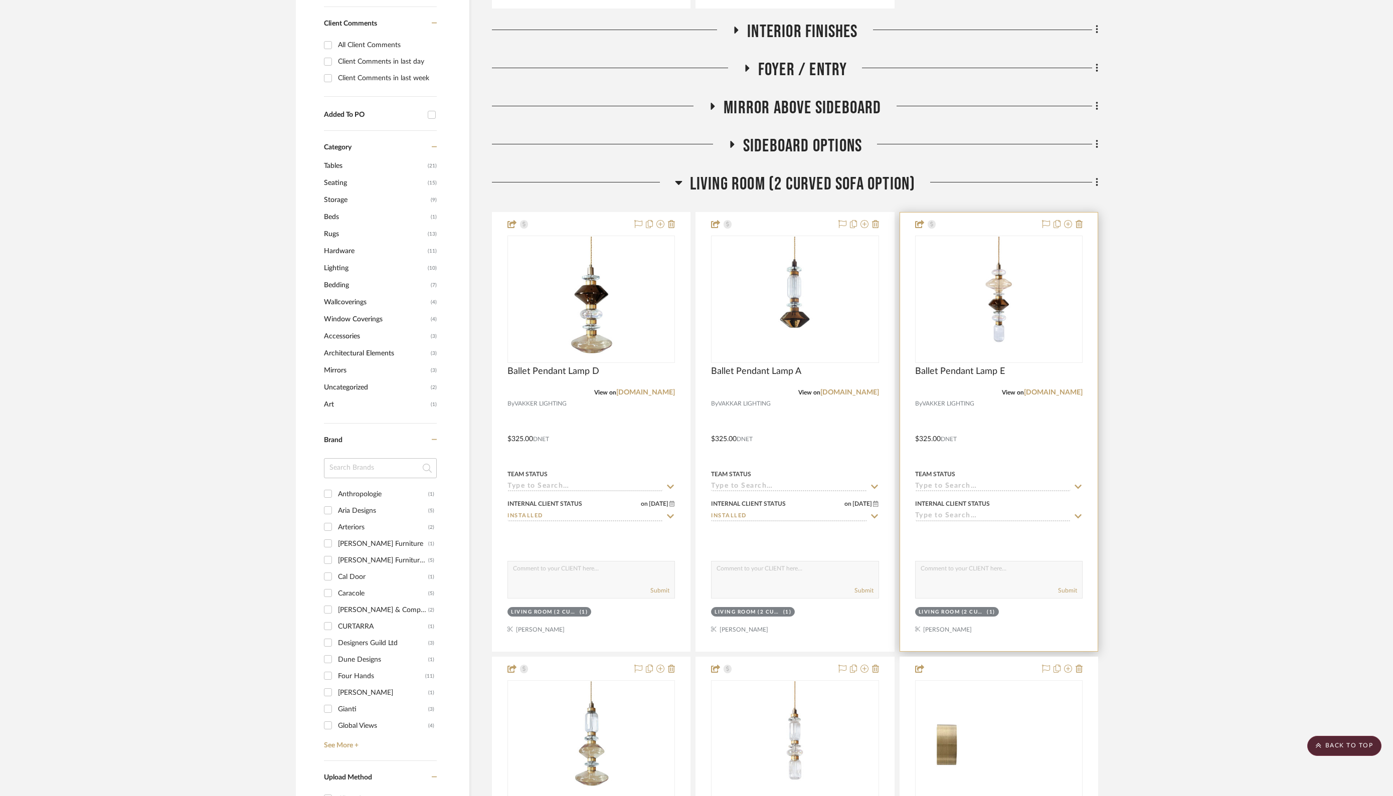
click at [978, 512] on input at bounding box center [992, 517] width 155 height 10
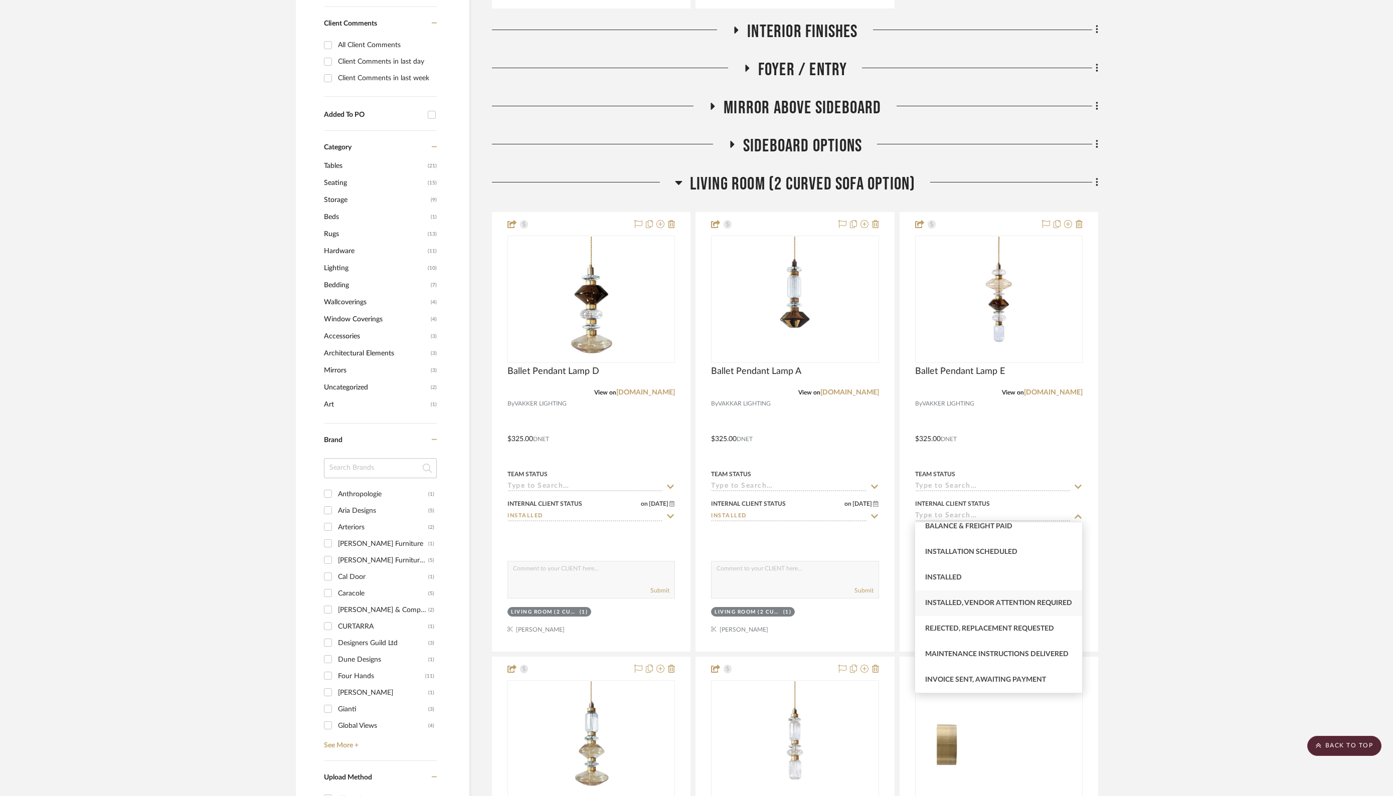
click at [945, 591] on div "Installed, Vendor Attention Required" at bounding box center [998, 604] width 167 height 26
type input "9/17/2025"
type input "Installed, Vendor Attention Required"
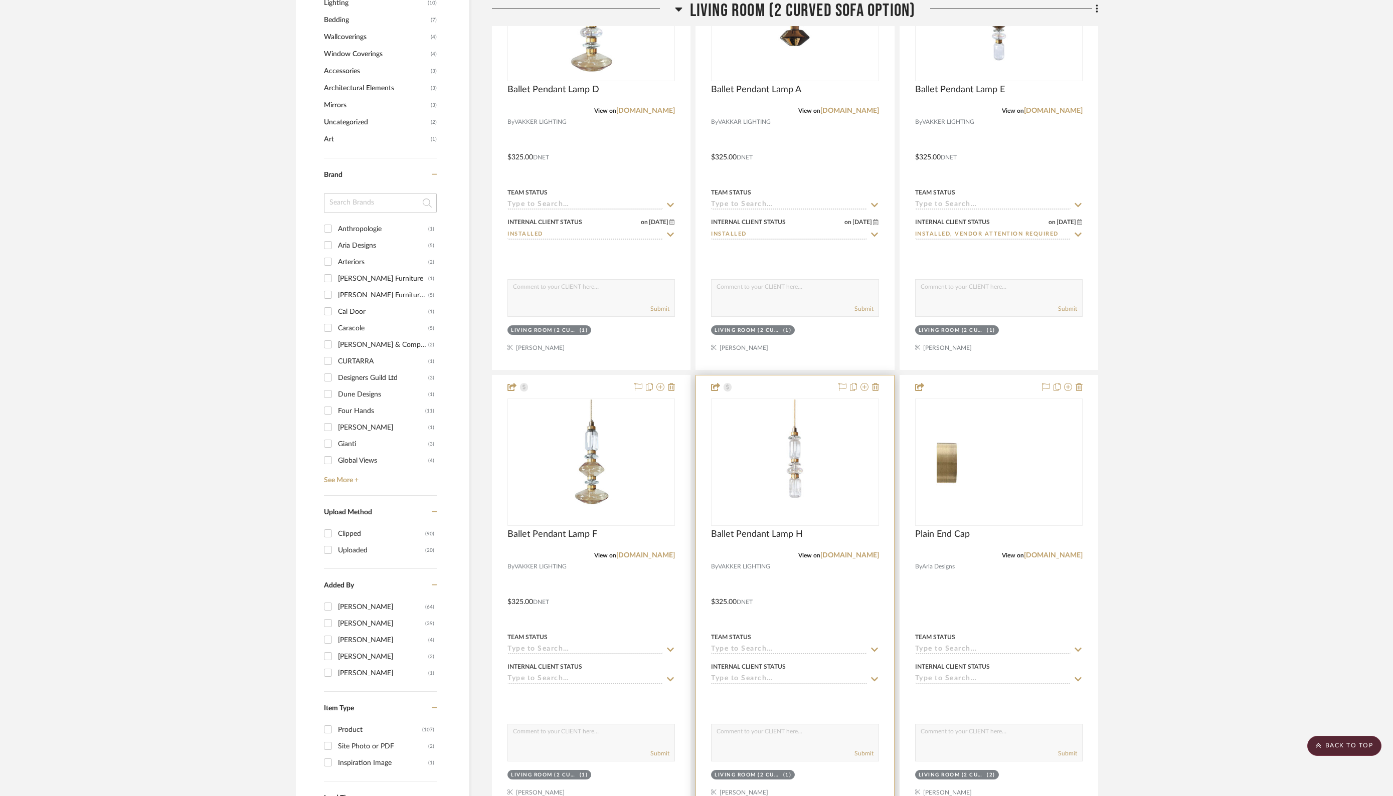
scroll to position [1005, 0]
click at [591, 675] on input at bounding box center [584, 679] width 155 height 10
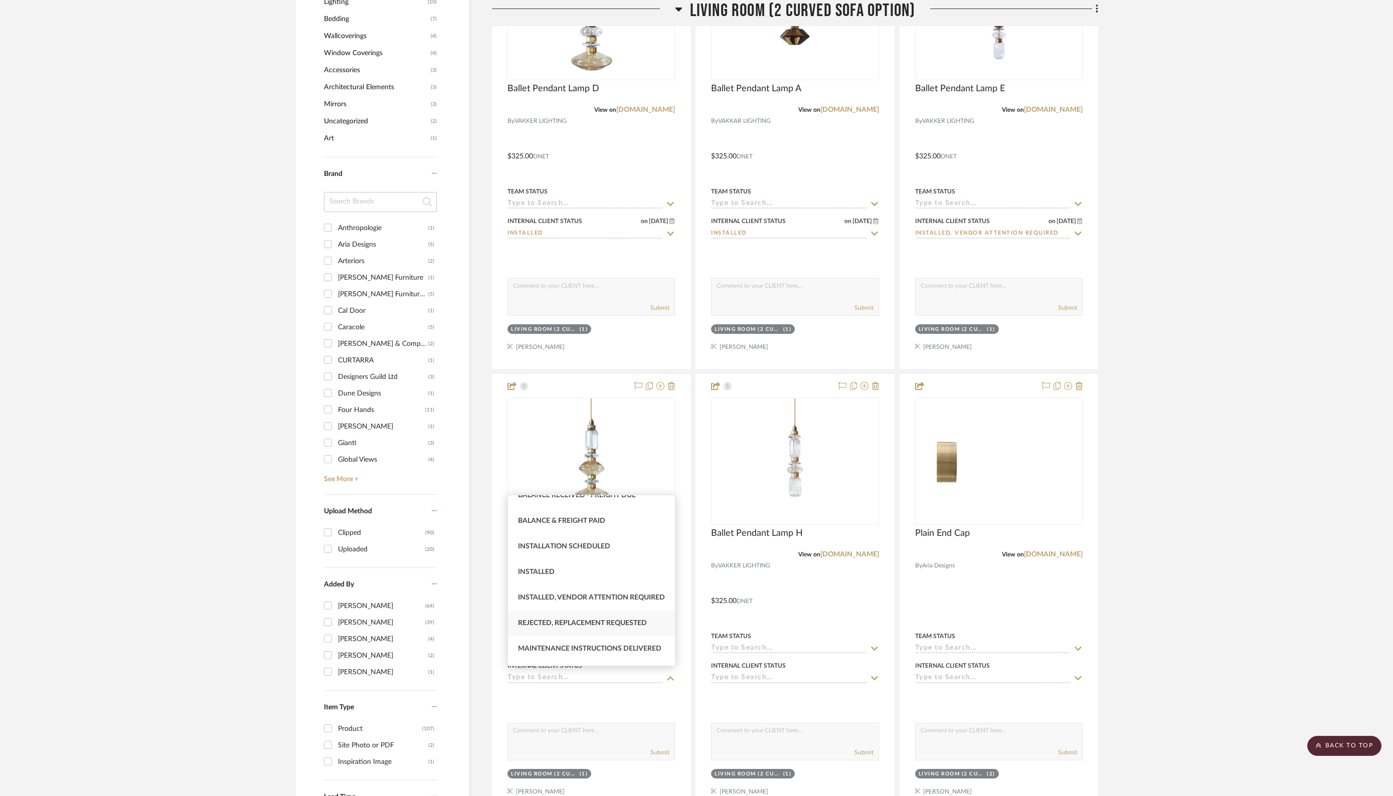
scroll to position [285, 0]
click at [542, 538] on div "Installed" at bounding box center [591, 551] width 167 height 26
type input "9/17/2025"
type input "Installed"
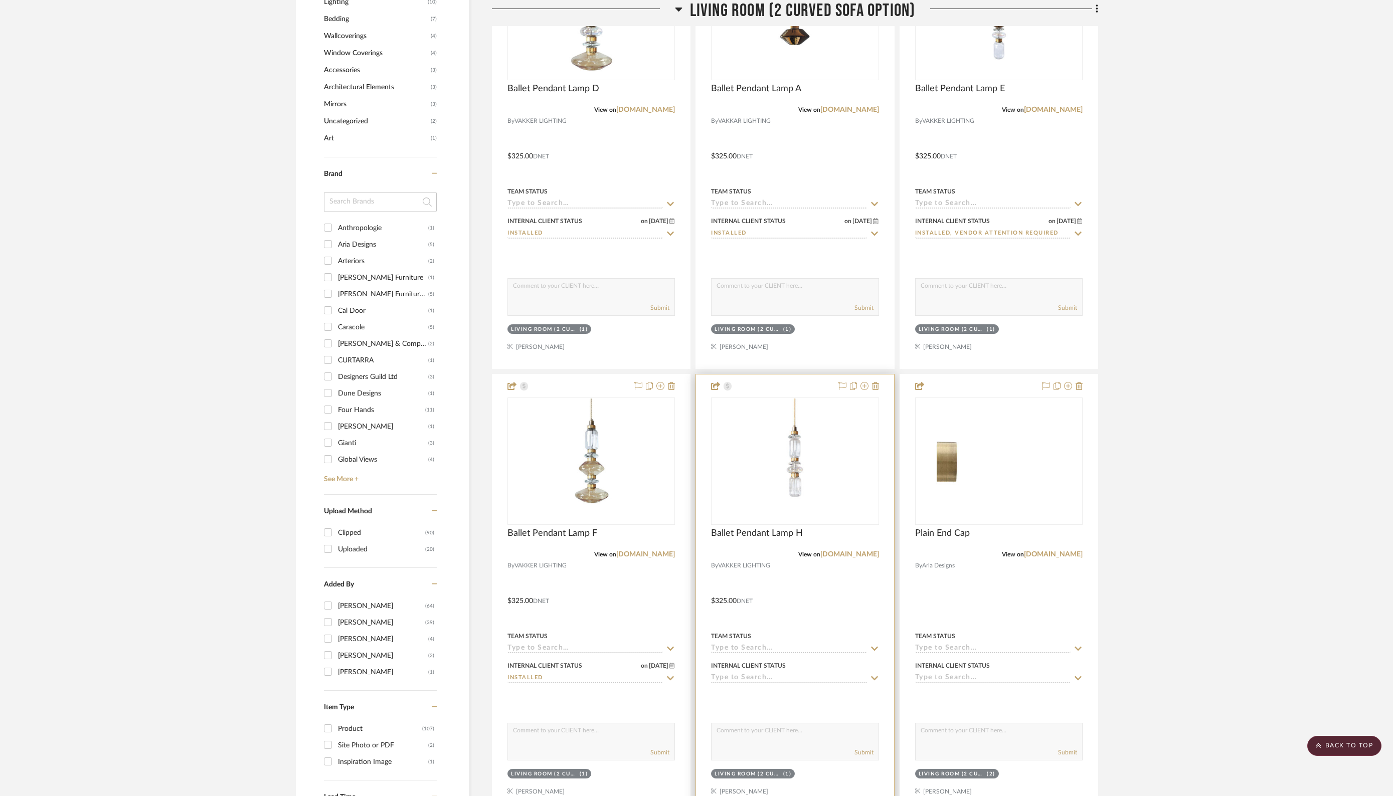
click at [775, 674] on input at bounding box center [788, 679] width 155 height 10
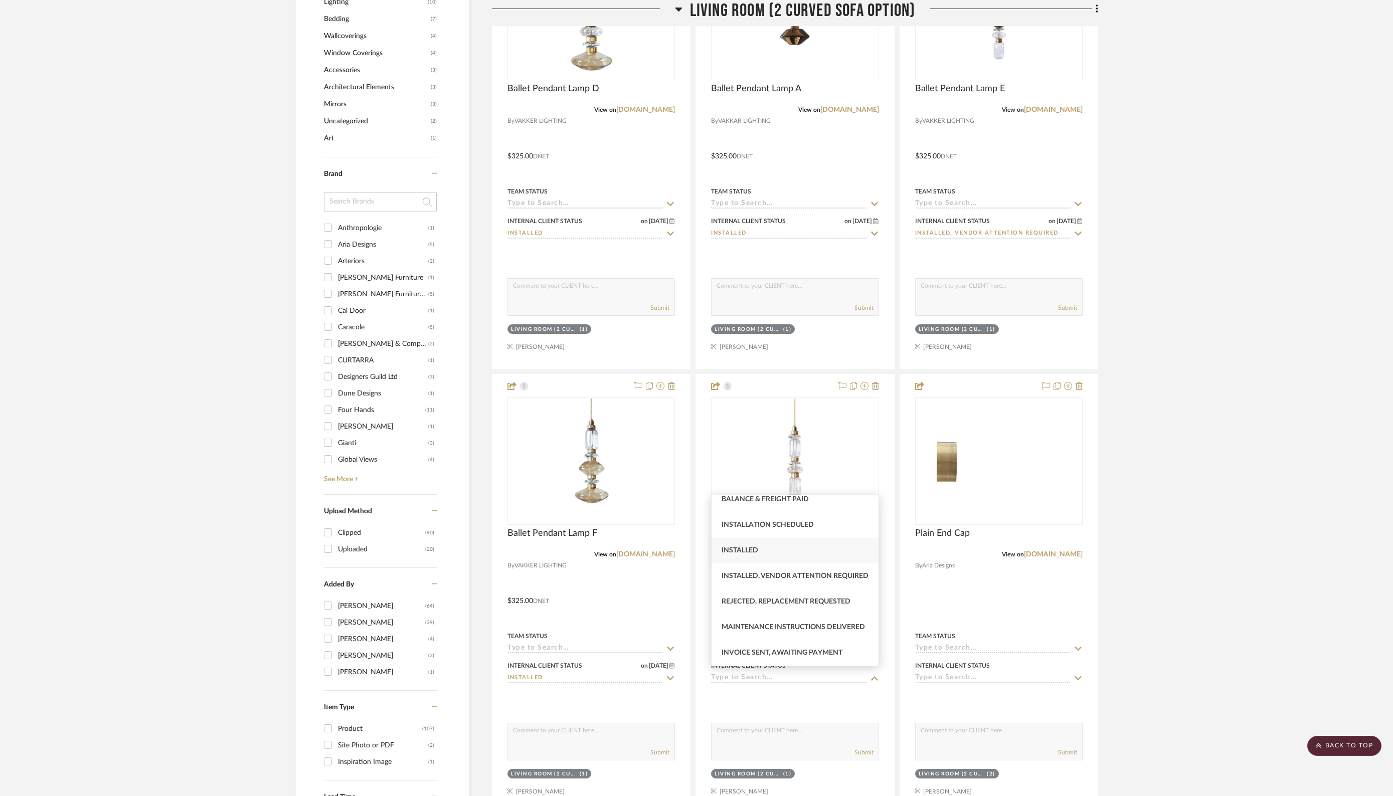
click at [740, 547] on span "Installed" at bounding box center [739, 550] width 37 height 7
type input "9/17/2025"
type input "Installed"
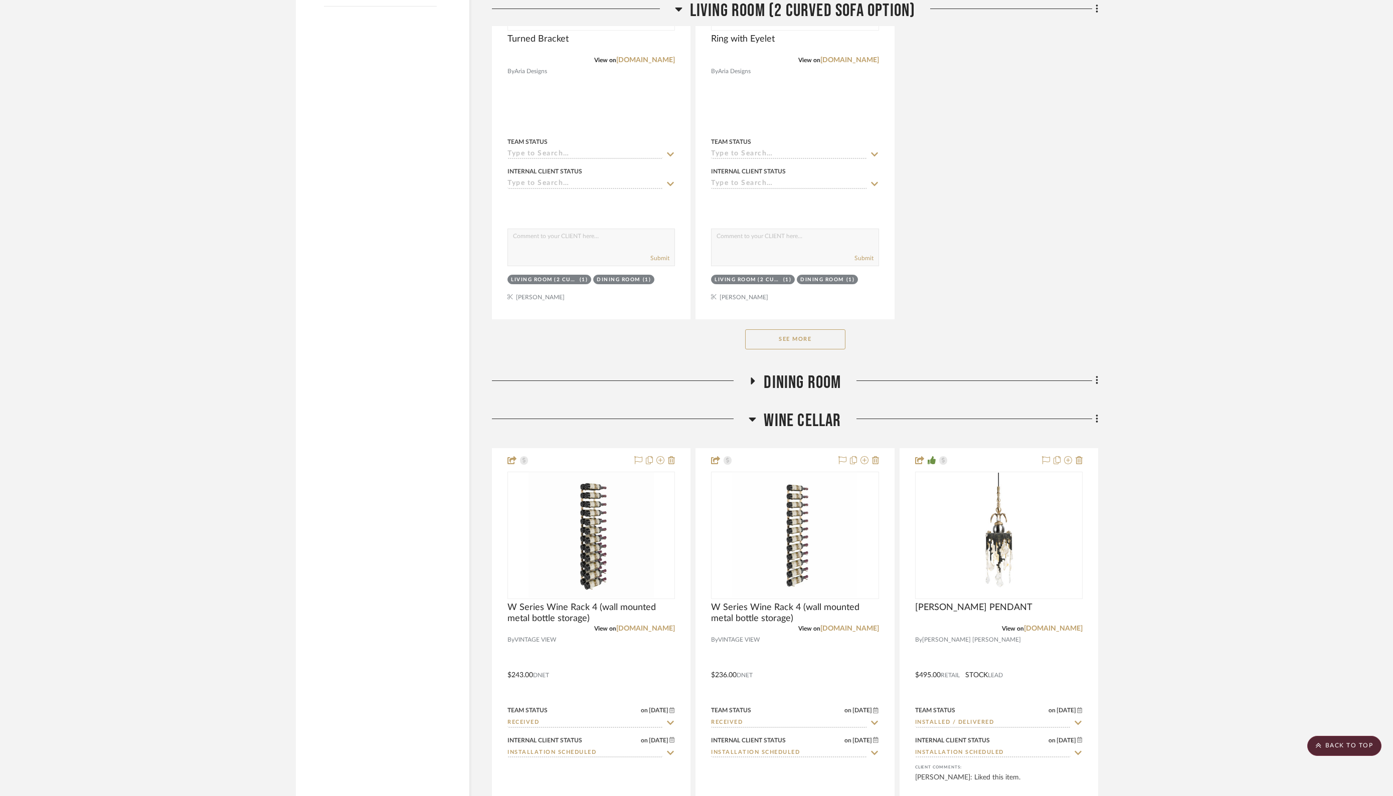
scroll to position [1946, 0]
click at [747, 369] on div at bounding box center [620, 382] width 257 height 26
click at [750, 375] on icon at bounding box center [753, 379] width 12 height 8
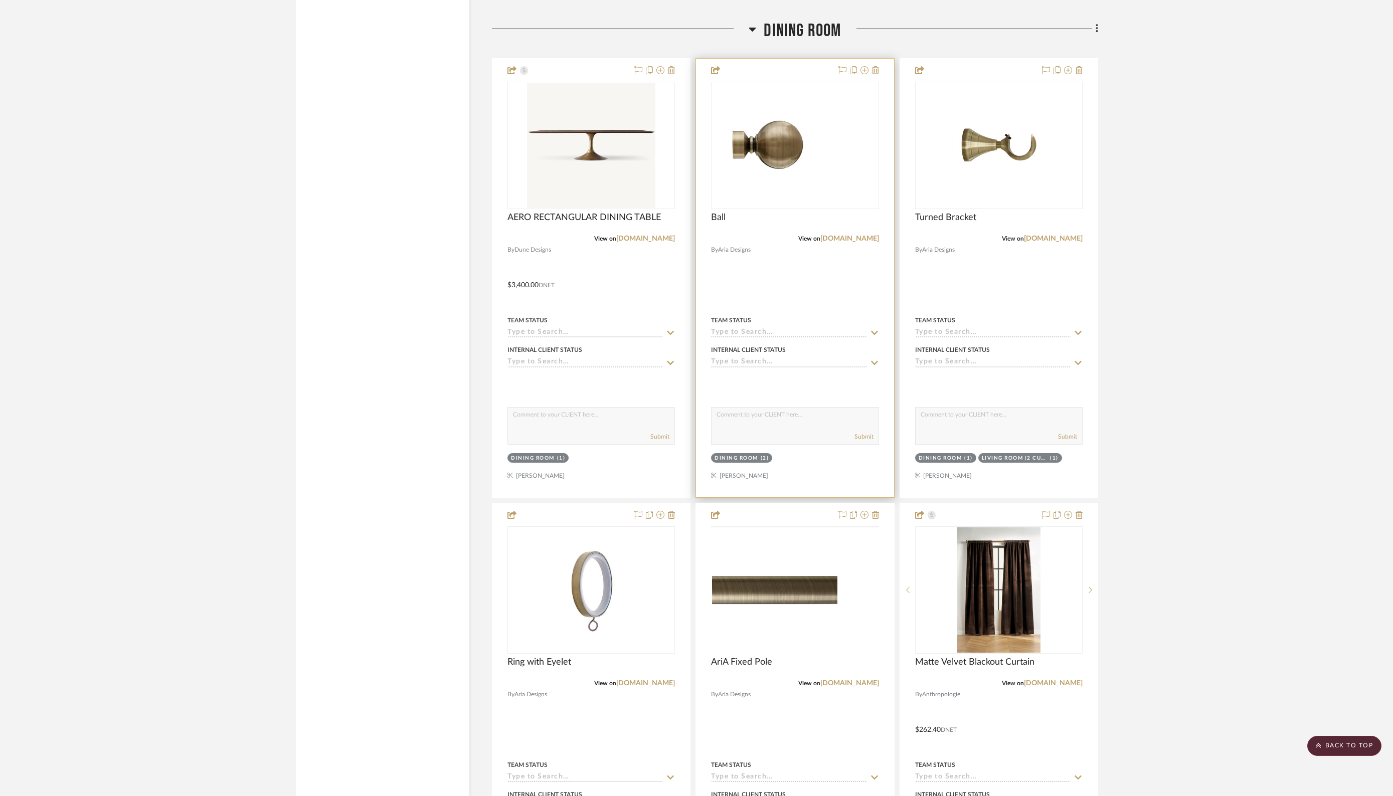
scroll to position [2297, 0]
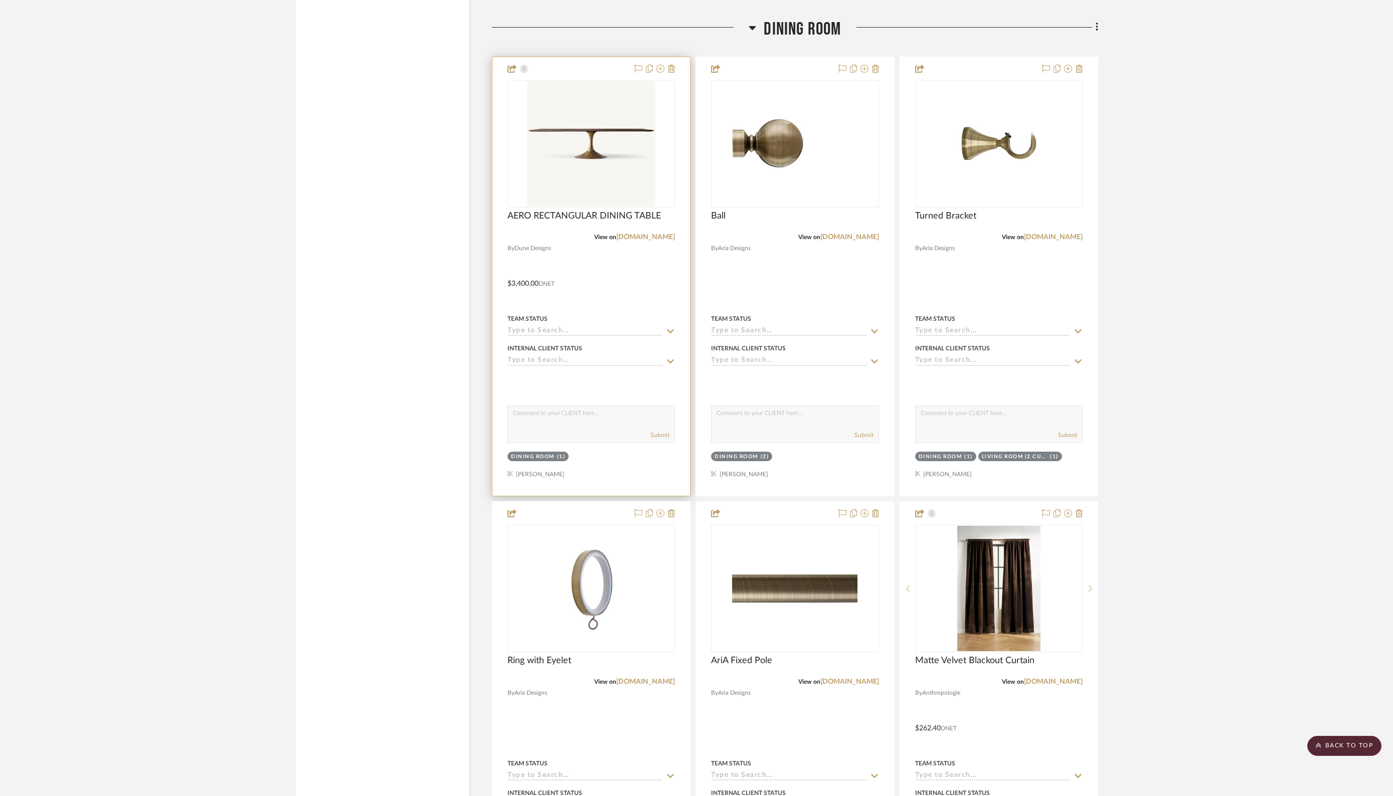
click at [557, 327] on input at bounding box center [584, 332] width 155 height 10
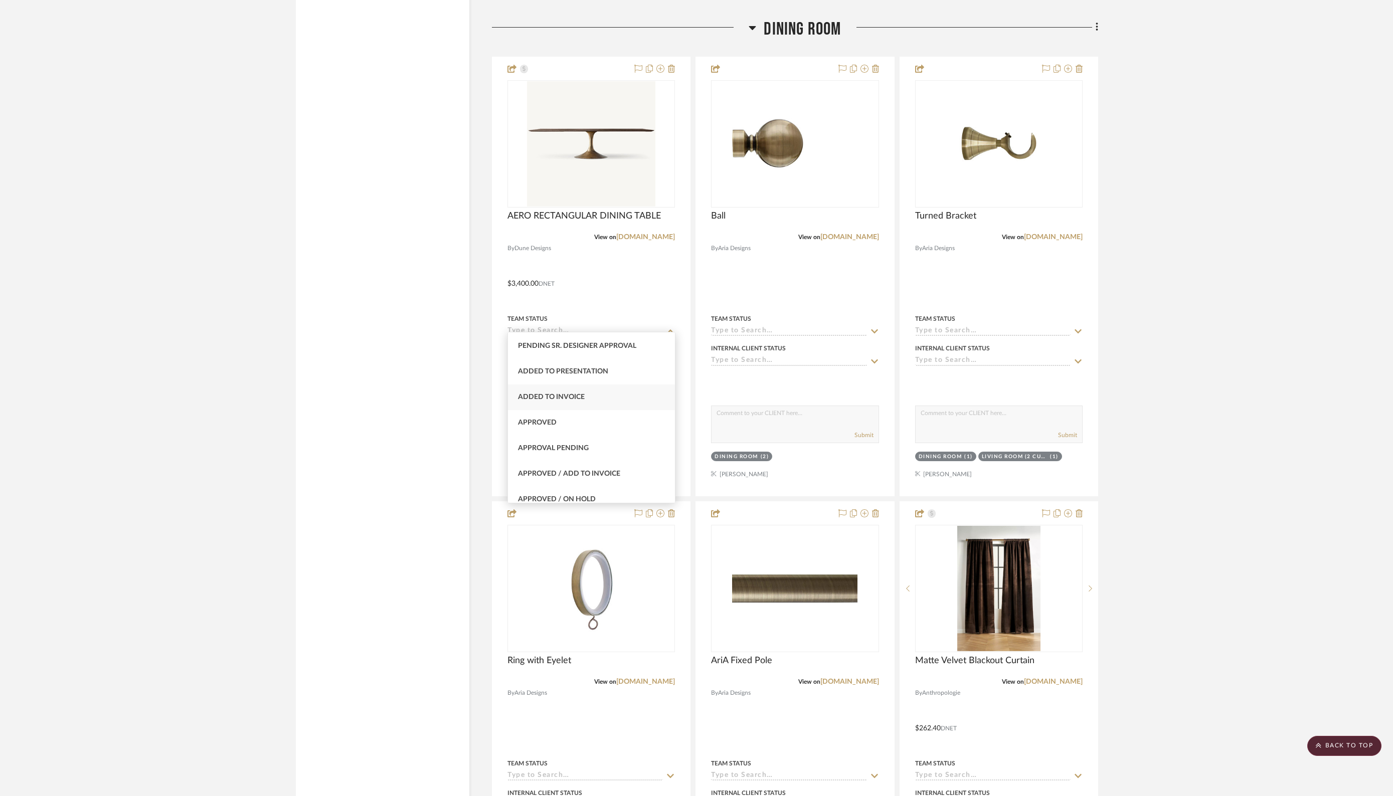
scroll to position [435, 0]
click at [599, 471] on span "Approved / Add to Invoice" at bounding box center [569, 472] width 102 height 7
type input "9/17/2025"
type input "Approved / Add to Invoice"
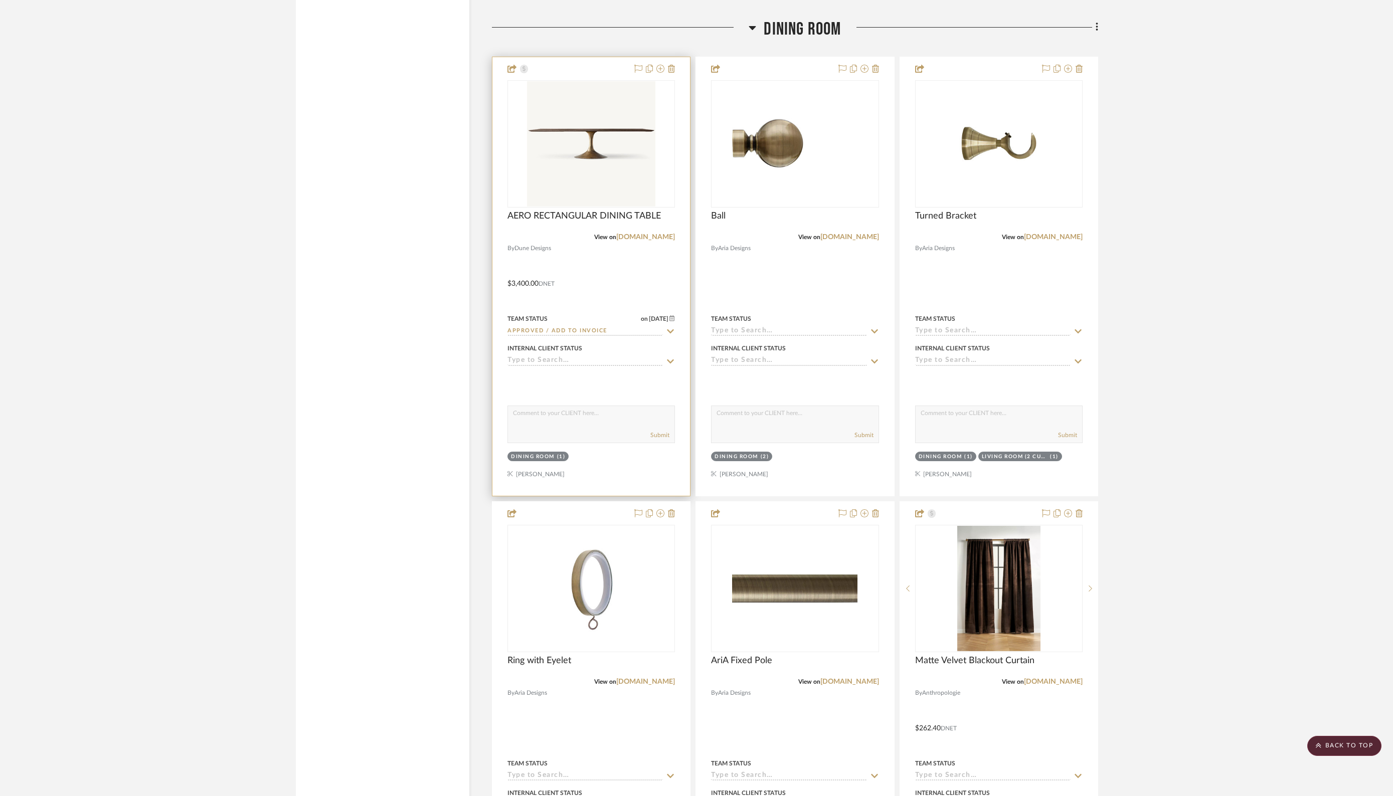
click at [558, 356] on input at bounding box center [584, 361] width 155 height 10
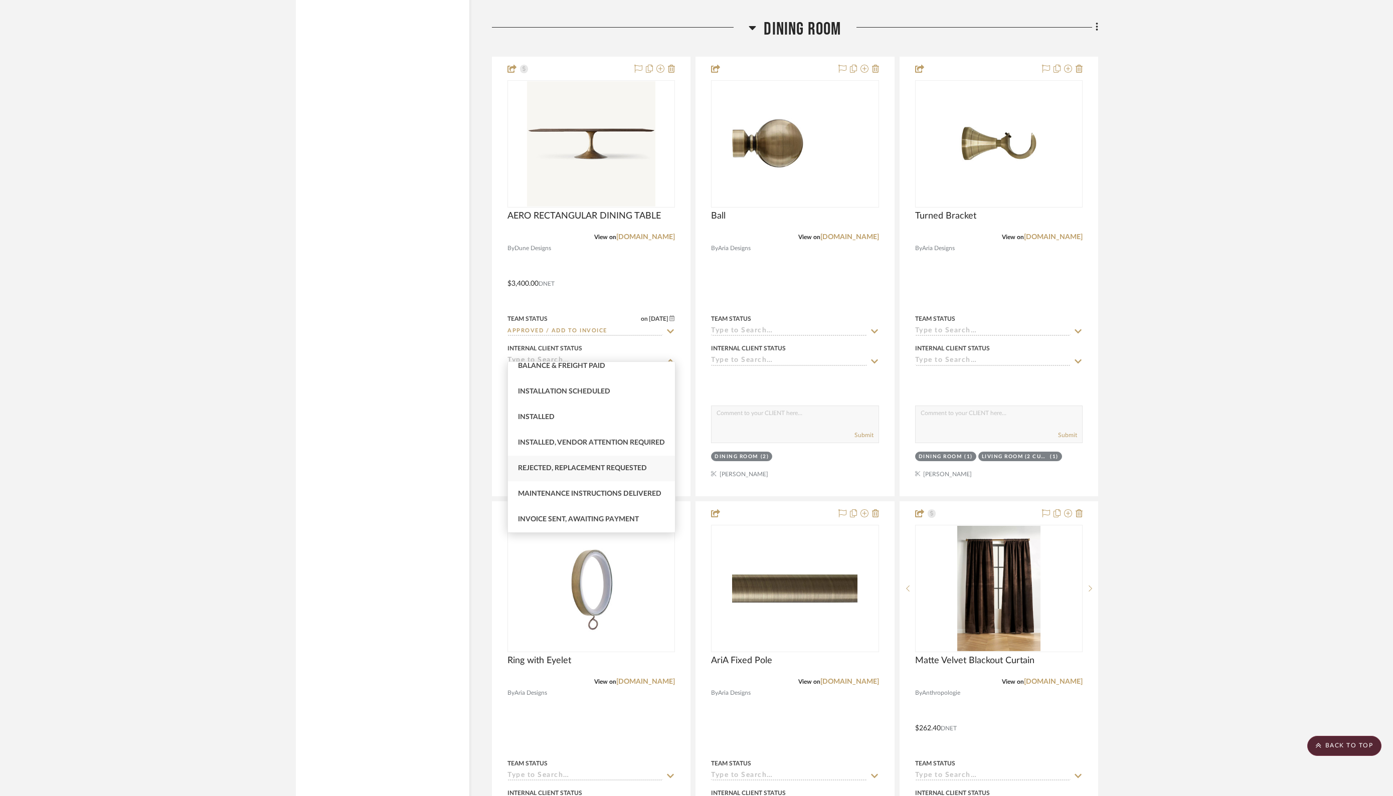
scroll to position [285, 0]
click at [596, 519] on span "Invoice Sent, Awaiting Payment" at bounding box center [578, 519] width 121 height 7
type input "9/17/2025"
type input "Invoice Sent, Awaiting Payment"
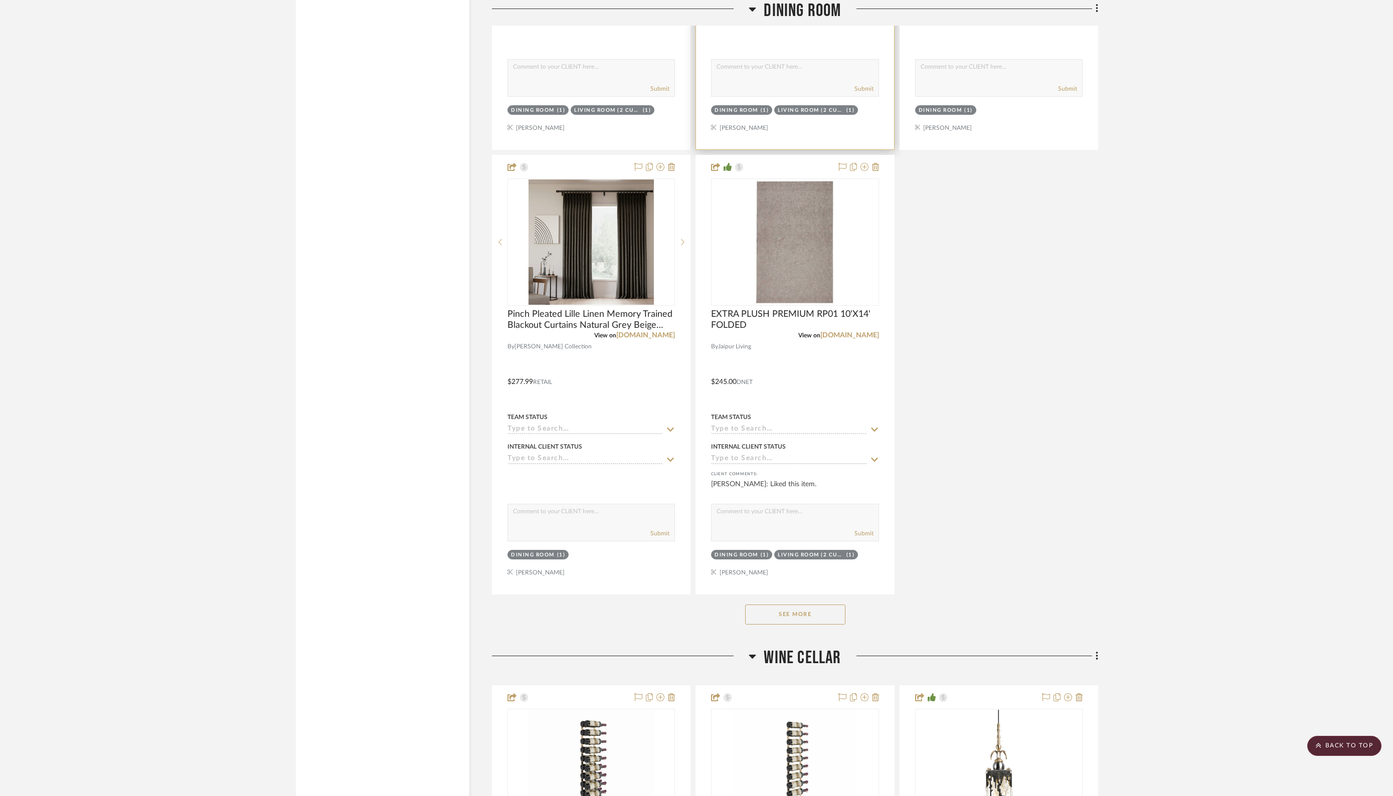
scroll to position [3091, 0]
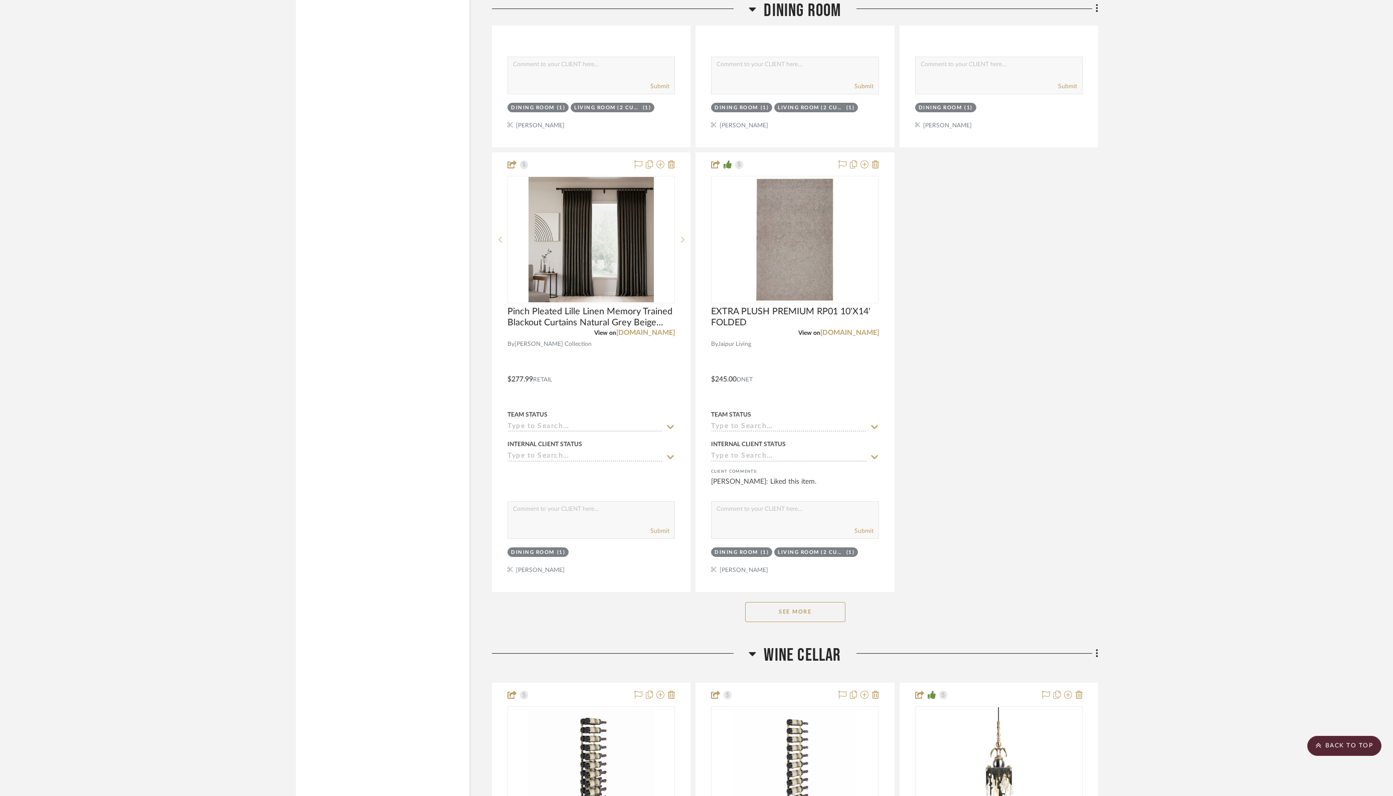
click at [772, 602] on button "See More" at bounding box center [795, 612] width 100 height 20
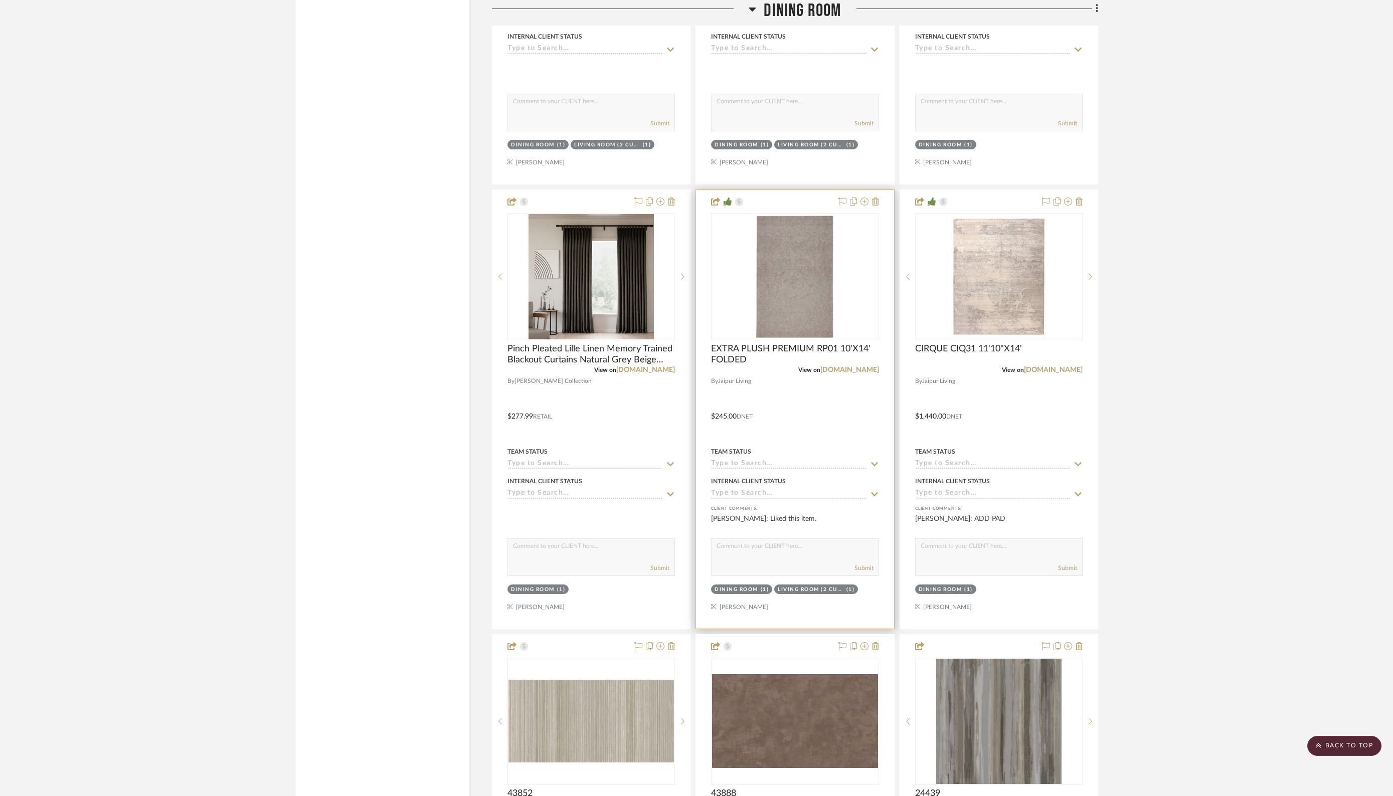
scroll to position [3052, 0]
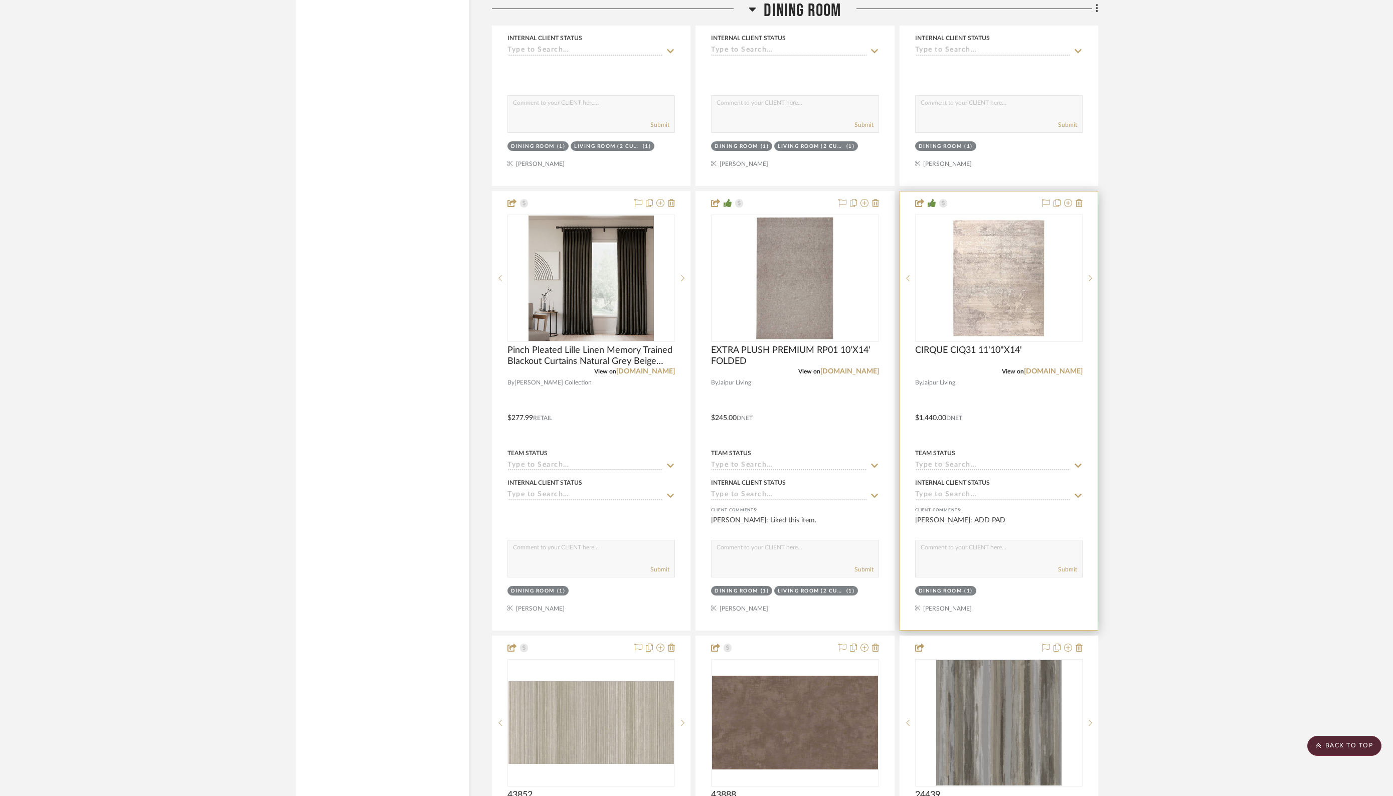
click at [968, 461] on input at bounding box center [992, 466] width 155 height 10
click at [931, 515] on span "Received" at bounding box center [942, 516] width 34 height 7
type input "9/17/2025"
type input "Received"
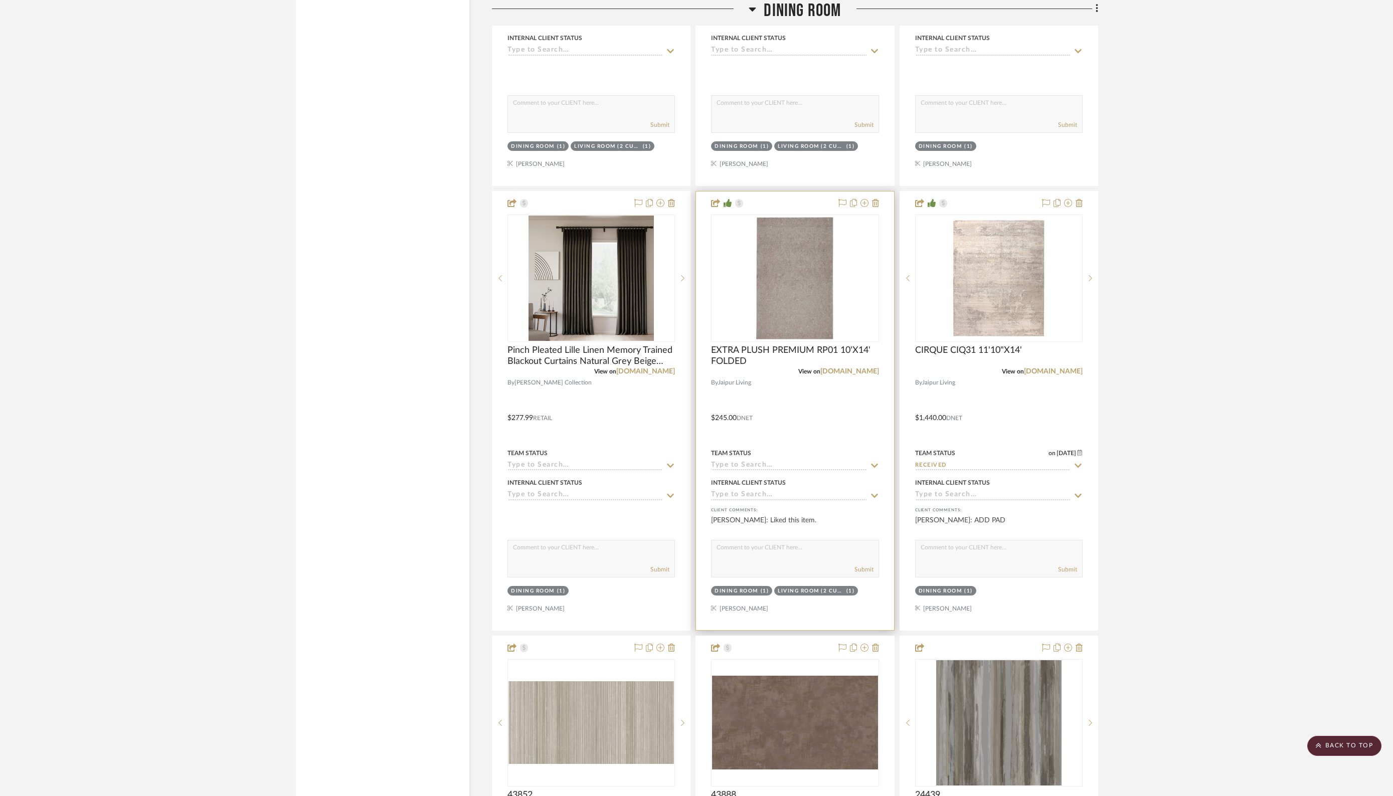
click at [875, 464] on icon at bounding box center [874, 466] width 7 height 4
click at [774, 515] on span "Installed / Delivered" at bounding box center [761, 517] width 81 height 7
type input "9/17/2025"
type input "Installed / Delivered"
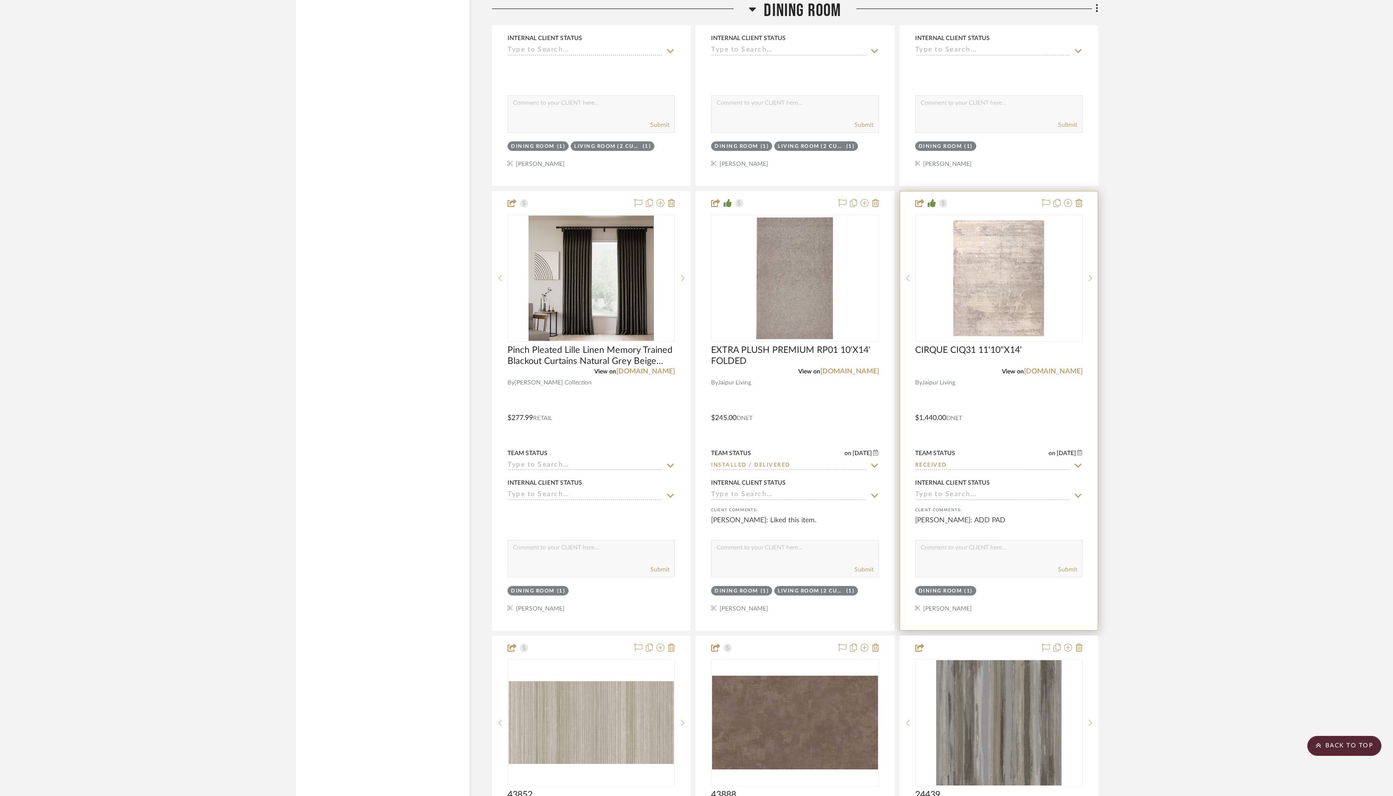
click at [963, 461] on input "Received" at bounding box center [992, 466] width 155 height 10
click at [966, 475] on span "Installed / Delivered" at bounding box center [965, 476] width 81 height 7
type input "Installed / Delivered"
click at [981, 491] on input at bounding box center [992, 496] width 155 height 10
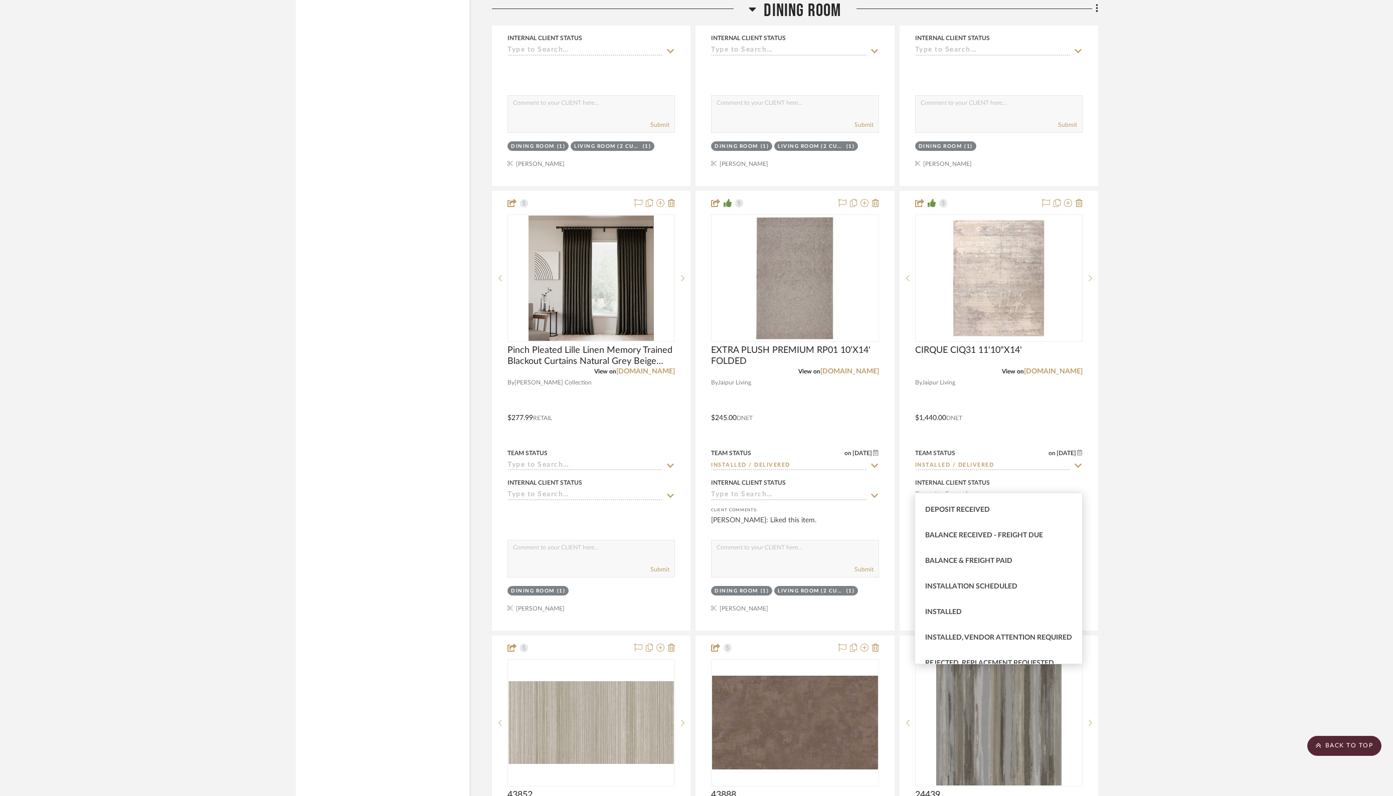
scroll to position [207, 0]
click at [975, 609] on div "Installed" at bounding box center [998, 607] width 167 height 26
type input "9/17/2025"
type input "Installed"
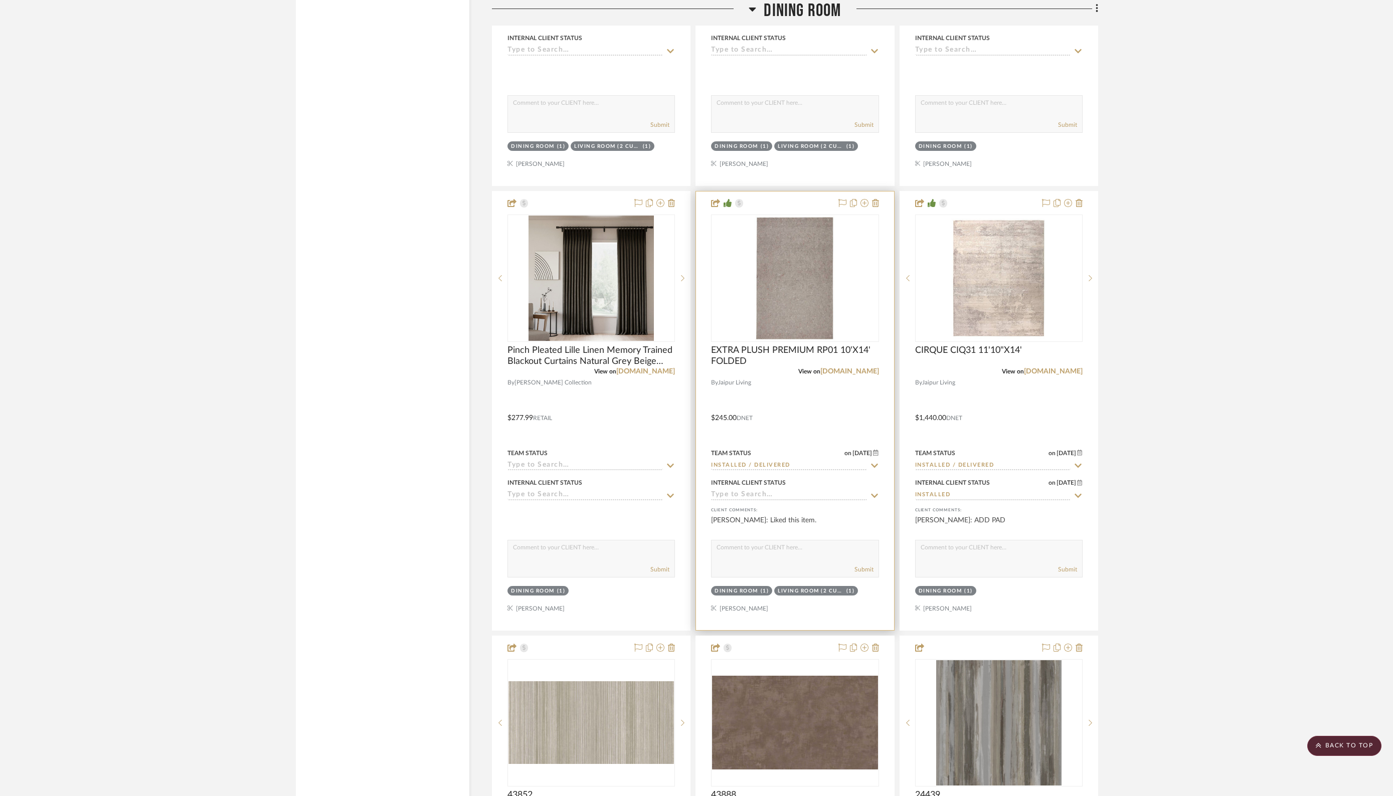
click at [836, 491] on input at bounding box center [788, 496] width 155 height 10
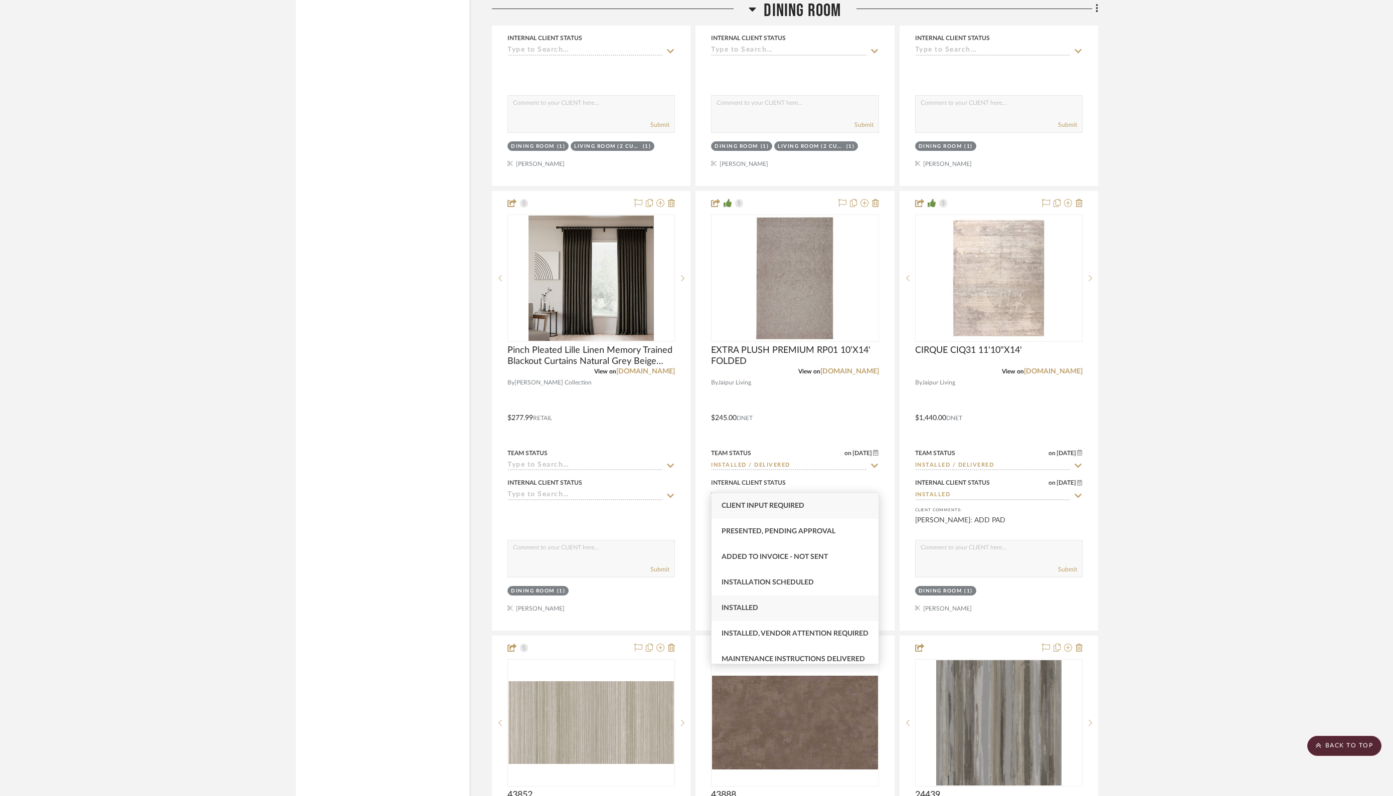
type input "in"
click at [745, 610] on span "Installed" at bounding box center [739, 608] width 37 height 7
type input "9/17/2025"
type input "Installed"
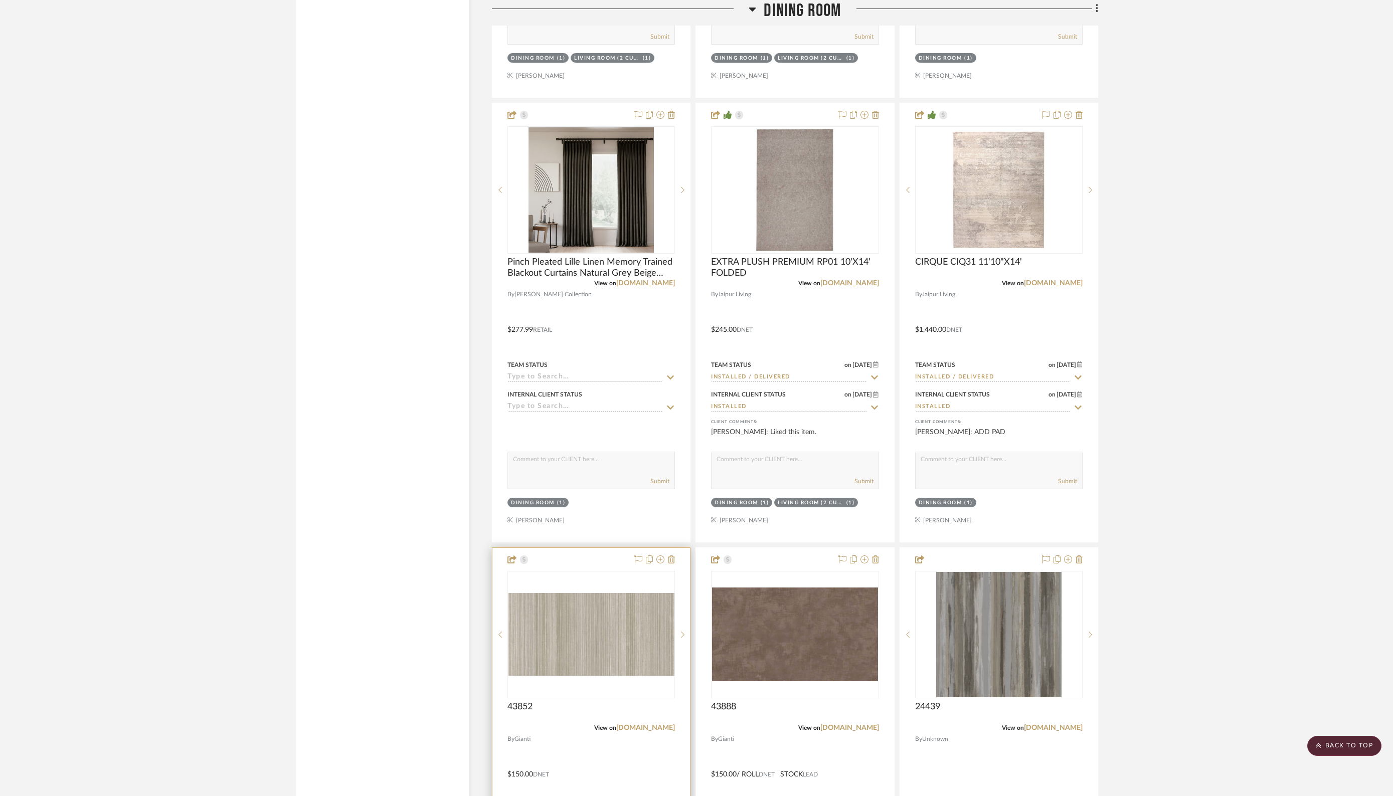
scroll to position [3252, 0]
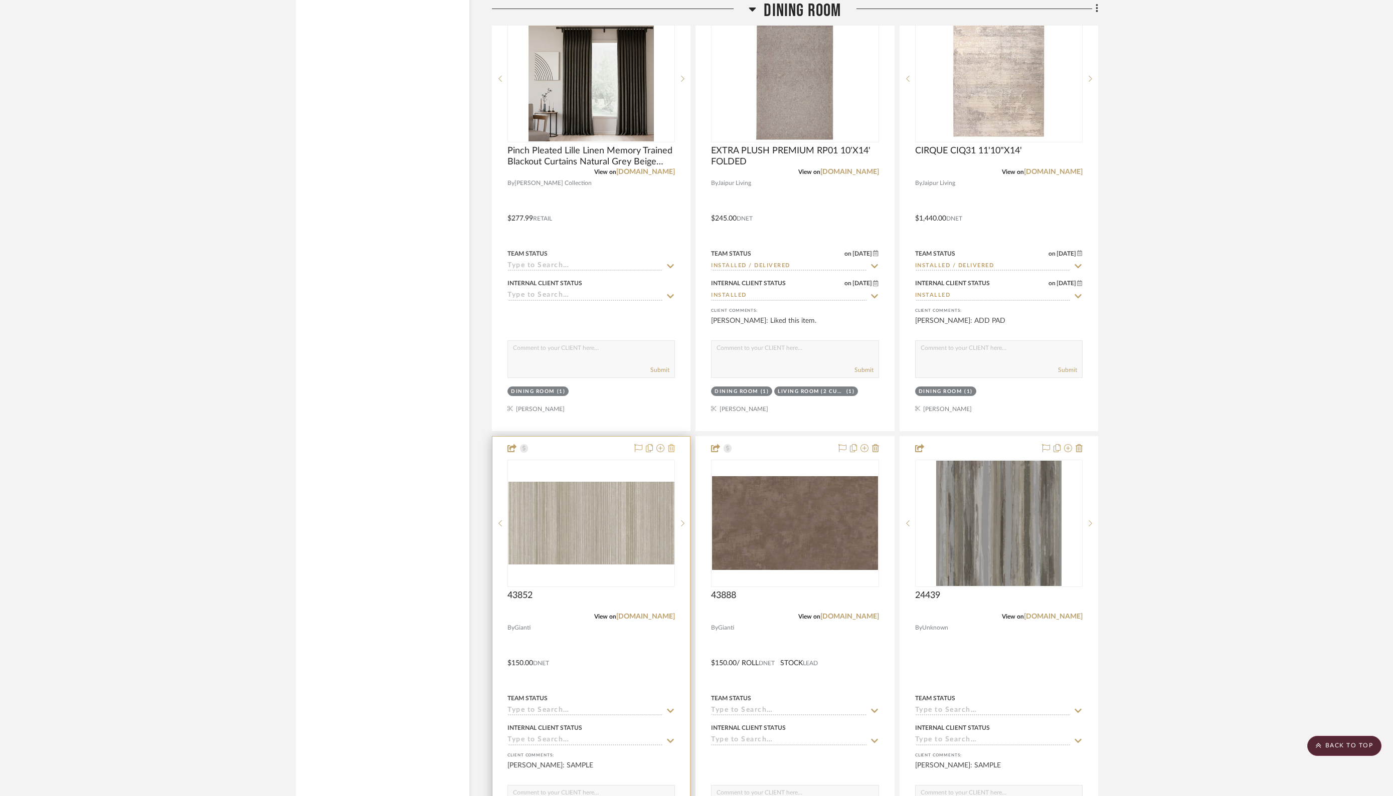
click at [670, 444] on icon at bounding box center [671, 448] width 7 height 8
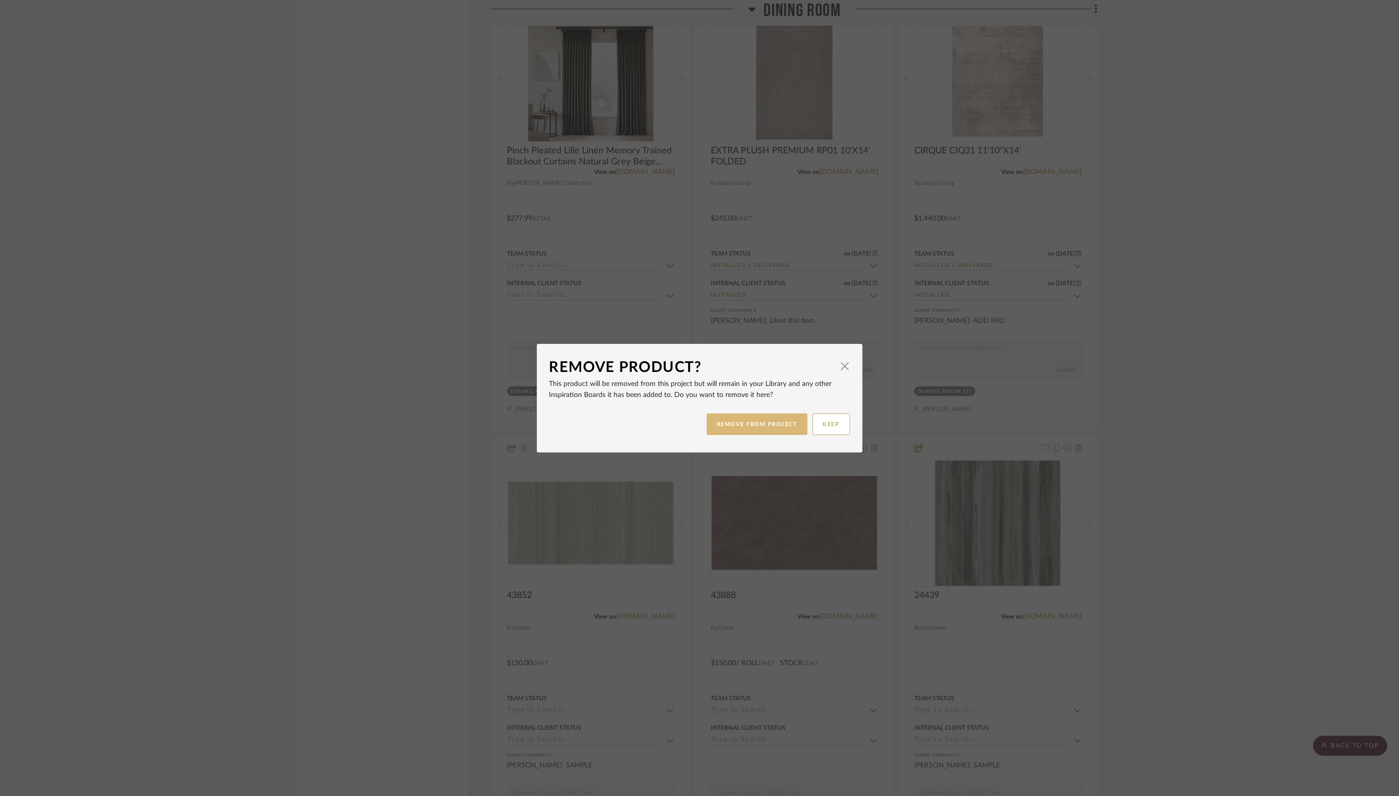
click at [760, 427] on button "REMOVE FROM PROJECT" at bounding box center [757, 425] width 101 height 22
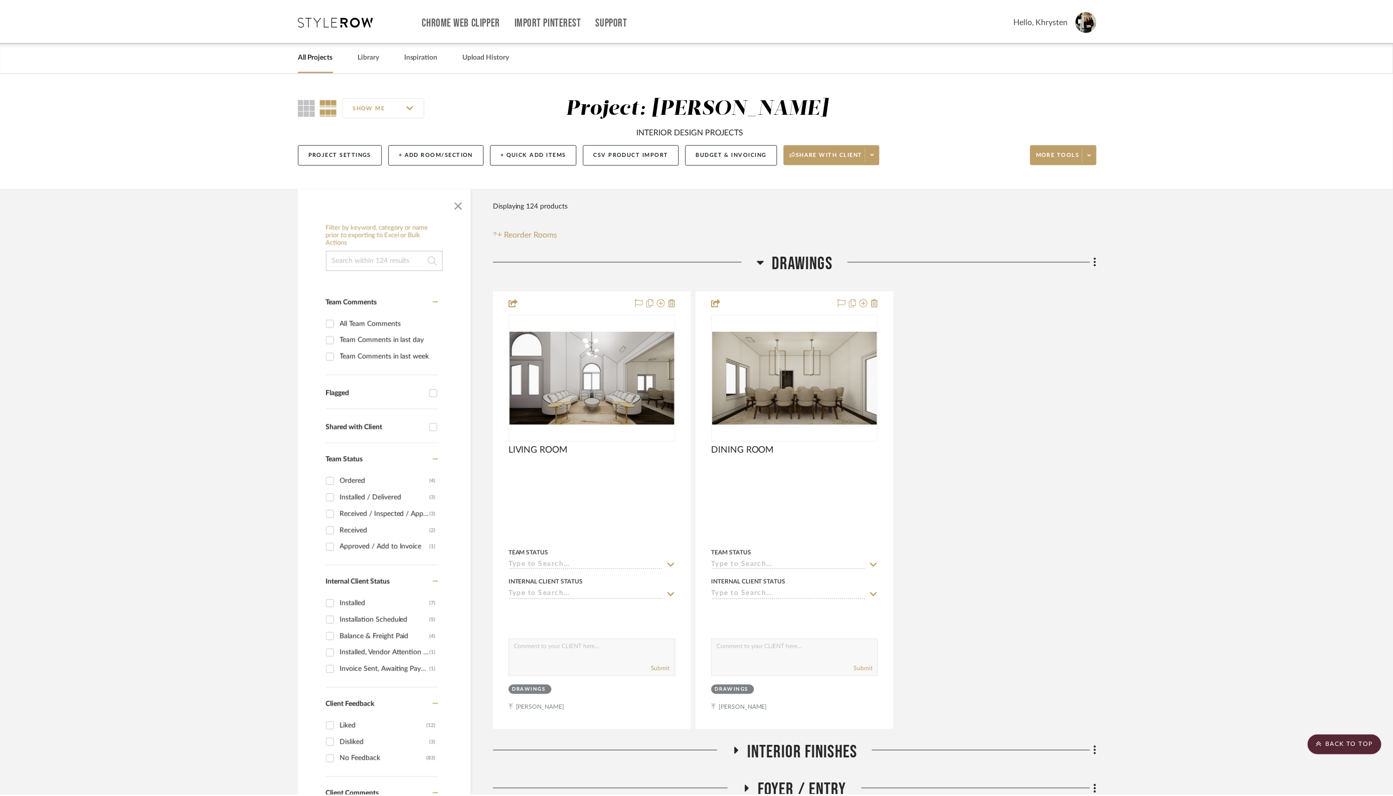
scroll to position [3252, 0]
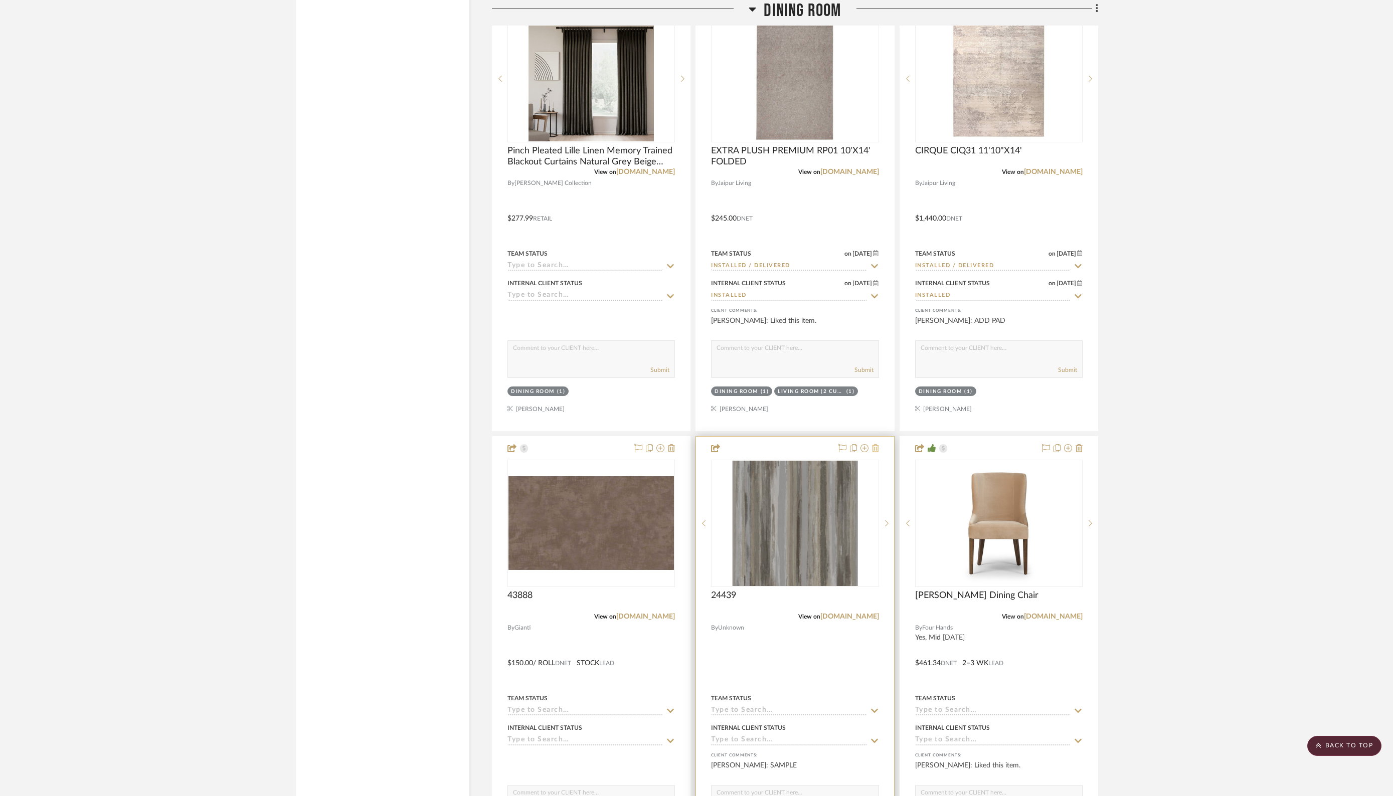
click at [876, 444] on icon at bounding box center [875, 448] width 7 height 8
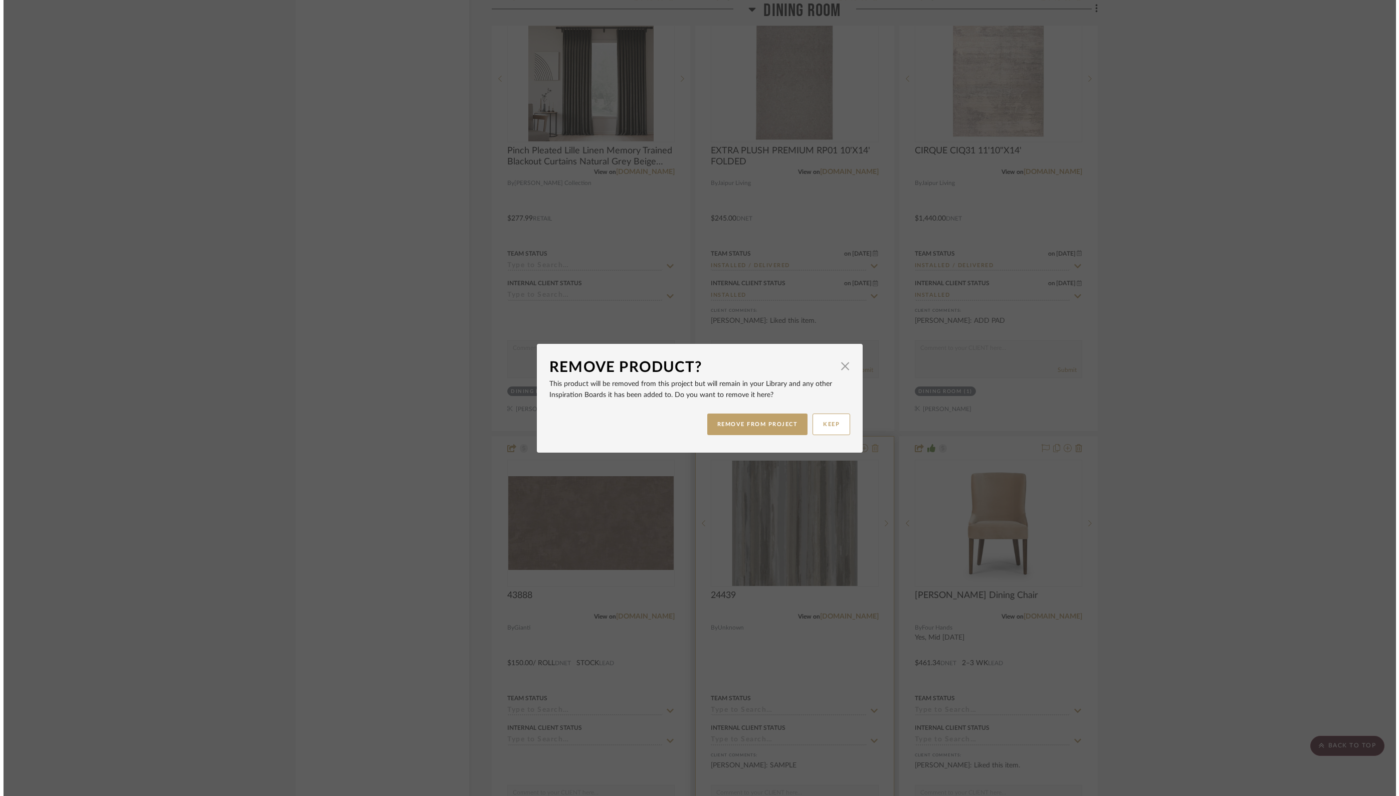
scroll to position [0, 0]
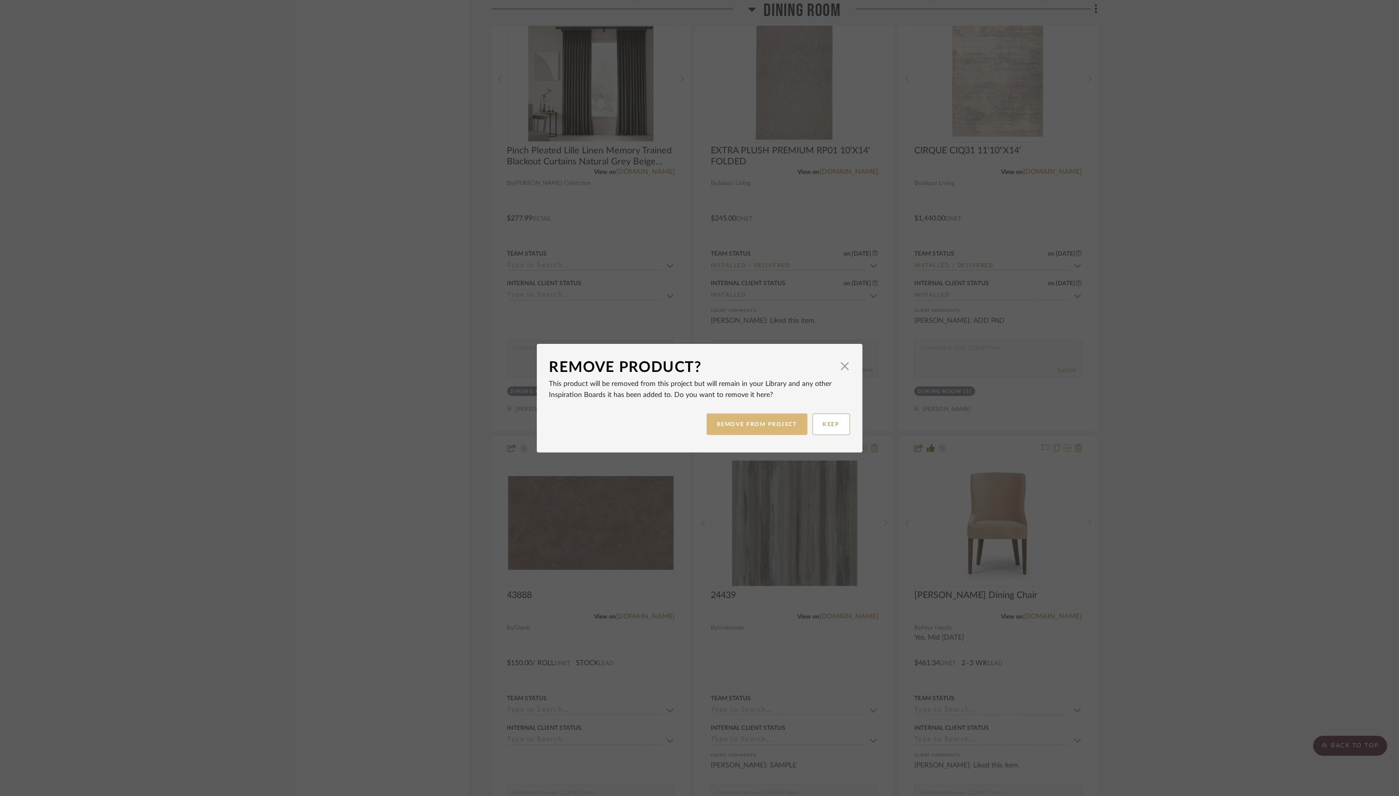
click at [753, 428] on button "REMOVE FROM PROJECT" at bounding box center [757, 425] width 101 height 22
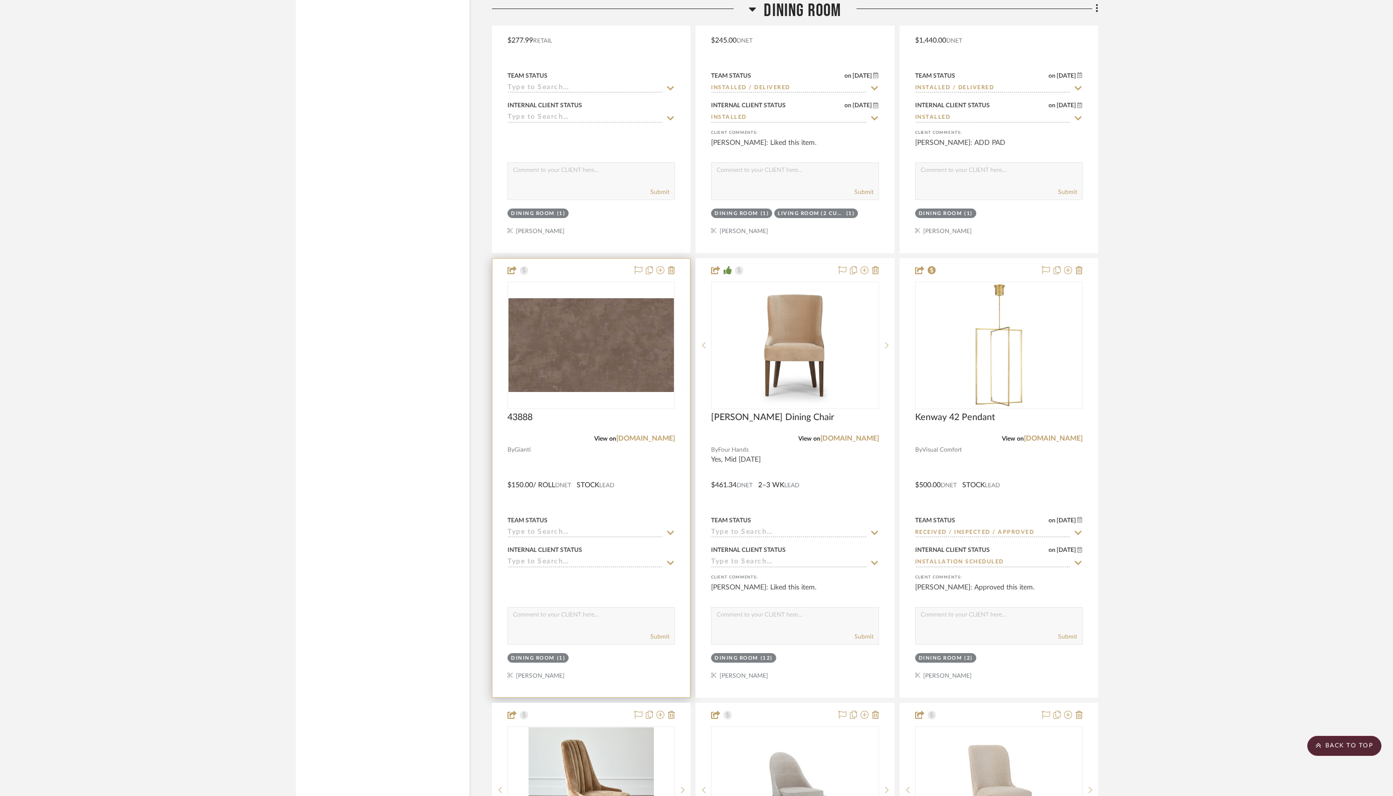
scroll to position [3437, 0]
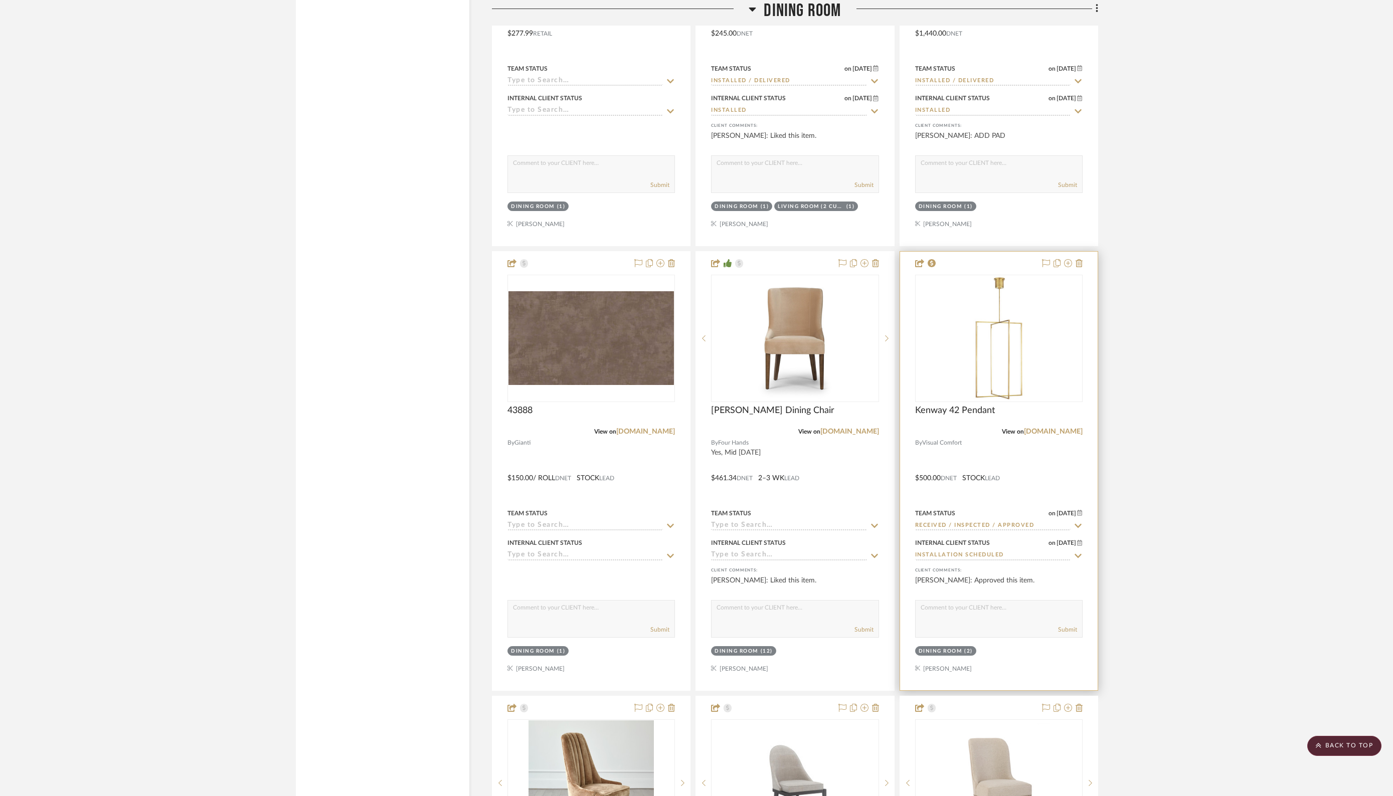
click at [1006, 551] on input "Installation Scheduled" at bounding box center [992, 556] width 155 height 10
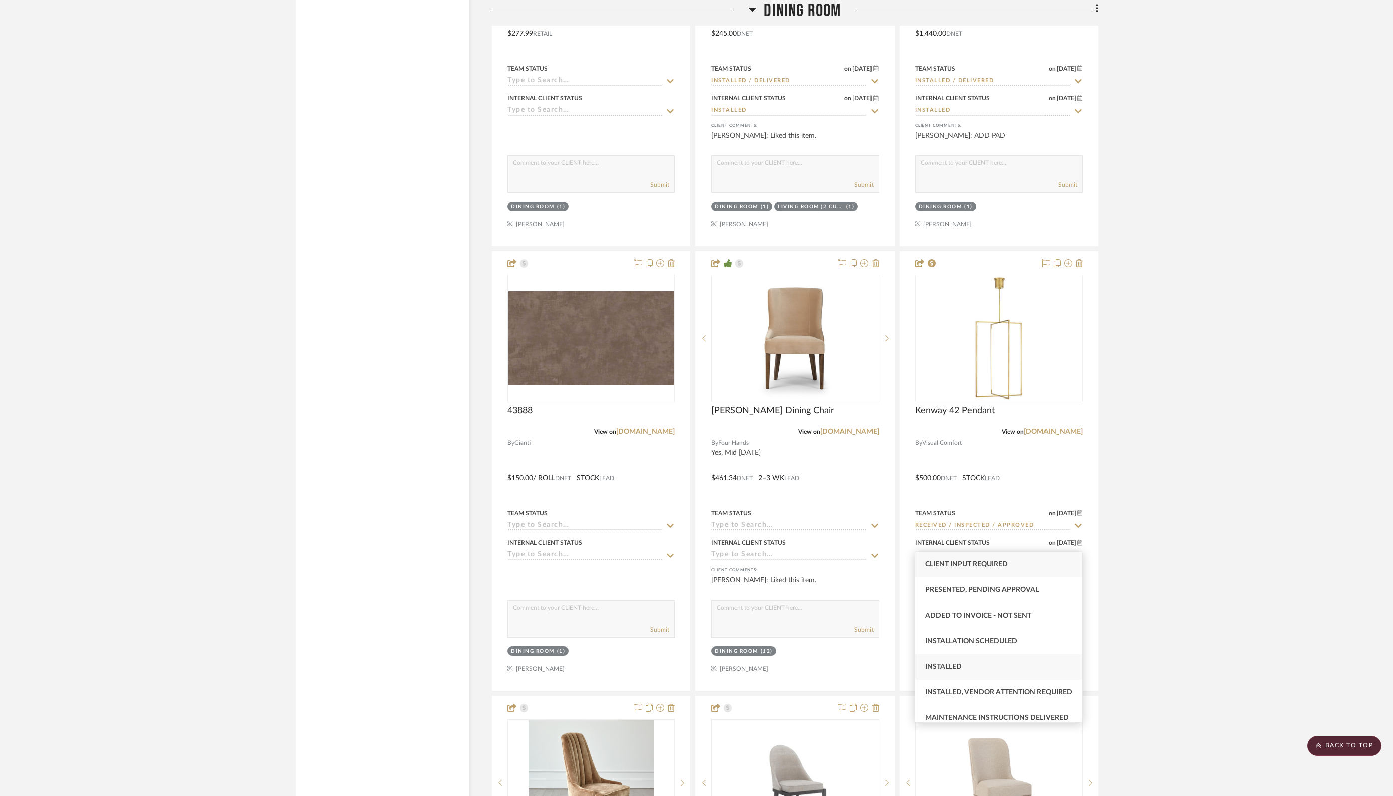
type input "in"
click at [978, 664] on div "Installed" at bounding box center [998, 667] width 167 height 26
type input "9/17/2025"
type input "Installed"
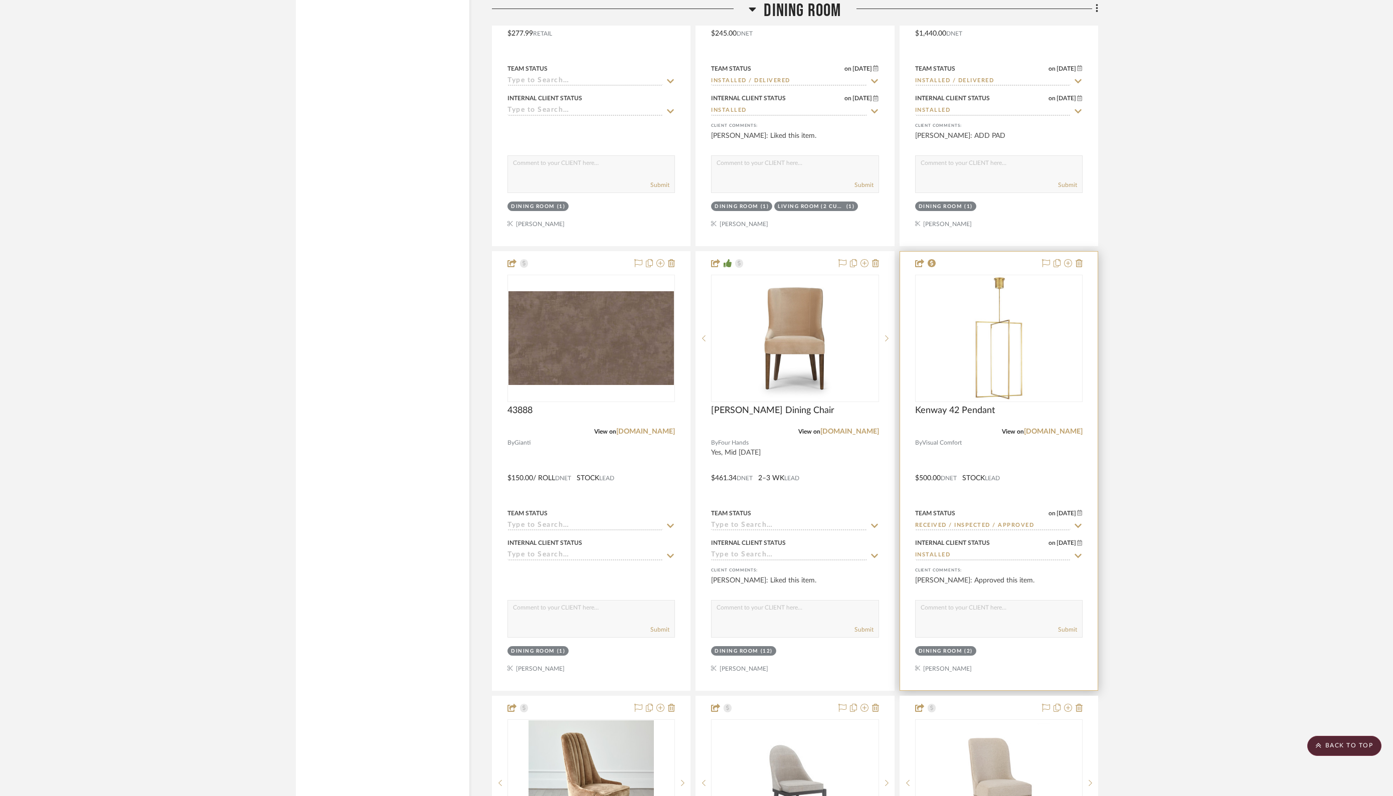
click at [999, 521] on input "Received / Inspected / Approved" at bounding box center [992, 526] width 155 height 10
type input "in"
click at [971, 560] on span "Installed / Delivered" at bounding box center [965, 561] width 81 height 7
type input "9/17/2025"
type input "Installed / Delivered"
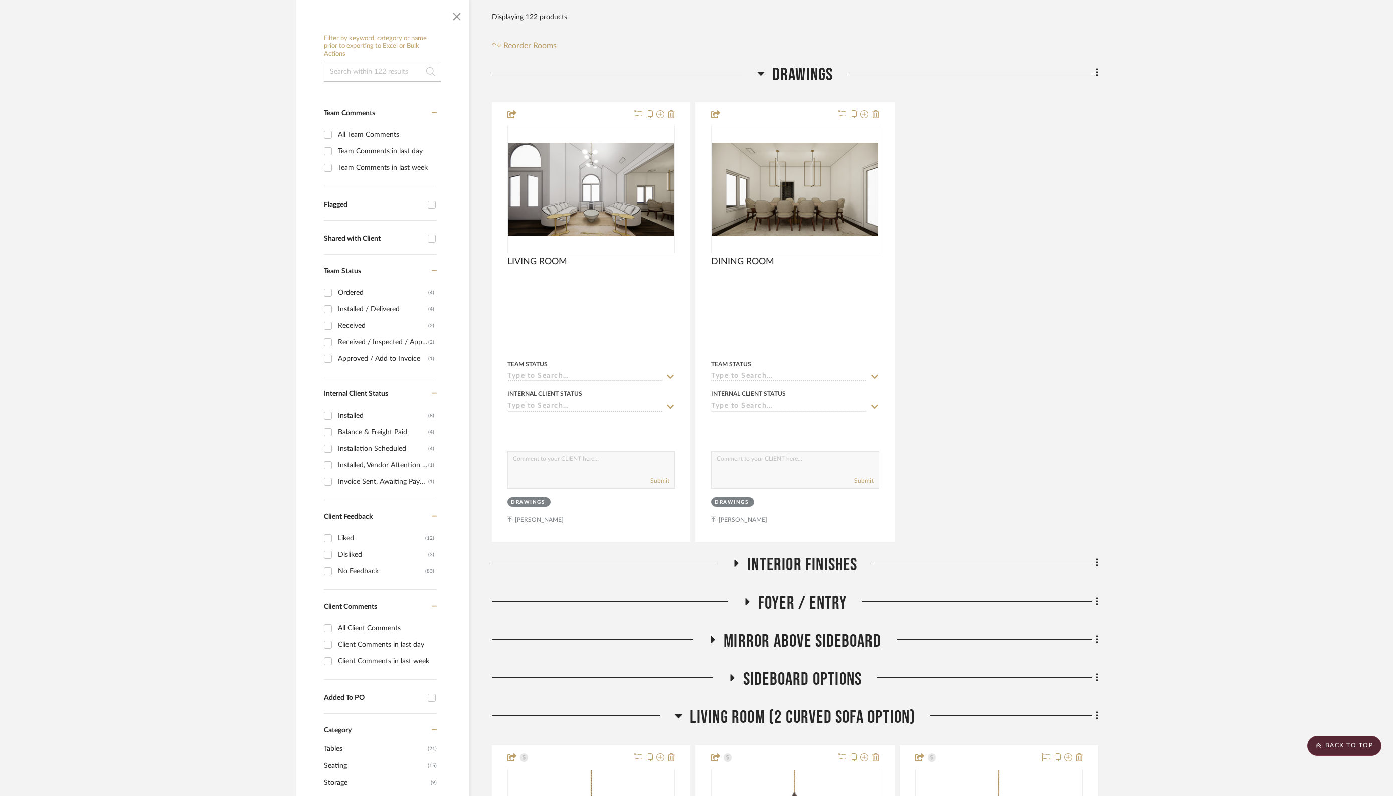
scroll to position [0, 0]
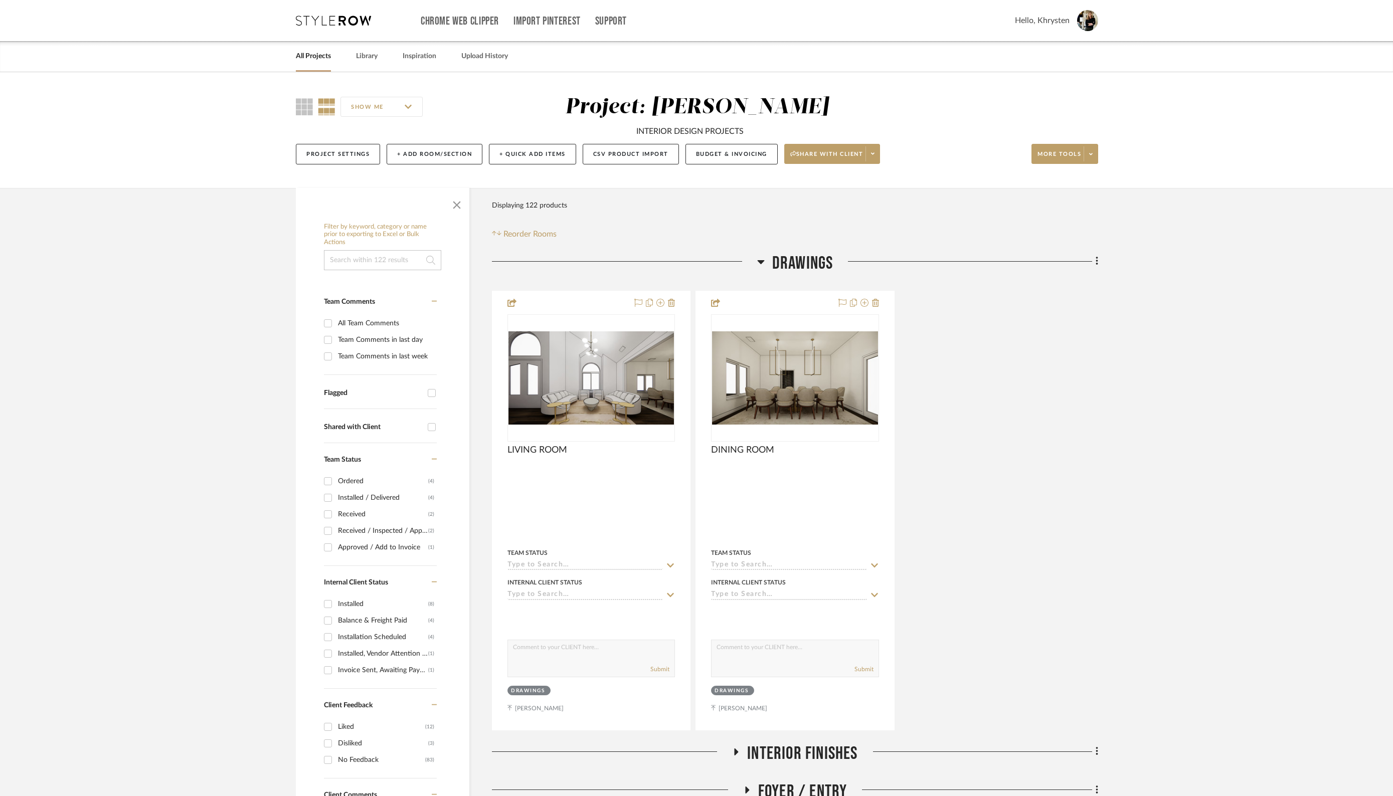
click at [318, 56] on link "All Projects" at bounding box center [313, 57] width 35 height 14
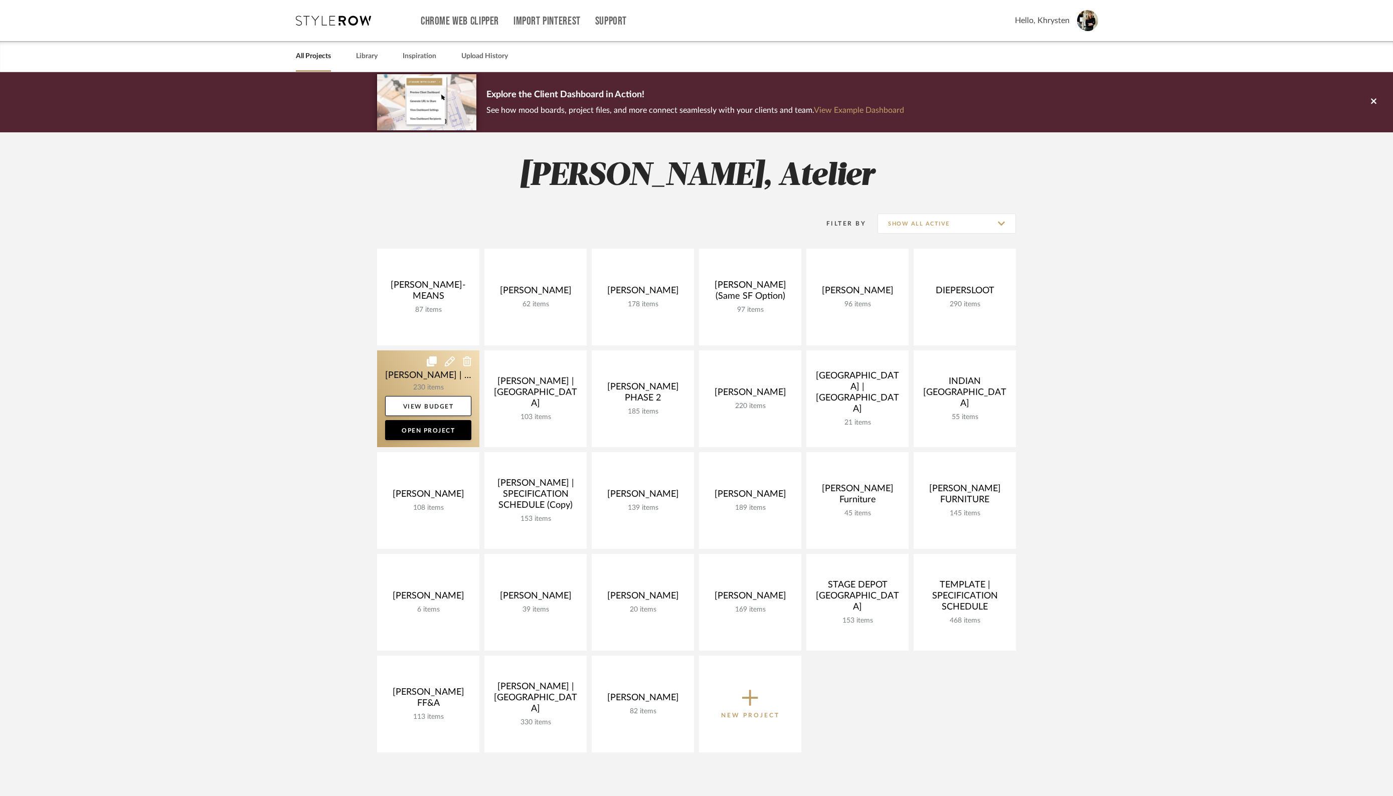
click at [414, 376] on link at bounding box center [428, 398] width 102 height 97
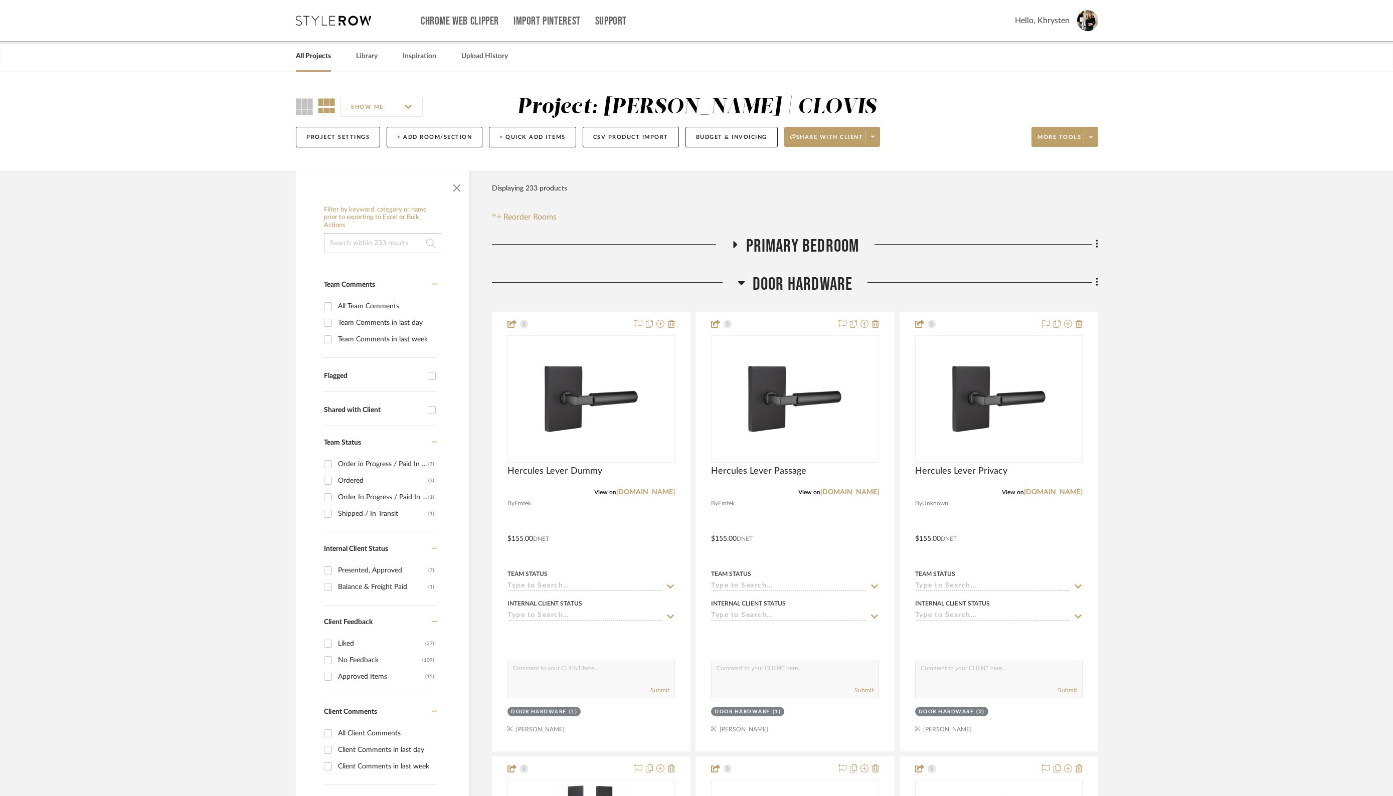
click at [740, 284] on icon at bounding box center [741, 283] width 8 height 12
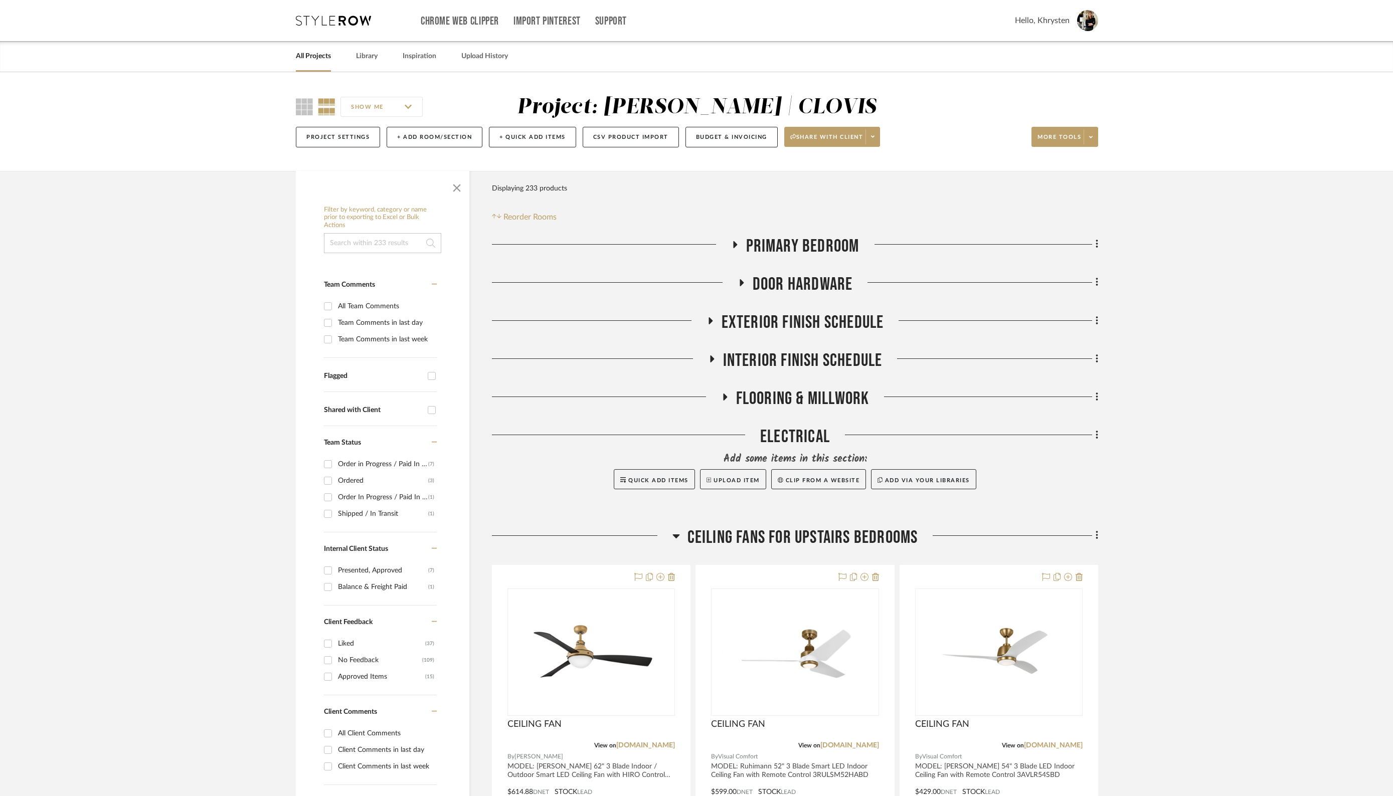
click at [736, 244] on icon at bounding box center [735, 244] width 4 height 7
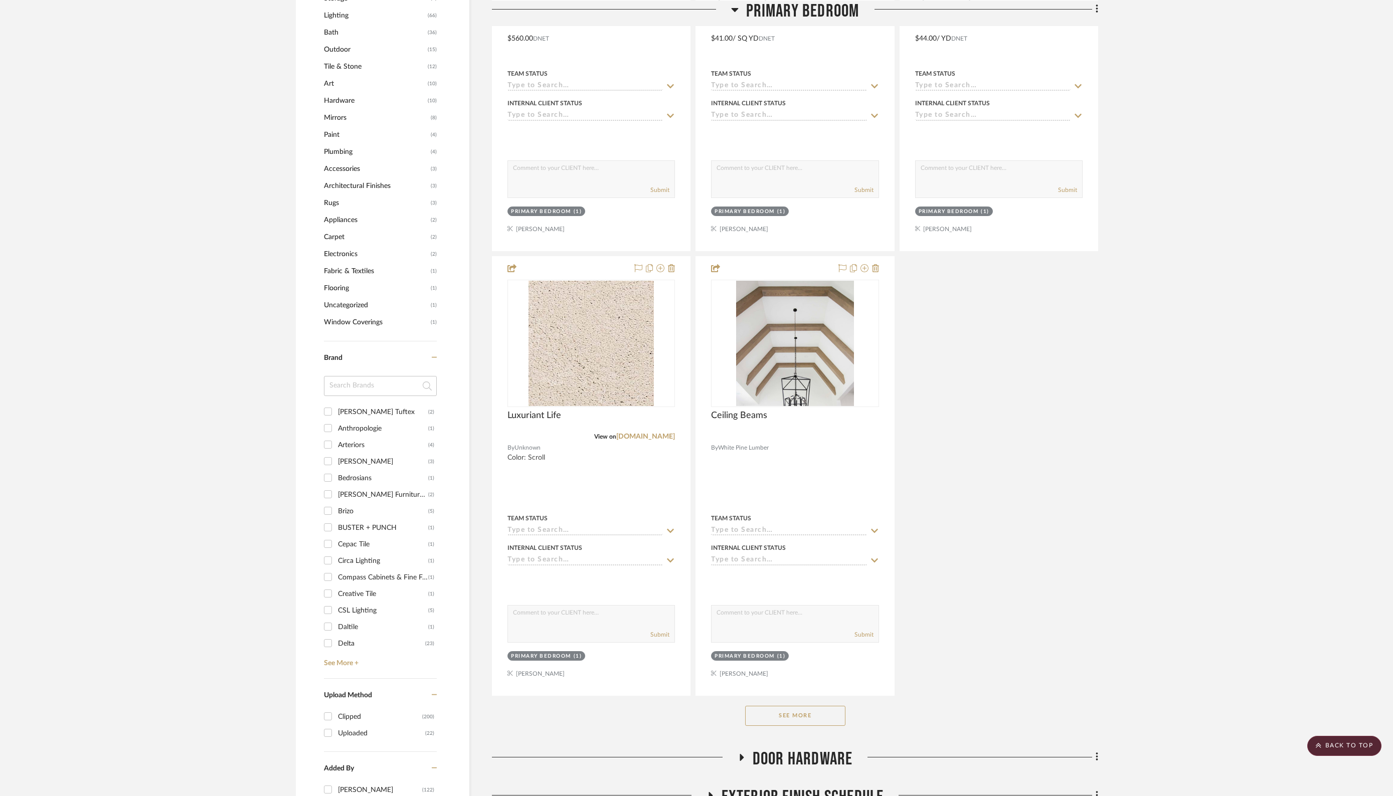
scroll to position [907, 0]
click at [790, 717] on button "See More" at bounding box center [795, 715] width 100 height 20
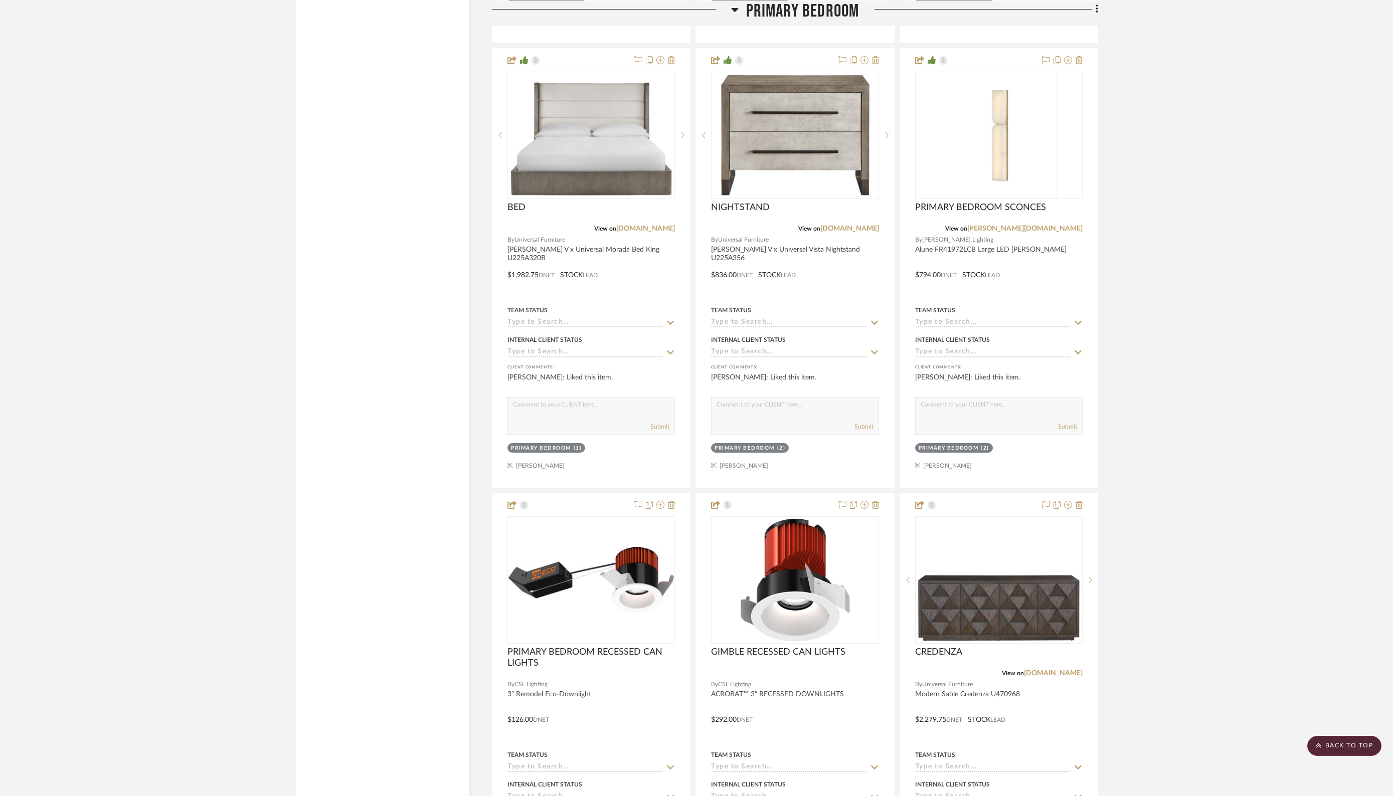
scroll to position [2467, 0]
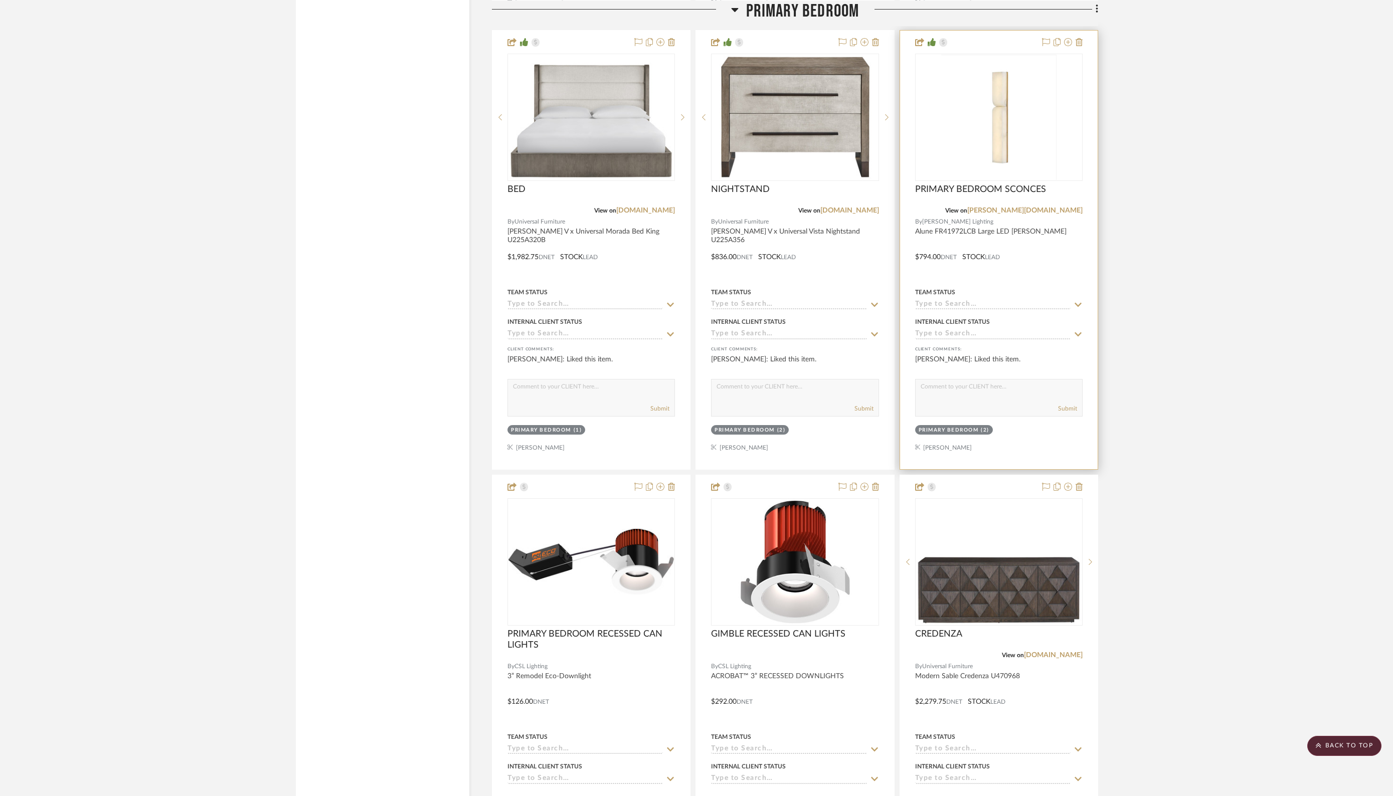
click at [1080, 303] on icon at bounding box center [1077, 305] width 7 height 4
click at [947, 343] on span "Ordered" at bounding box center [942, 342] width 34 height 7
type input "9/17/2025"
click at [1078, 303] on icon at bounding box center [1077, 305] width 7 height 4
click at [979, 300] on input "Ordered" at bounding box center [992, 305] width 155 height 10
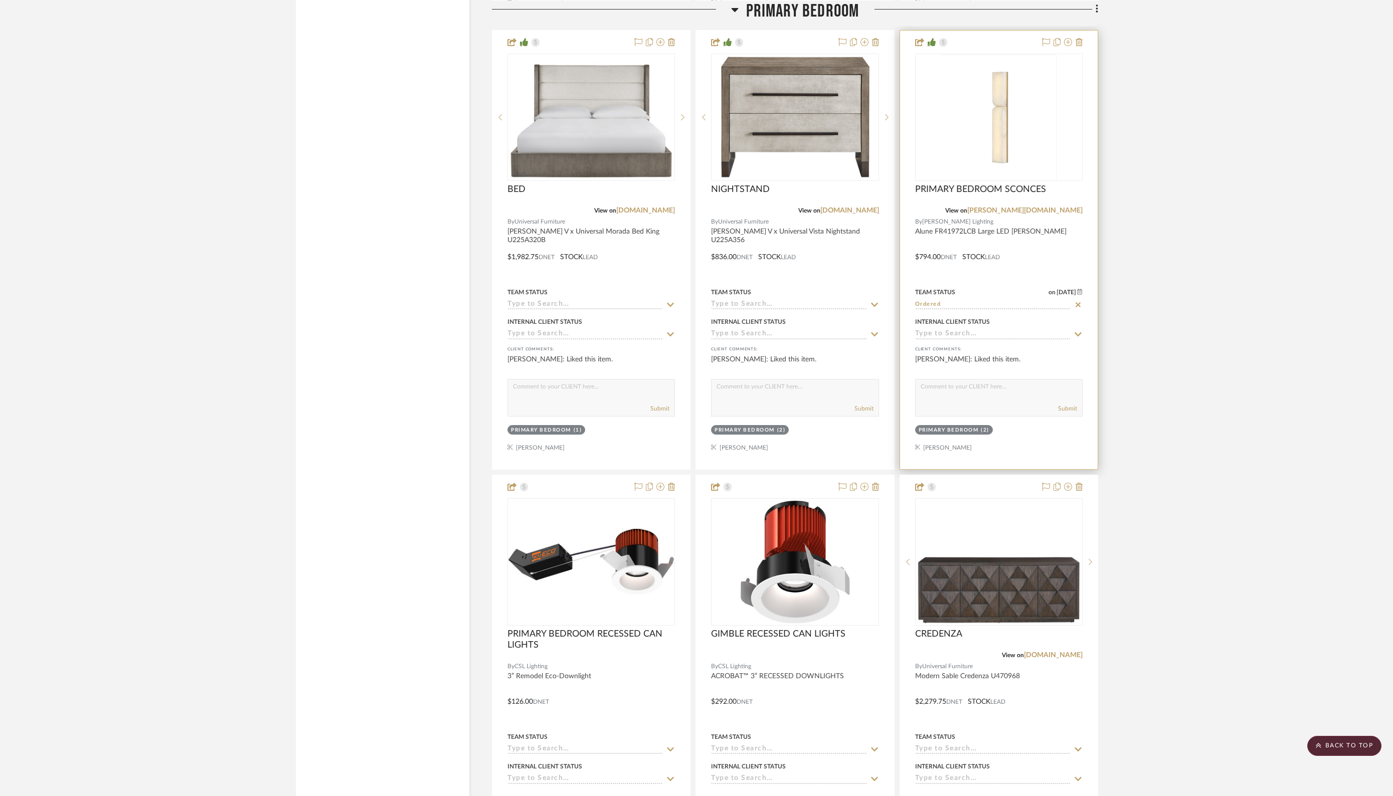
click at [975, 300] on input "Ordered" at bounding box center [992, 305] width 155 height 10
click at [953, 370] on span "Order Confirmed" at bounding box center [959, 367] width 68 height 7
type input "Order Confirmed"
click at [1005, 330] on input at bounding box center [992, 335] width 155 height 10
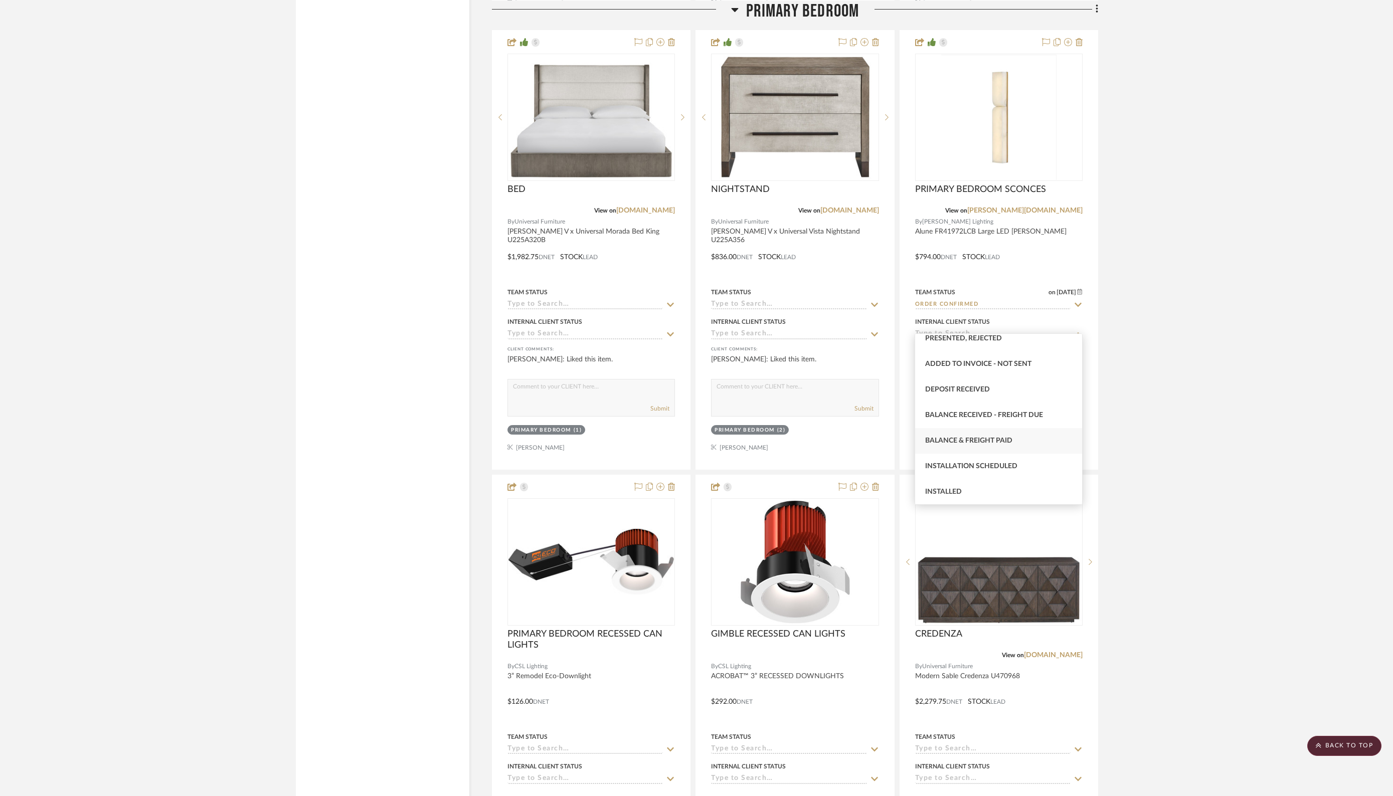
click at [1014, 441] on div "Balance & Freight Paid" at bounding box center [998, 441] width 167 height 26
type input "9/17/2025"
type input "Balance & Freight Paid"
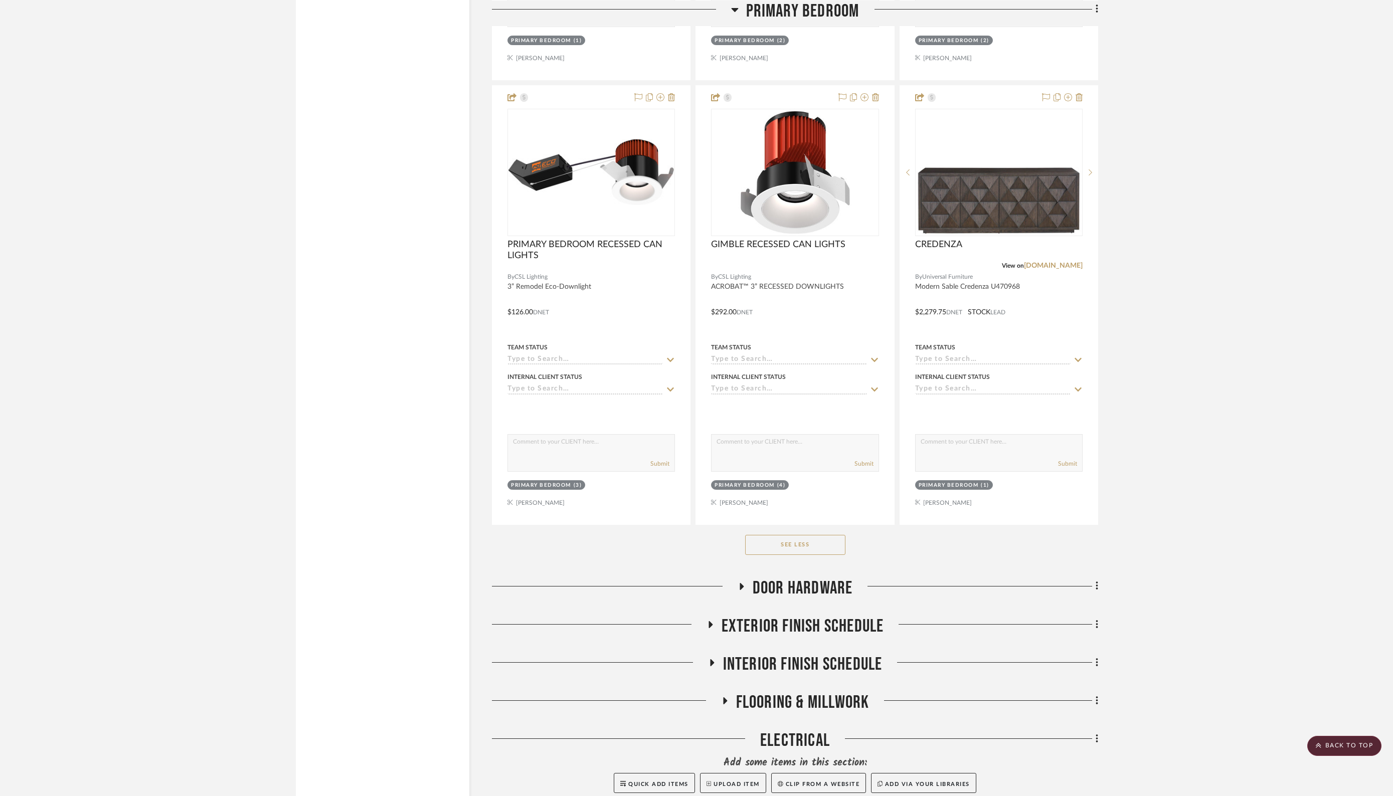
scroll to position [2858, 0]
click at [710, 620] on icon at bounding box center [710, 623] width 4 height 7
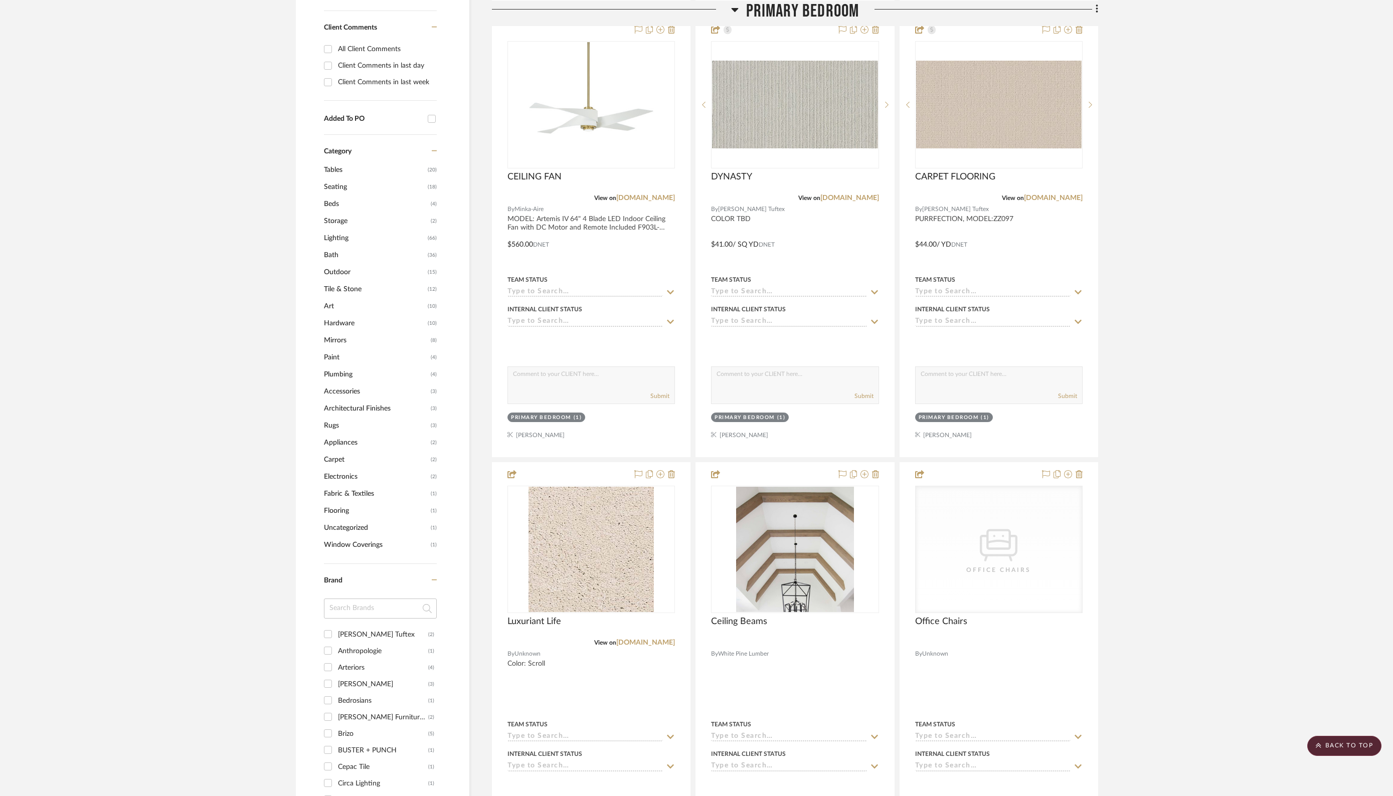
scroll to position [0, 0]
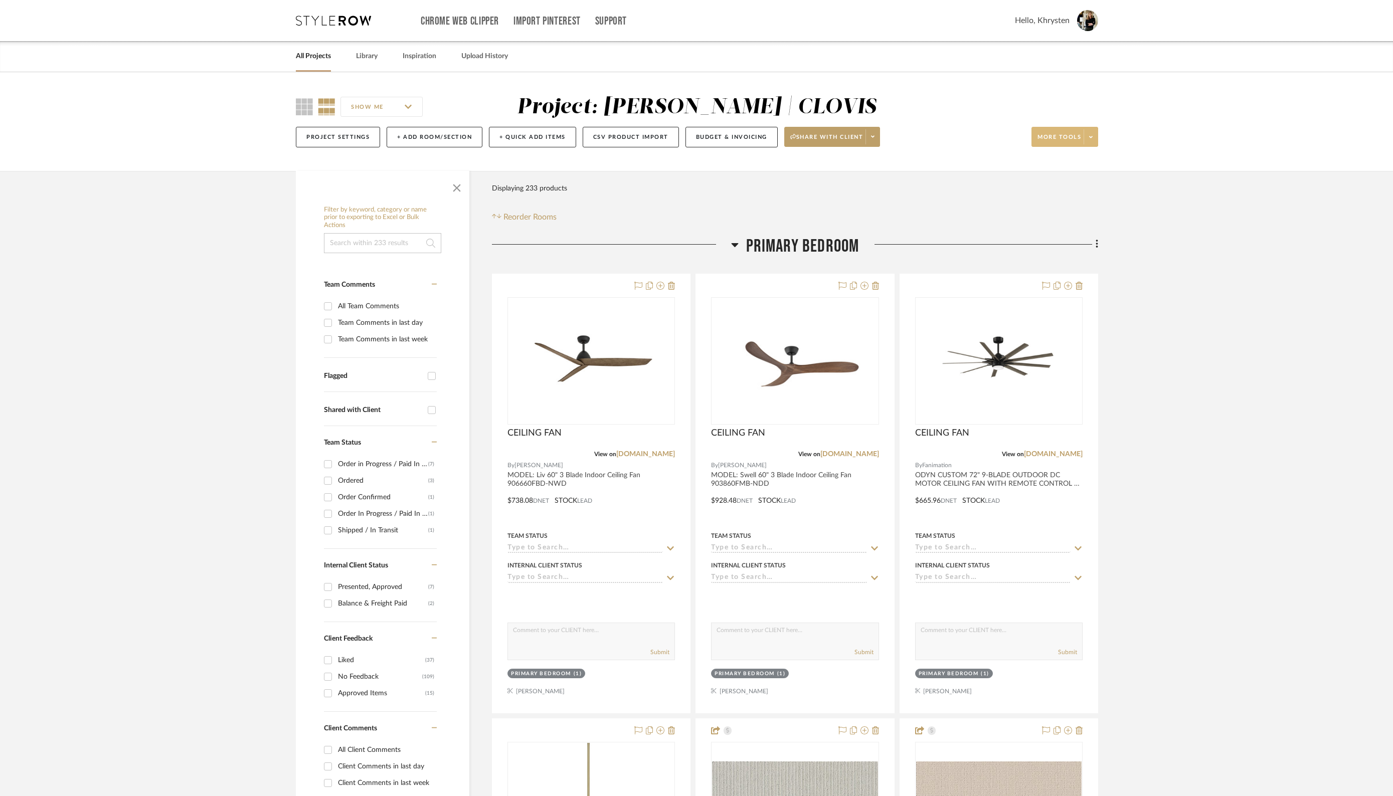
click at [1056, 142] on span "More tools" at bounding box center [1059, 140] width 44 height 15
click at [1053, 232] on button "Bulk Actions" at bounding box center [1074, 238] width 85 height 24
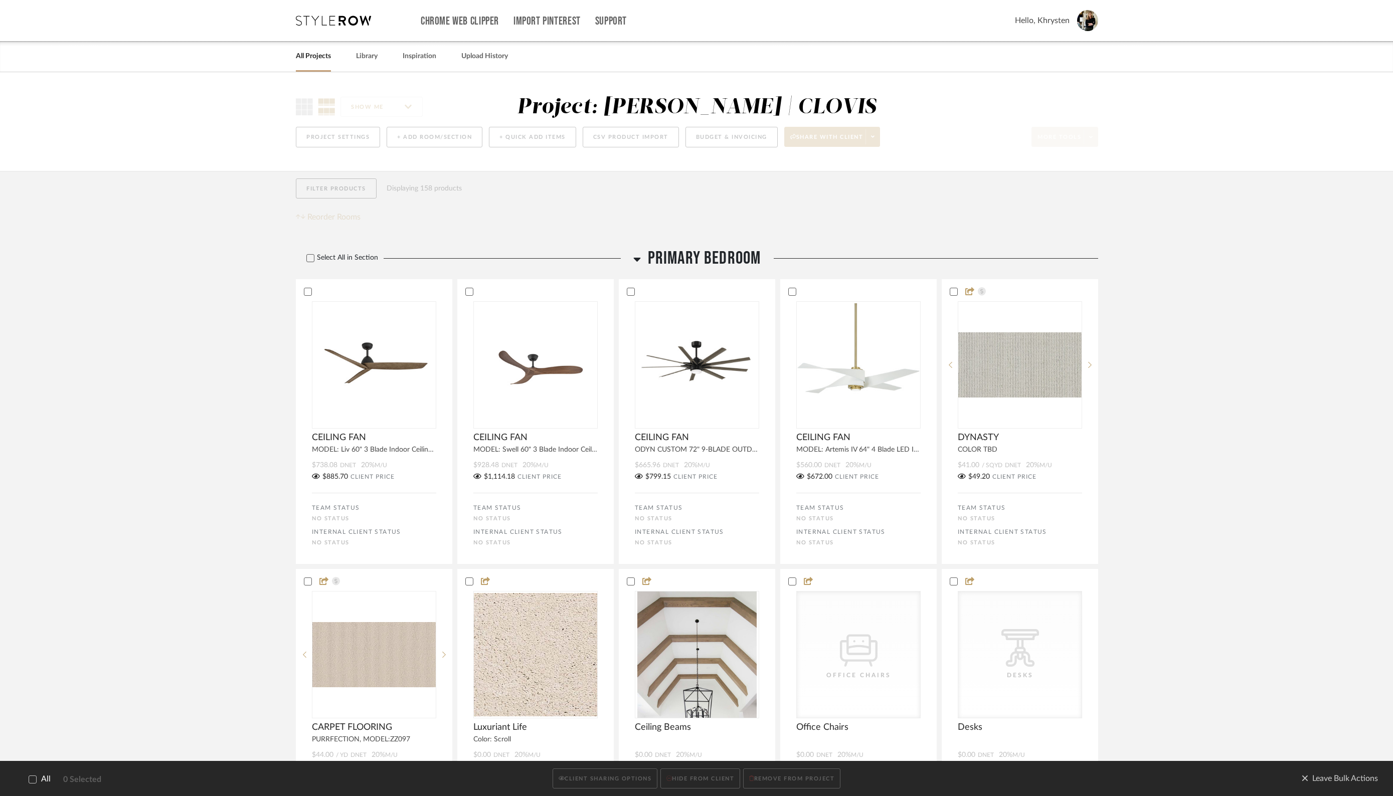
click at [33, 782] on icon at bounding box center [32, 779] width 7 height 7
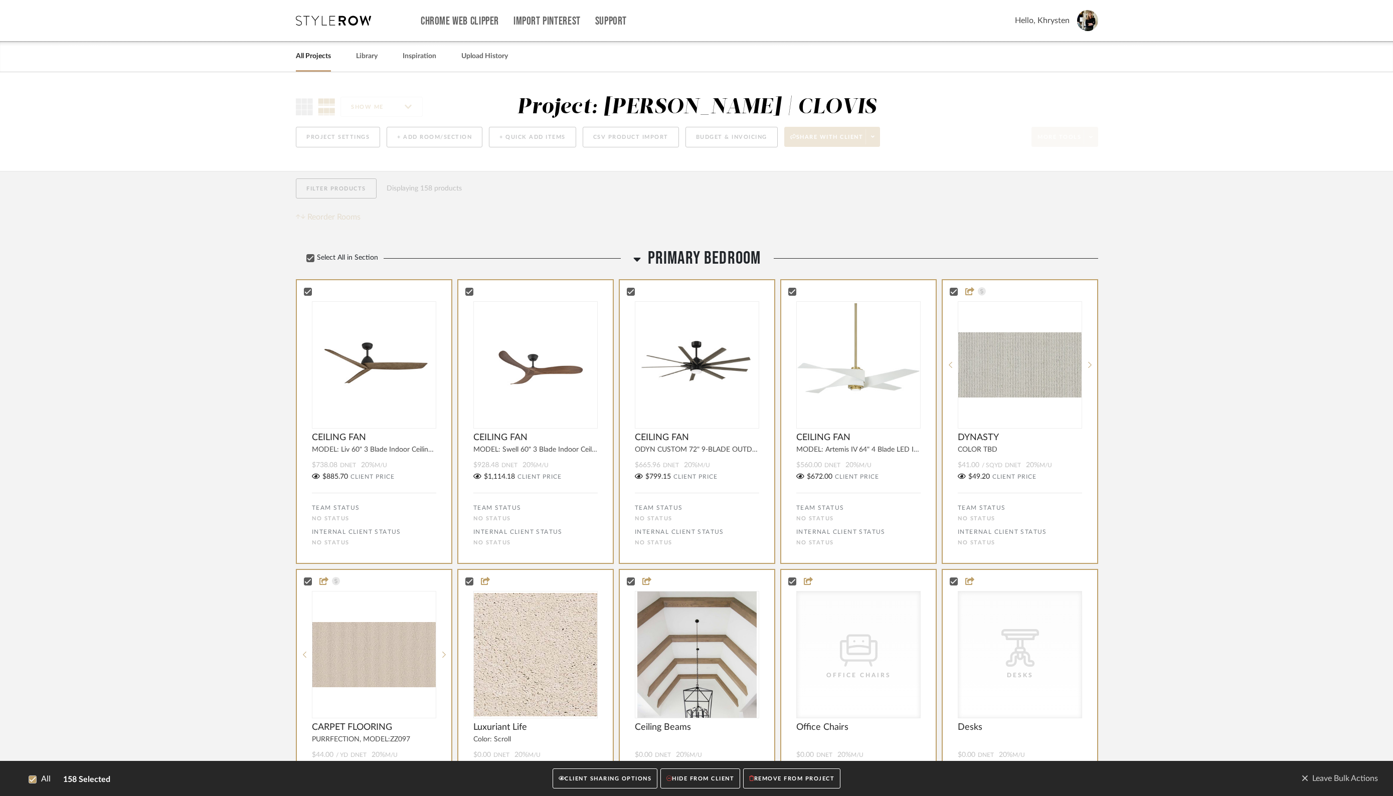
click at [590, 778] on button "CLIENT SHARING OPTIONS" at bounding box center [604, 779] width 105 height 21
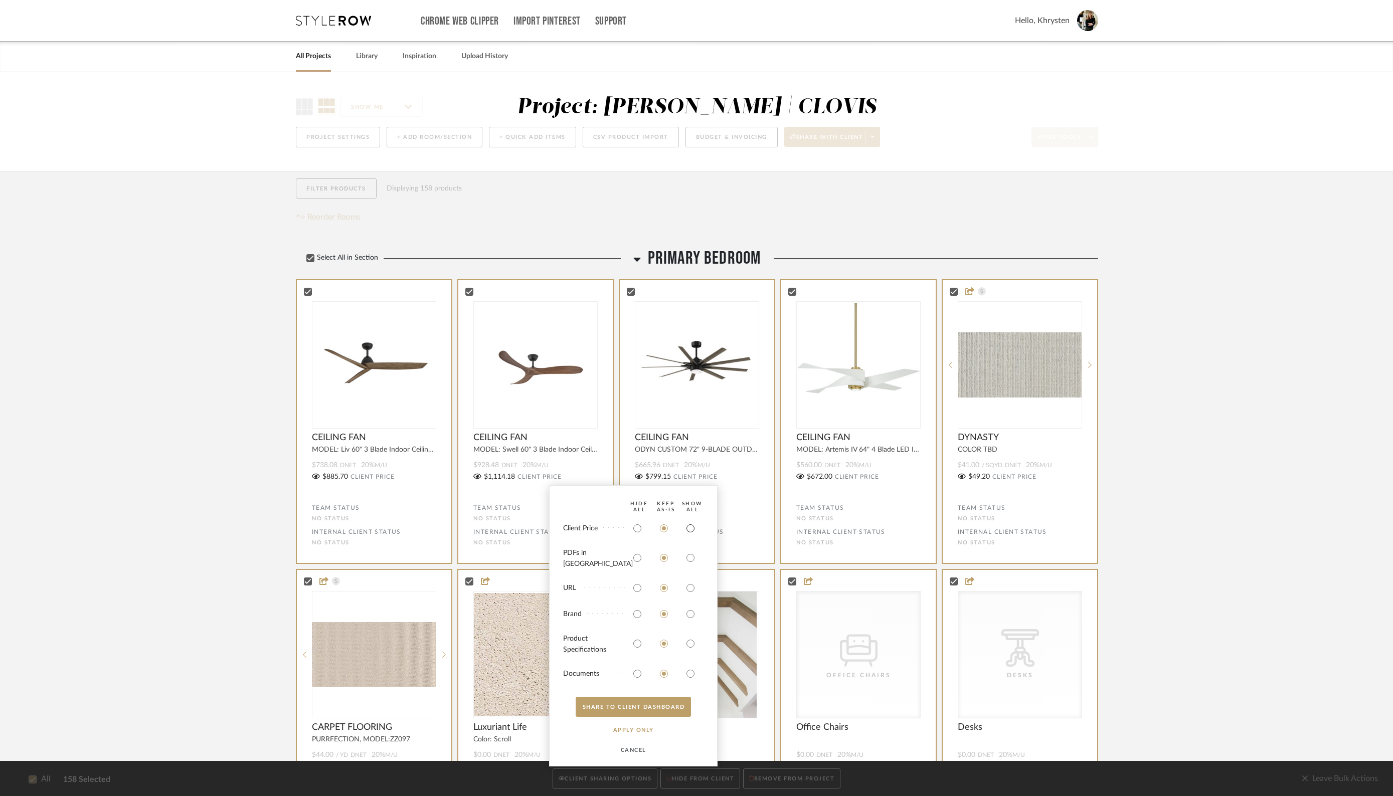
drag, startPoint x: 692, startPoint y: 535, endPoint x: 690, endPoint y: 553, distance: 17.7
click at [692, 535] on input "radio" at bounding box center [690, 528] width 16 height 16
radio input "true"
click at [691, 560] on input "radio" at bounding box center [690, 558] width 16 height 16
radio input "true"
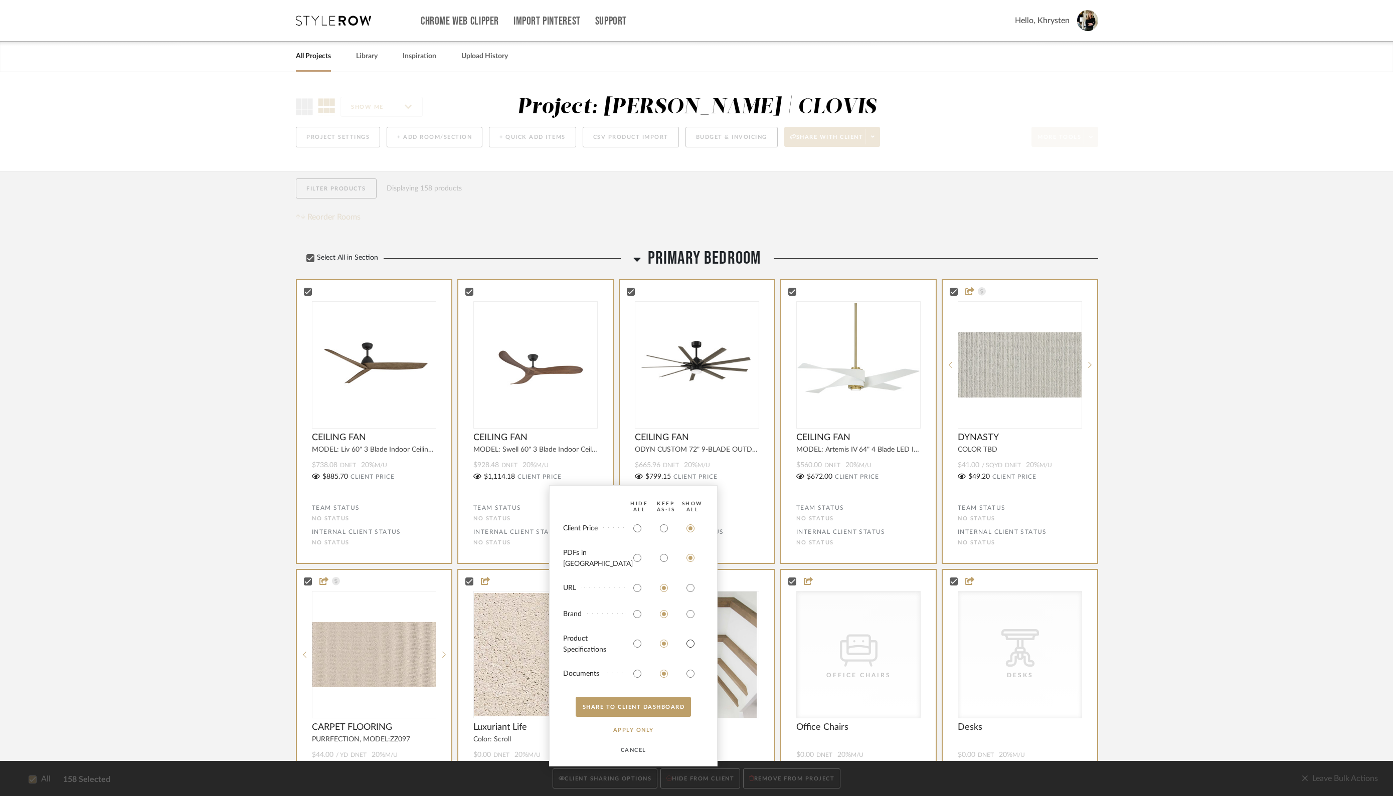
drag, startPoint x: 692, startPoint y: 645, endPoint x: 690, endPoint y: 658, distance: 12.8
click at [692, 646] on input "radio" at bounding box center [690, 644] width 16 height 16
radio input "true"
click at [689, 669] on input "radio" at bounding box center [690, 674] width 16 height 16
radio input "true"
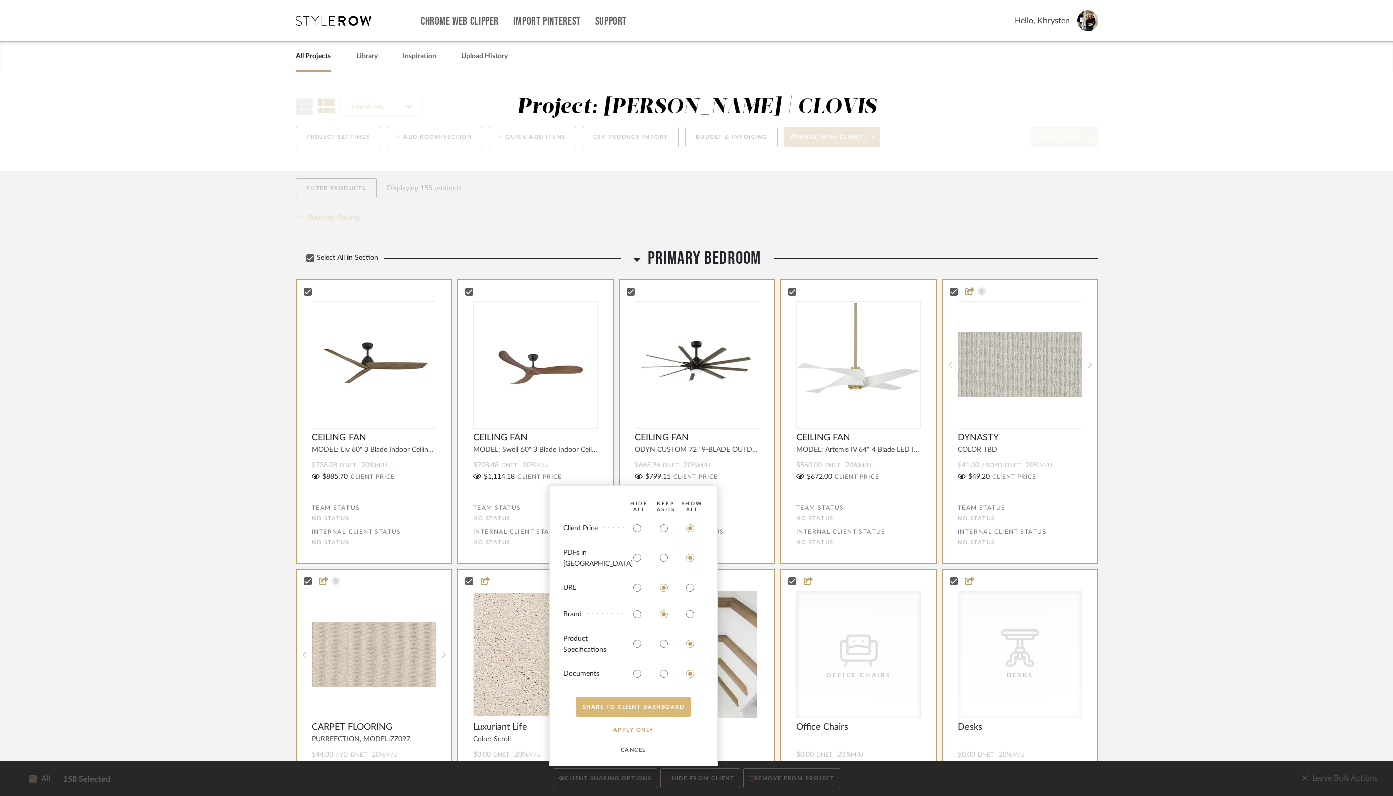
click at [668, 706] on button "SHARE TO CLIENT Dashboard" at bounding box center [633, 707] width 115 height 20
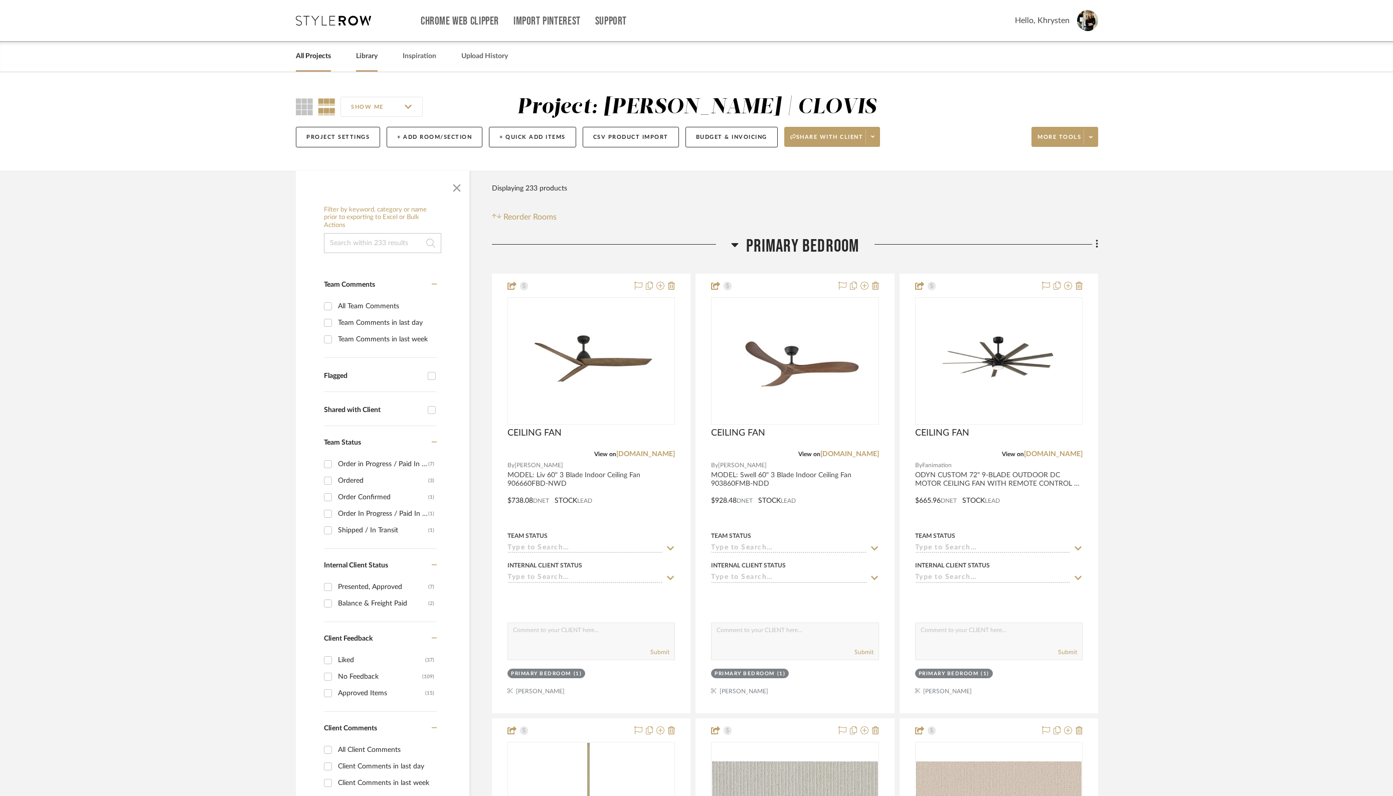
click at [367, 59] on link "Library" at bounding box center [367, 57] width 22 height 14
